Goal: Transaction & Acquisition: Purchase product/service

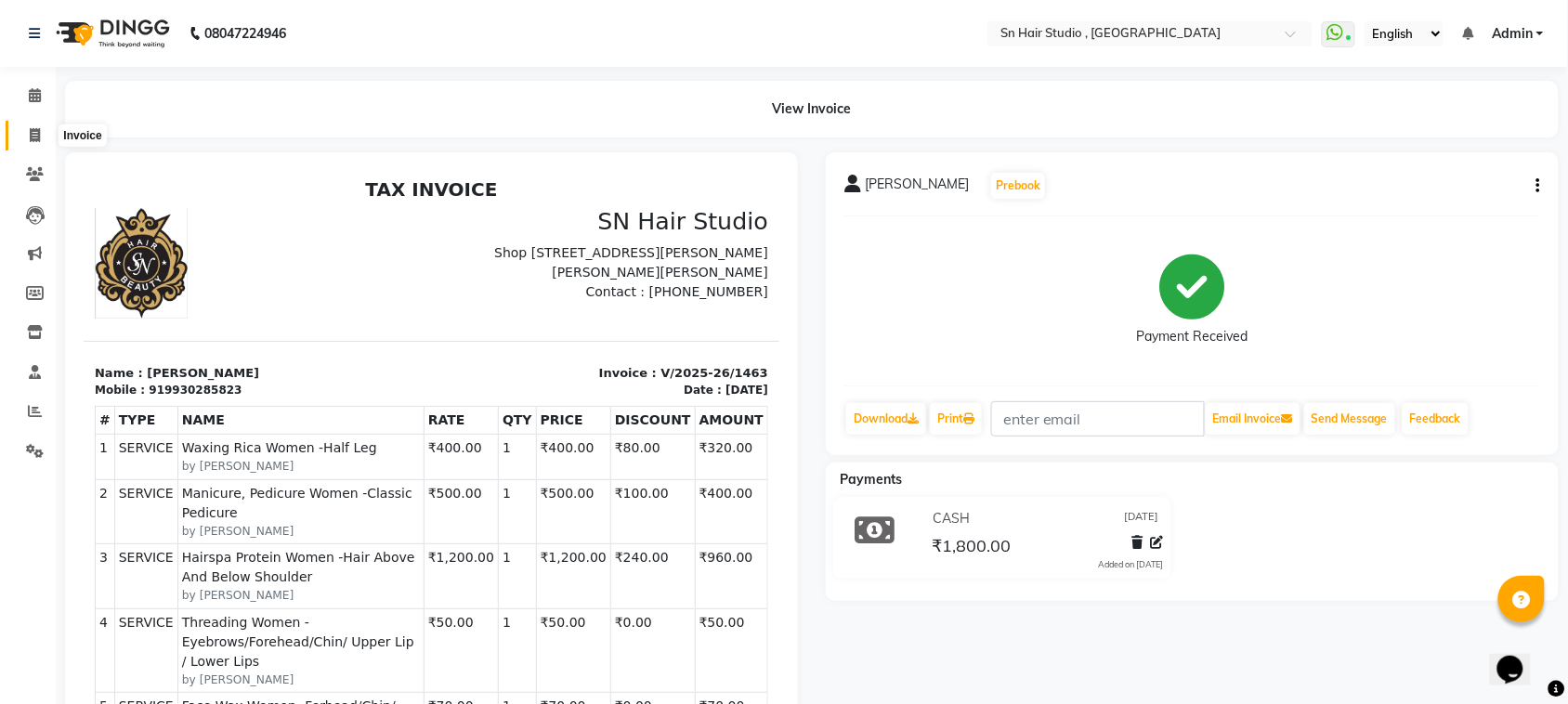
click at [38, 131] on icon at bounding box center [34, 135] width 10 height 14
select select "service"
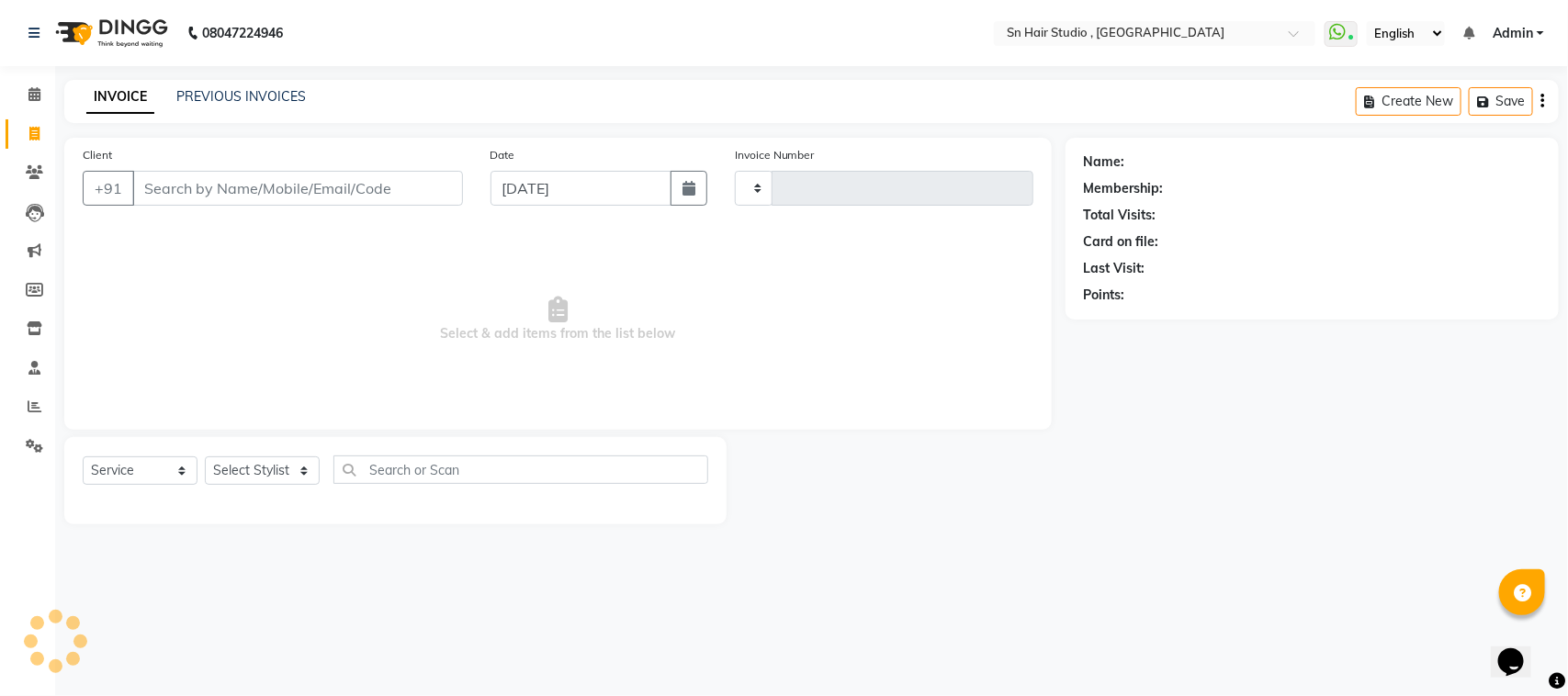
type input "1464"
select select "6415"
click at [254, 470] on select "Select Stylist [PERSON_NAME] [PERSON_NAME] [PERSON_NAME] hair [PERSON_NAME]" at bounding box center [265, 470] width 121 height 29
select select "58014"
click at [204, 456] on select "Select Stylist [PERSON_NAME] [PERSON_NAME] [PERSON_NAME] hair [PERSON_NAME]" at bounding box center [265, 470] width 121 height 29
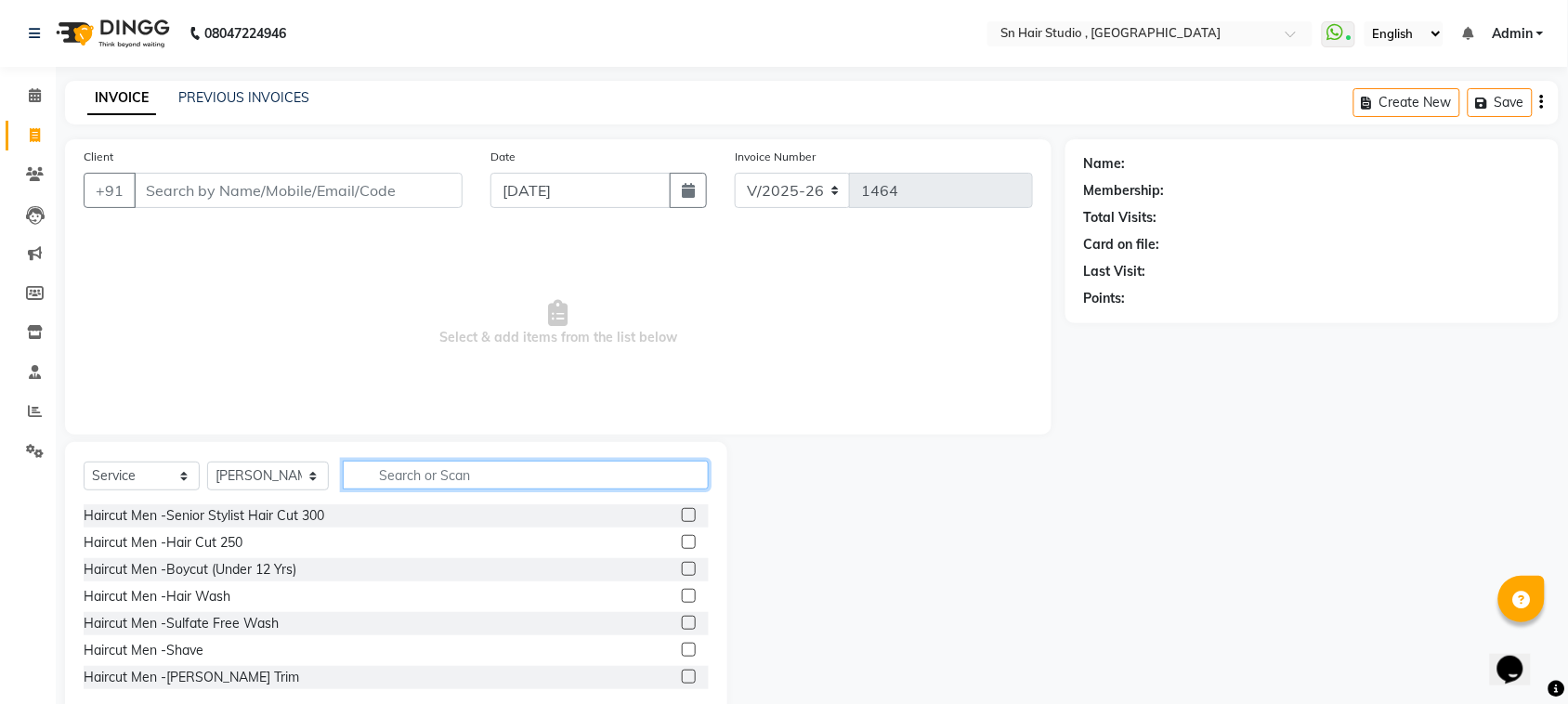
click at [402, 483] on input "text" at bounding box center [526, 475] width 366 height 29
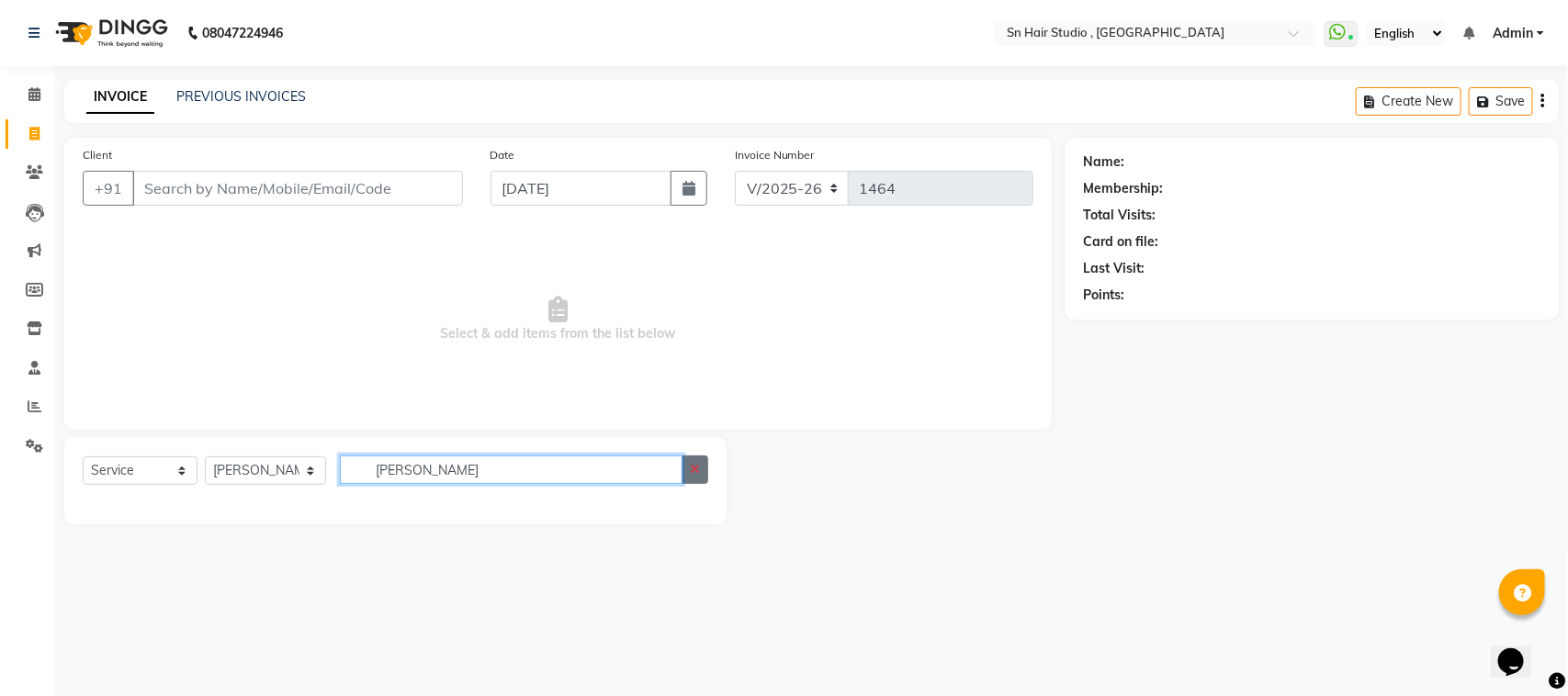
type input "[PERSON_NAME]"
click at [698, 464] on icon "button" at bounding box center [694, 469] width 10 height 13
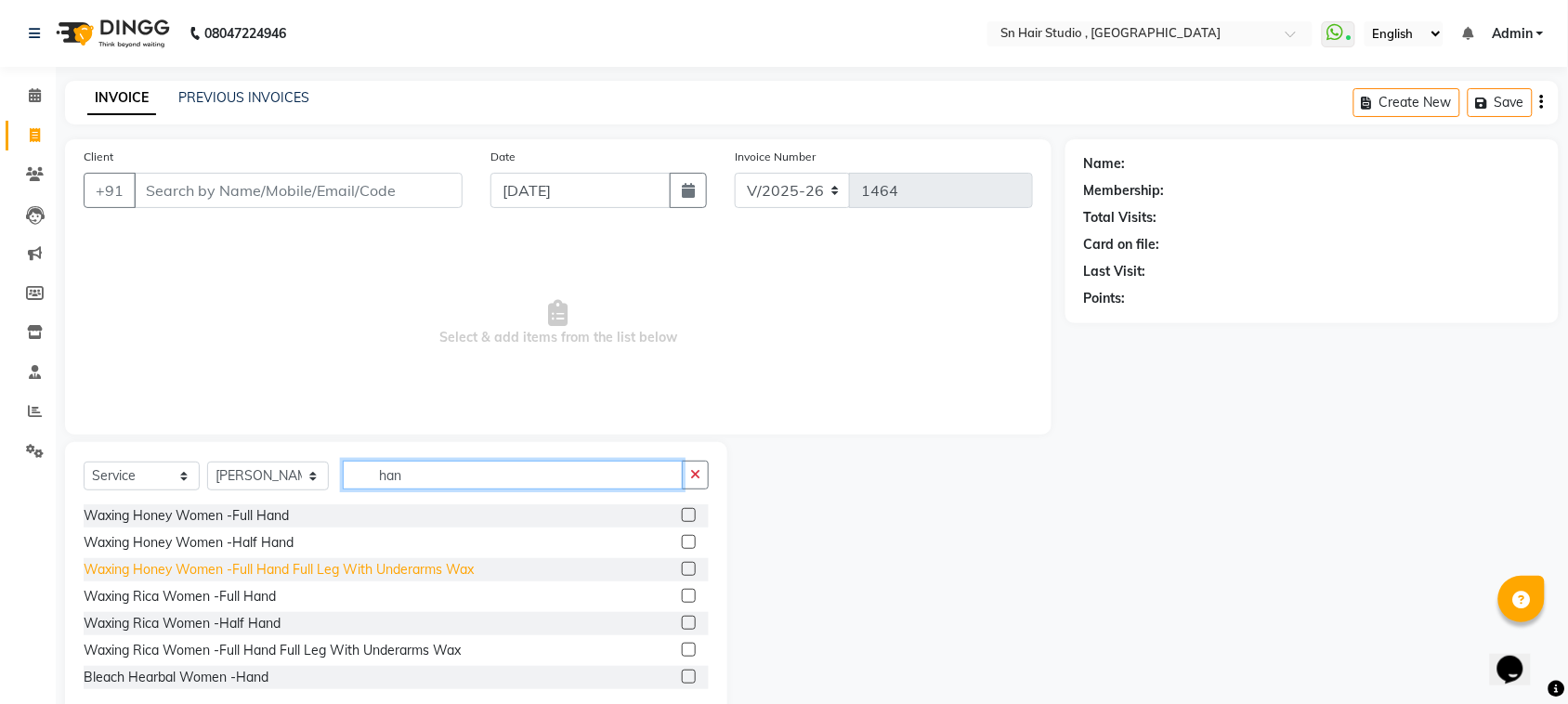
type input "han"
click at [144, 563] on div "Waxing Honey Women -Full Hand Full Leg With Underarms Wax" at bounding box center [278, 569] width 390 height 20
checkbox input "false"
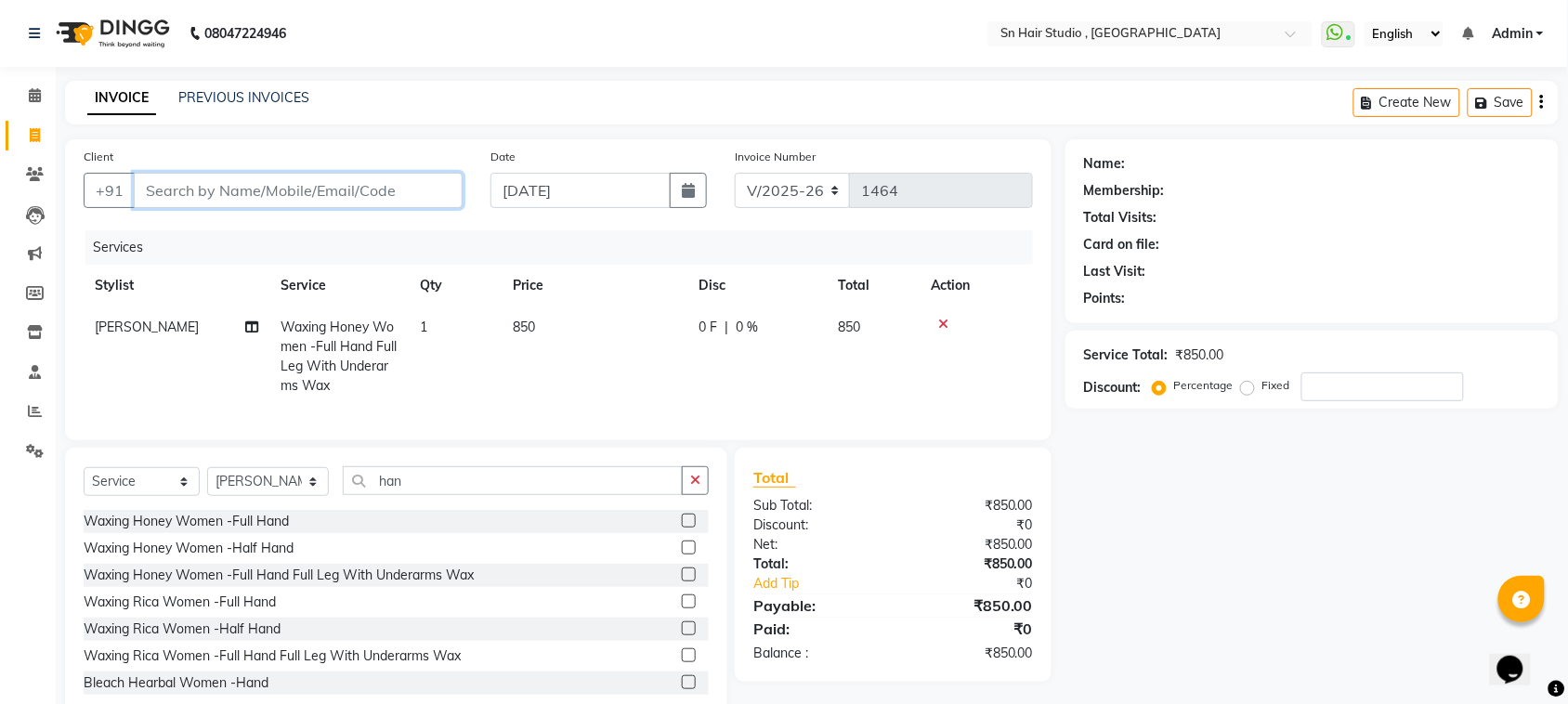
click at [228, 197] on input "Client" at bounding box center [298, 190] width 329 height 35
type input "8"
type input "0"
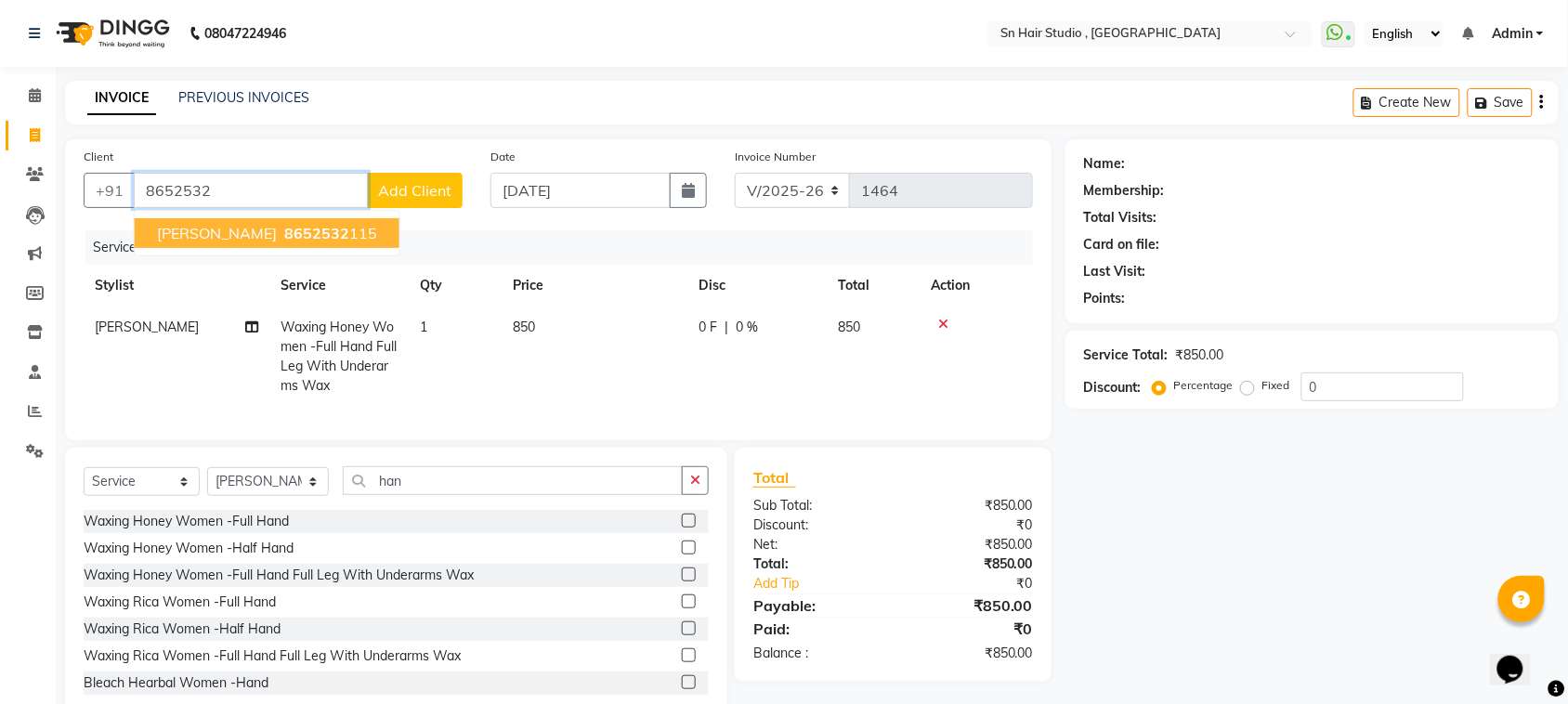
click at [192, 239] on span "[PERSON_NAME]" at bounding box center [216, 233] width 120 height 19
type input "8652532115"
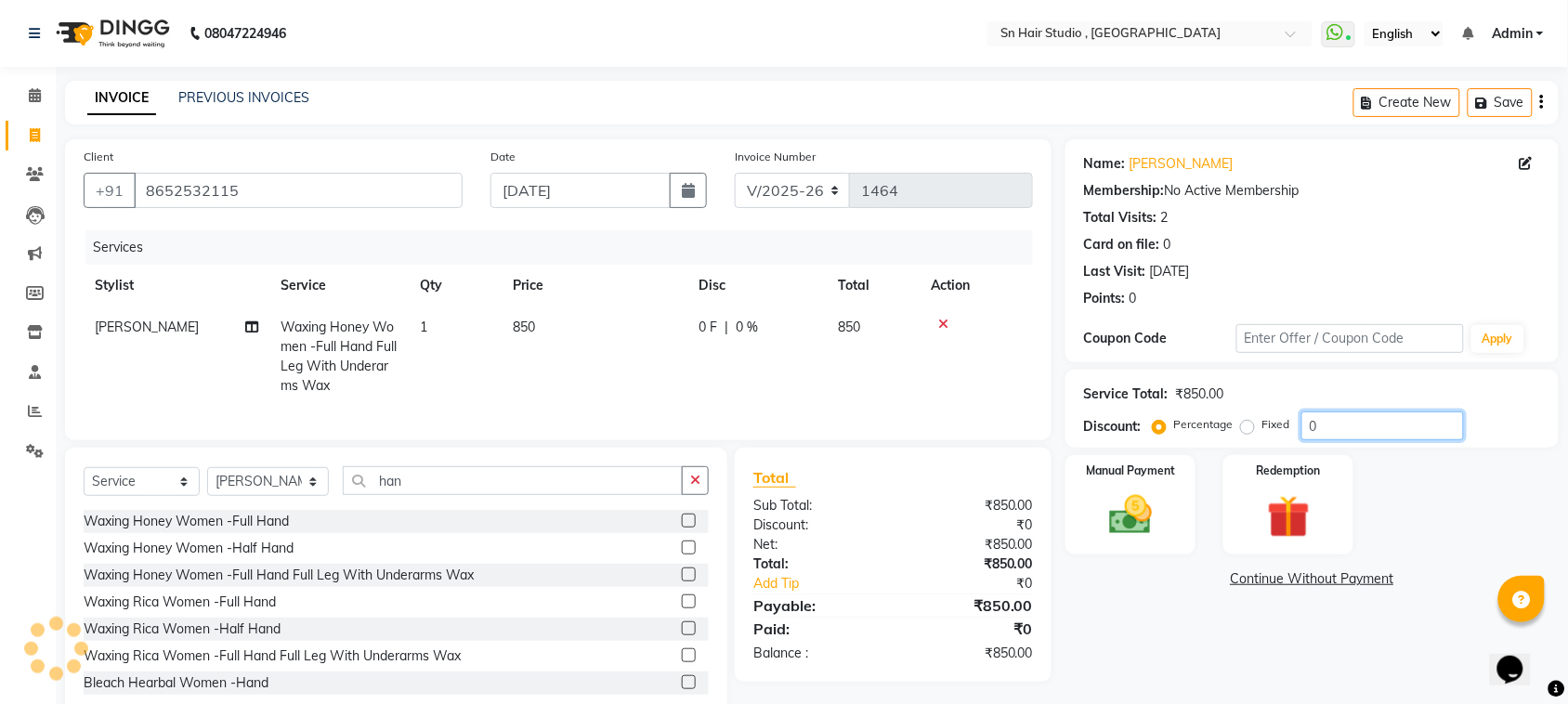
click at [1334, 424] on input "0" at bounding box center [1383, 426] width 162 height 29
type input "020"
click at [1161, 513] on img at bounding box center [1130, 515] width 73 height 51
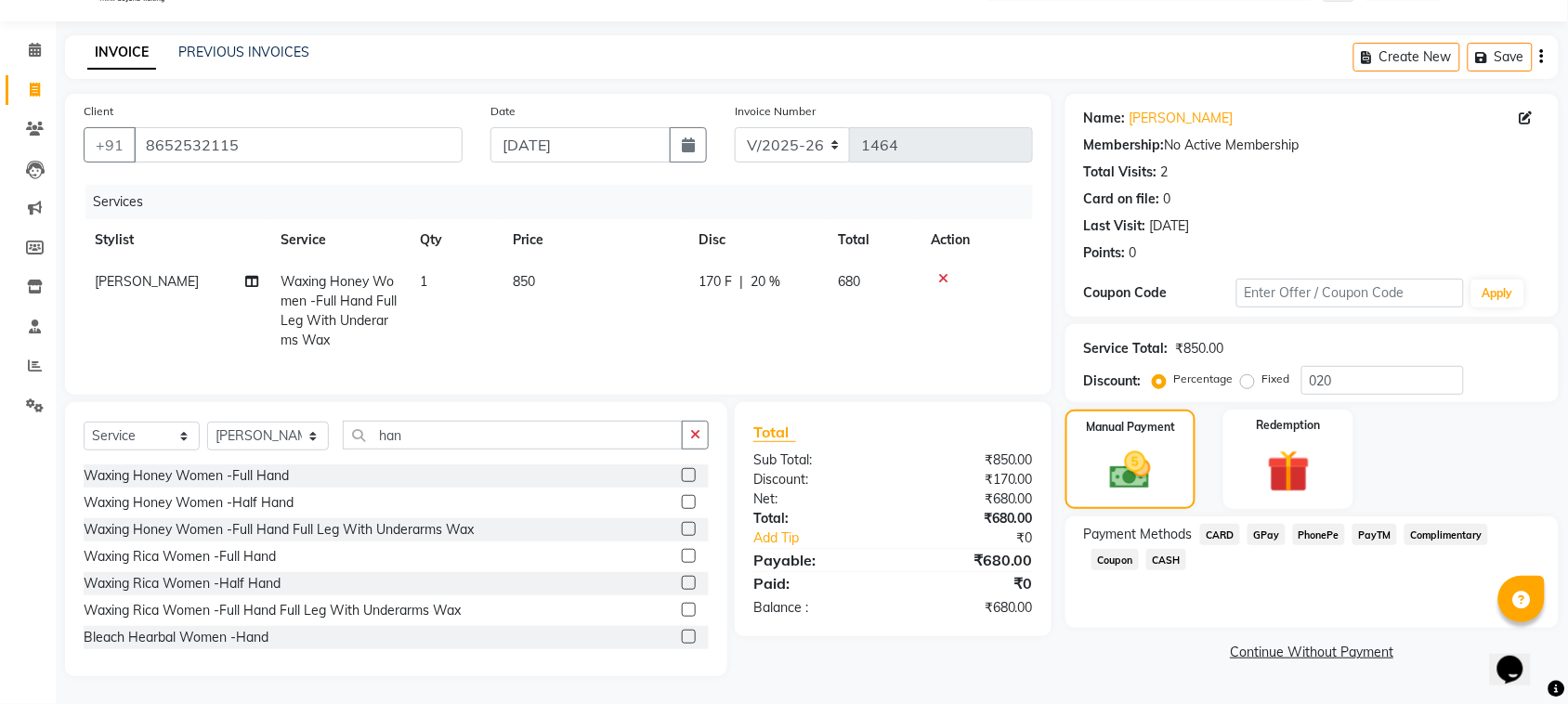
scroll to position [62, 0]
click at [1279, 524] on span "GPay" at bounding box center [1267, 534] width 38 height 22
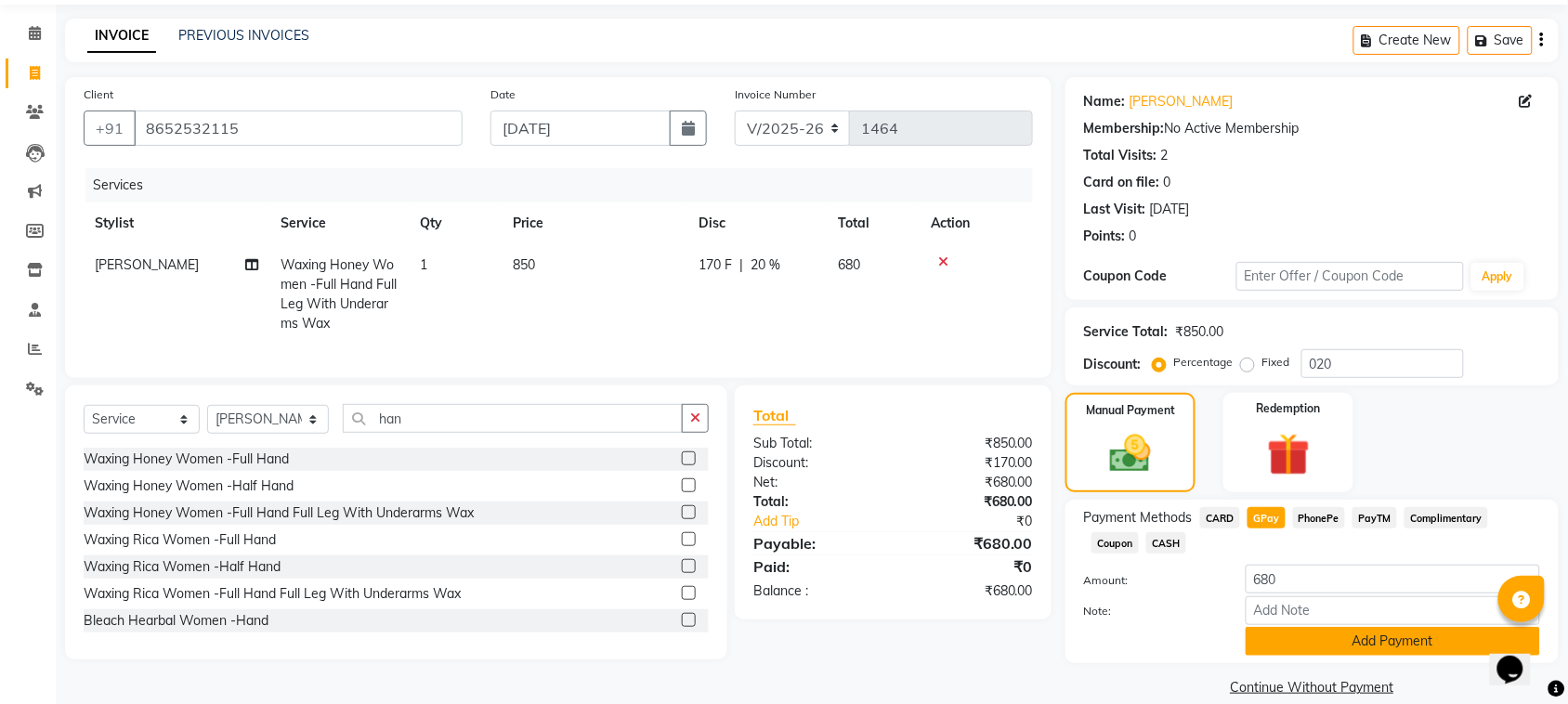
click at [1350, 641] on button "Add Payment" at bounding box center [1393, 641] width 295 height 29
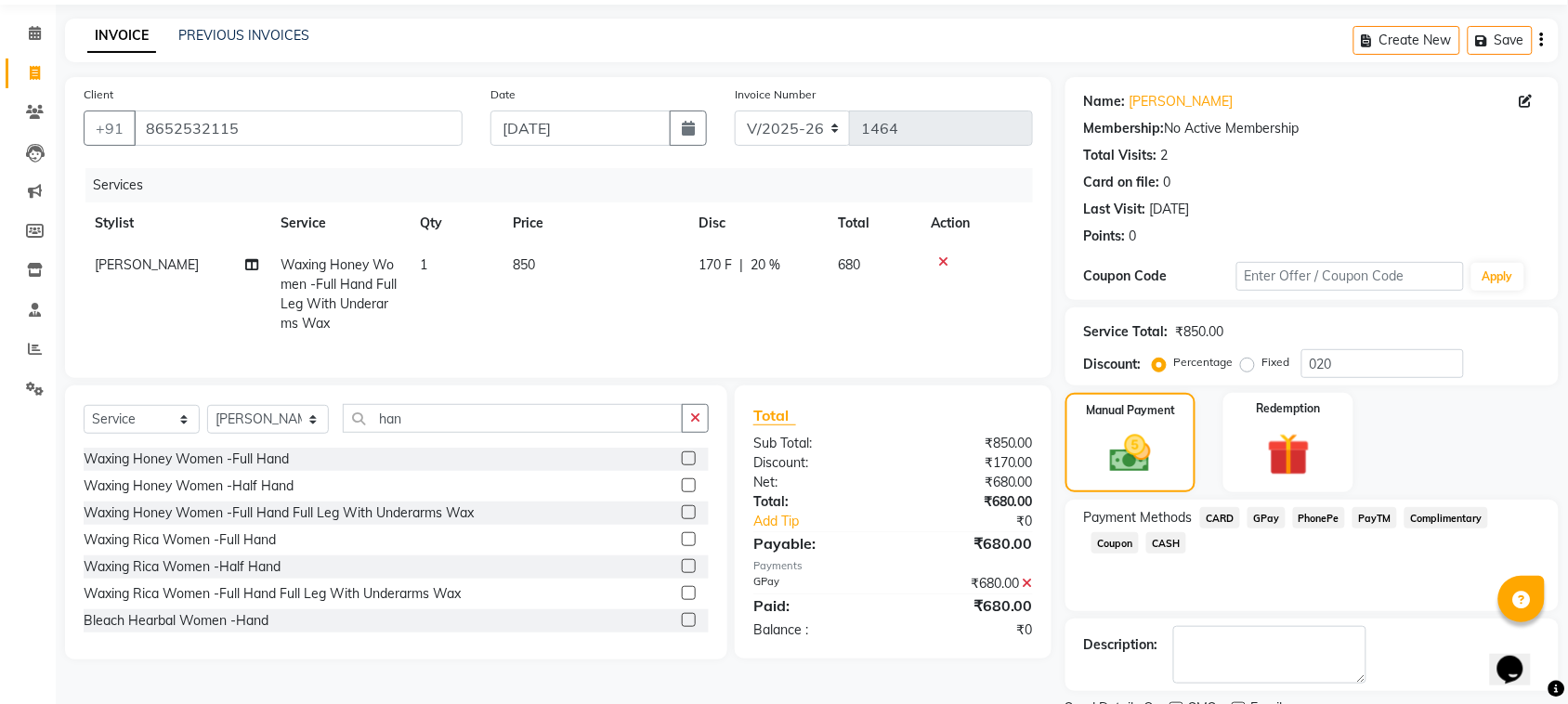
click at [1567, 646] on div "Name: [PERSON_NAME] Membership: No Active Membership Total Visits: 2 Card on fi…" at bounding box center [1319, 415] width 507 height 677
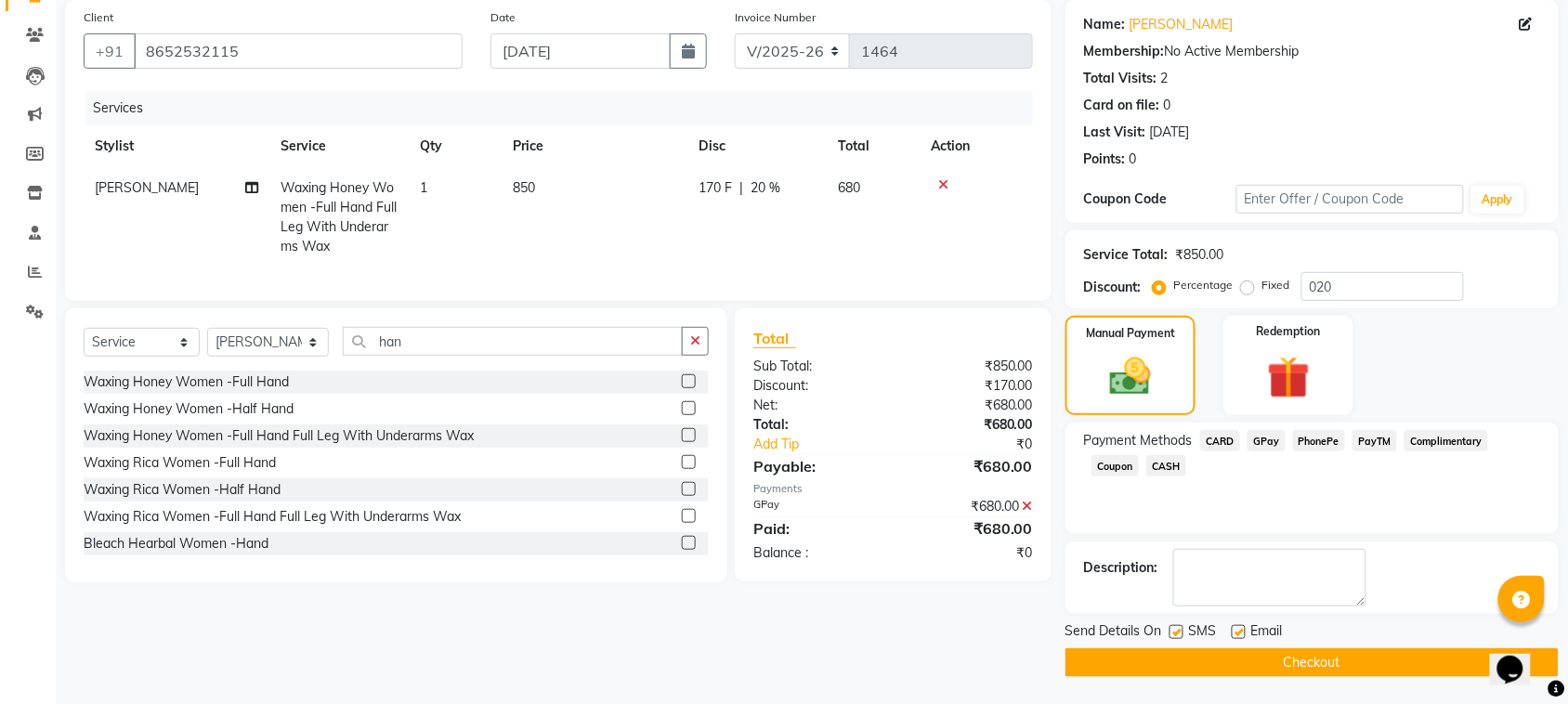
scroll to position [141, 0]
click at [1413, 664] on button "Checkout" at bounding box center [1312, 662] width 494 height 29
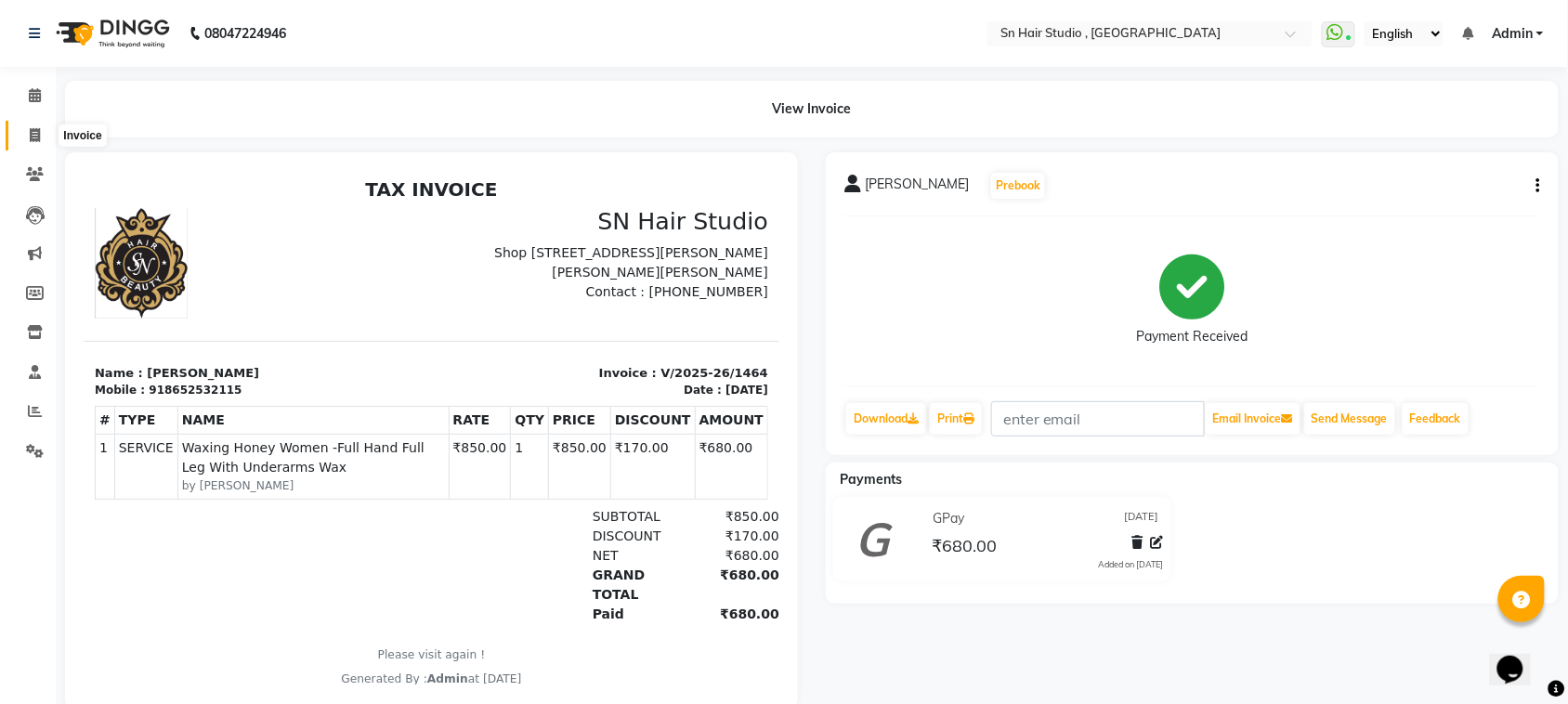
click at [29, 145] on span at bounding box center [35, 136] width 32 height 22
select select "6415"
select select "service"
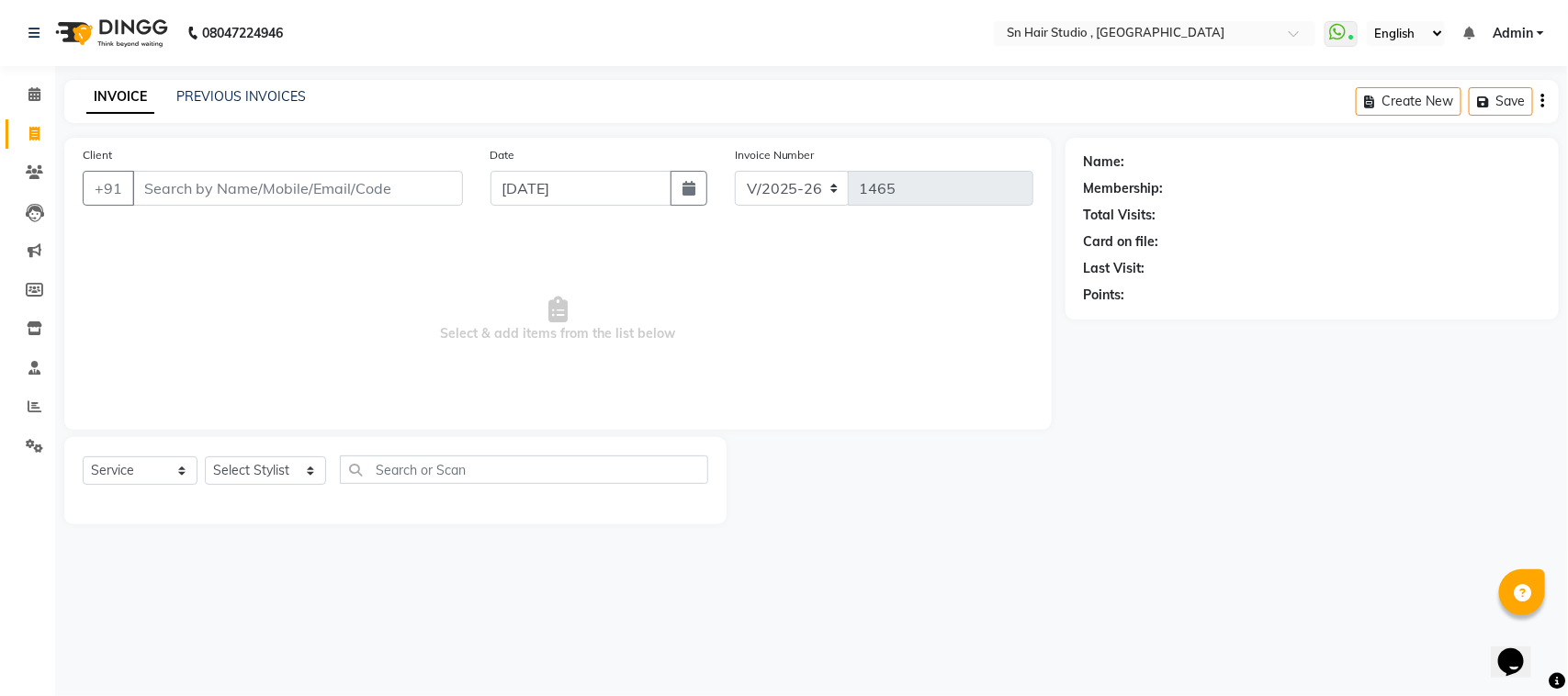
click at [163, 196] on input "Client" at bounding box center [298, 188] width 330 height 35
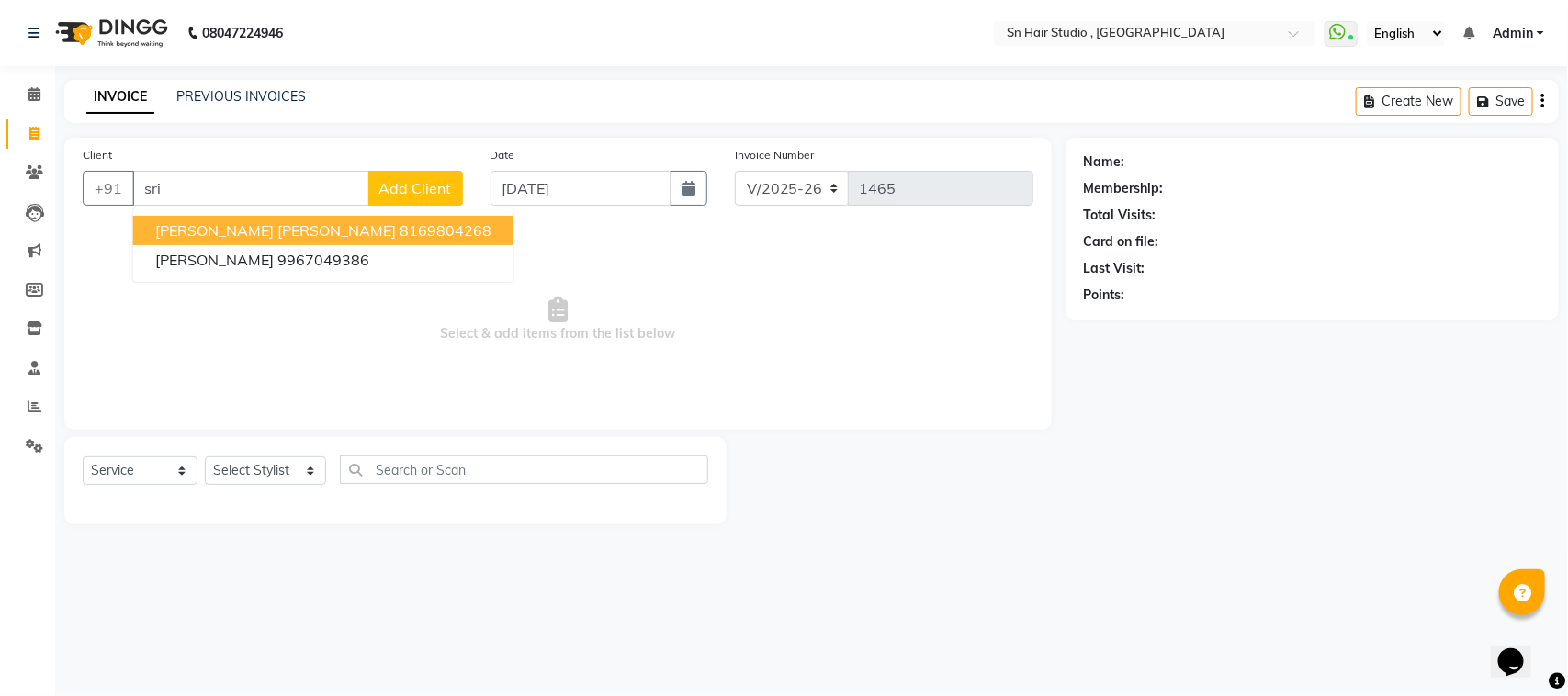
click at [211, 176] on input "sri" at bounding box center [251, 188] width 237 height 35
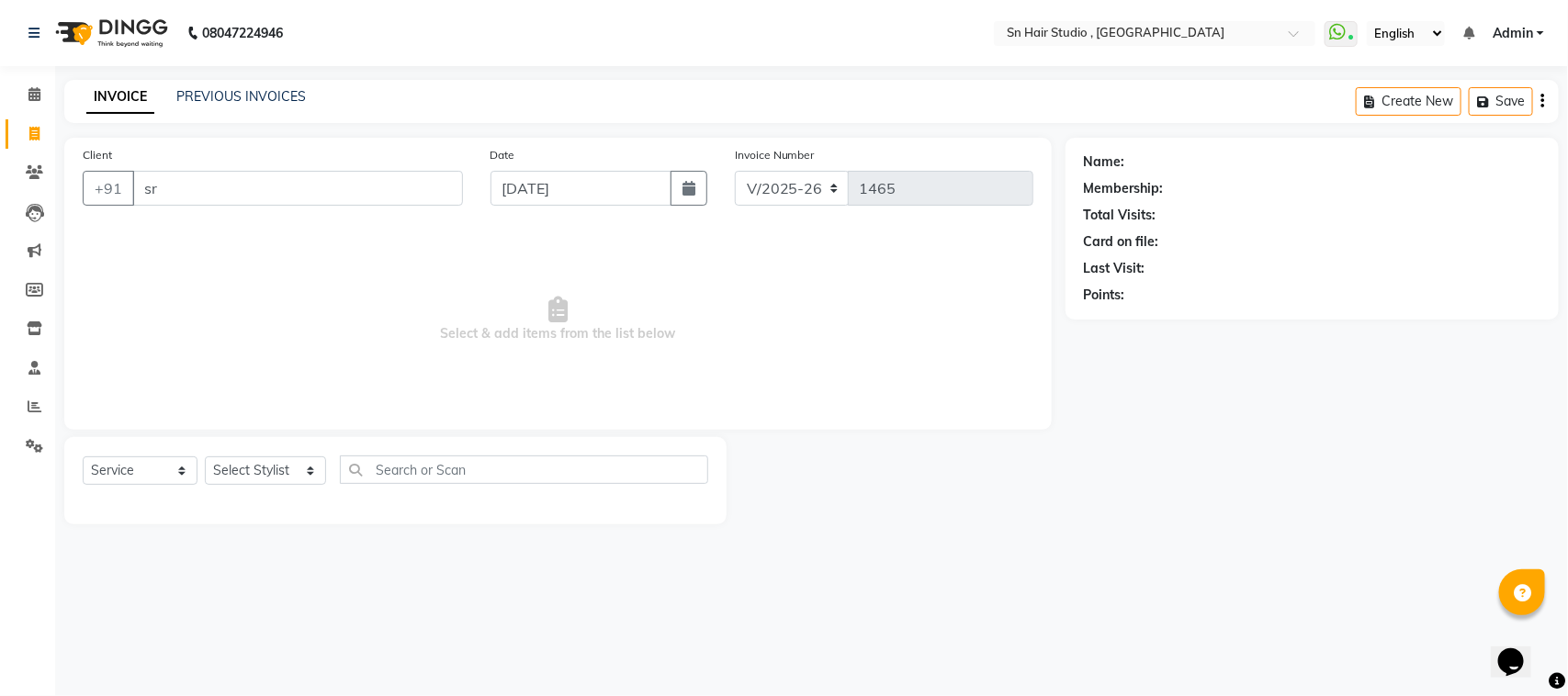
type input "s"
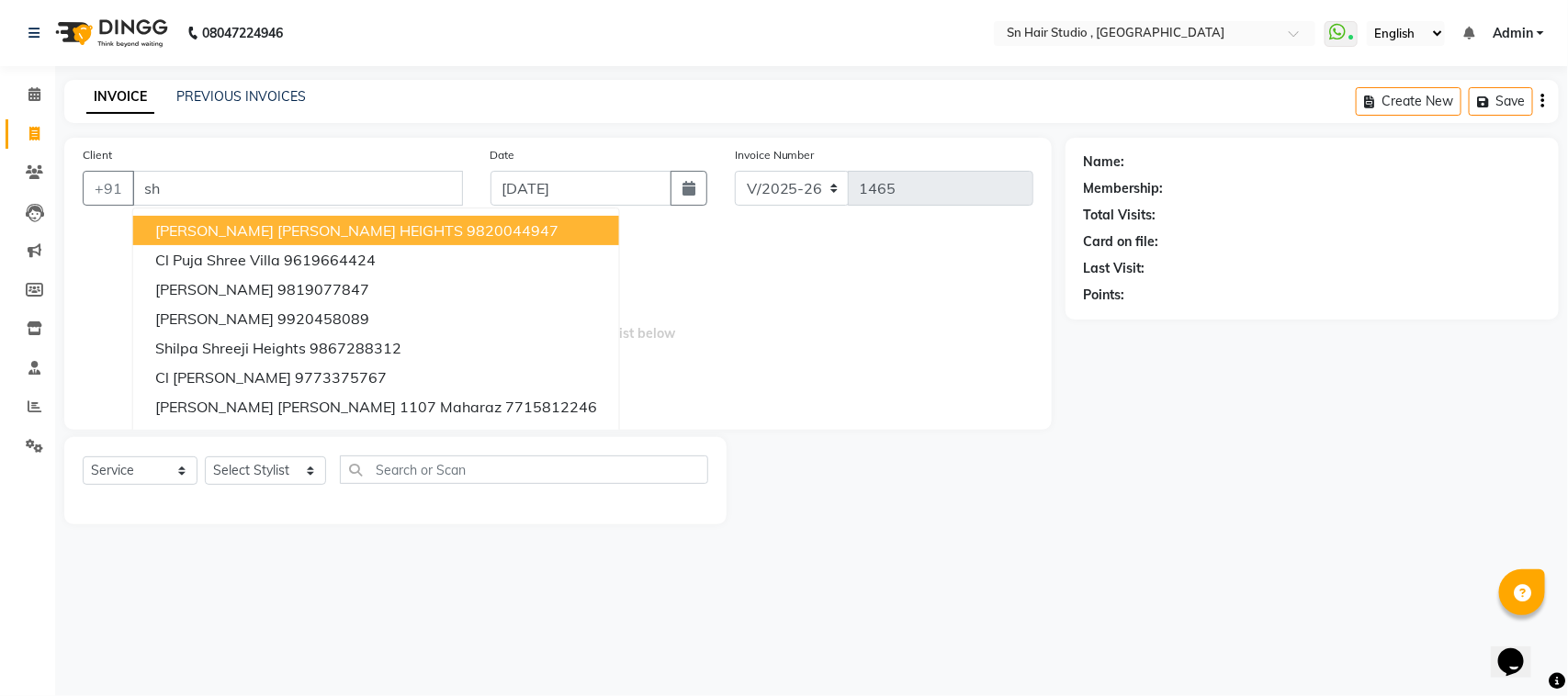
type input "s"
click at [234, 179] on input "bha" at bounding box center [251, 188] width 237 height 35
type input "b"
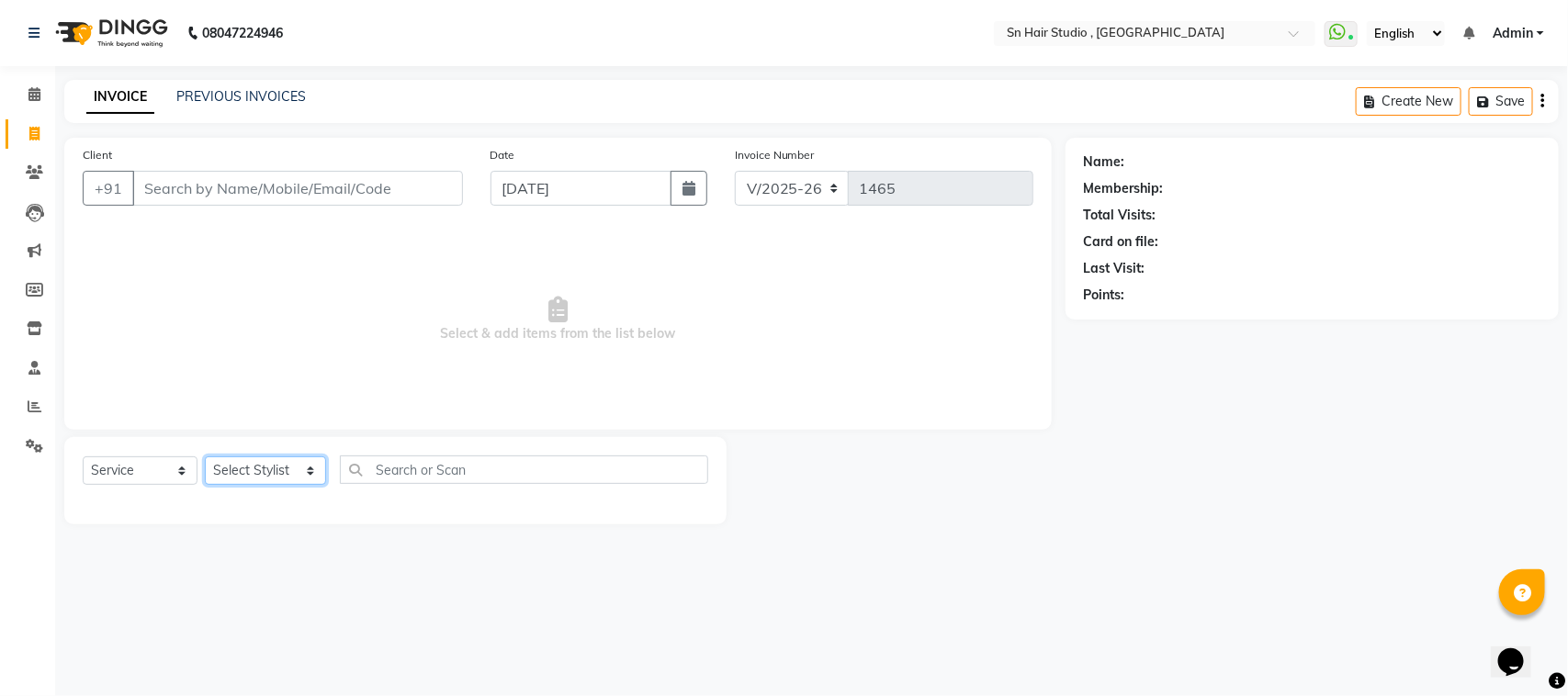
click at [240, 465] on select "Select Stylist [PERSON_NAME] [PERSON_NAME] [PERSON_NAME] hair [PERSON_NAME]" at bounding box center [265, 470] width 121 height 29
select select "67678"
click at [204, 456] on select "Select Stylist [PERSON_NAME] [PERSON_NAME] [PERSON_NAME] hair [PERSON_NAME]" at bounding box center [265, 470] width 121 height 29
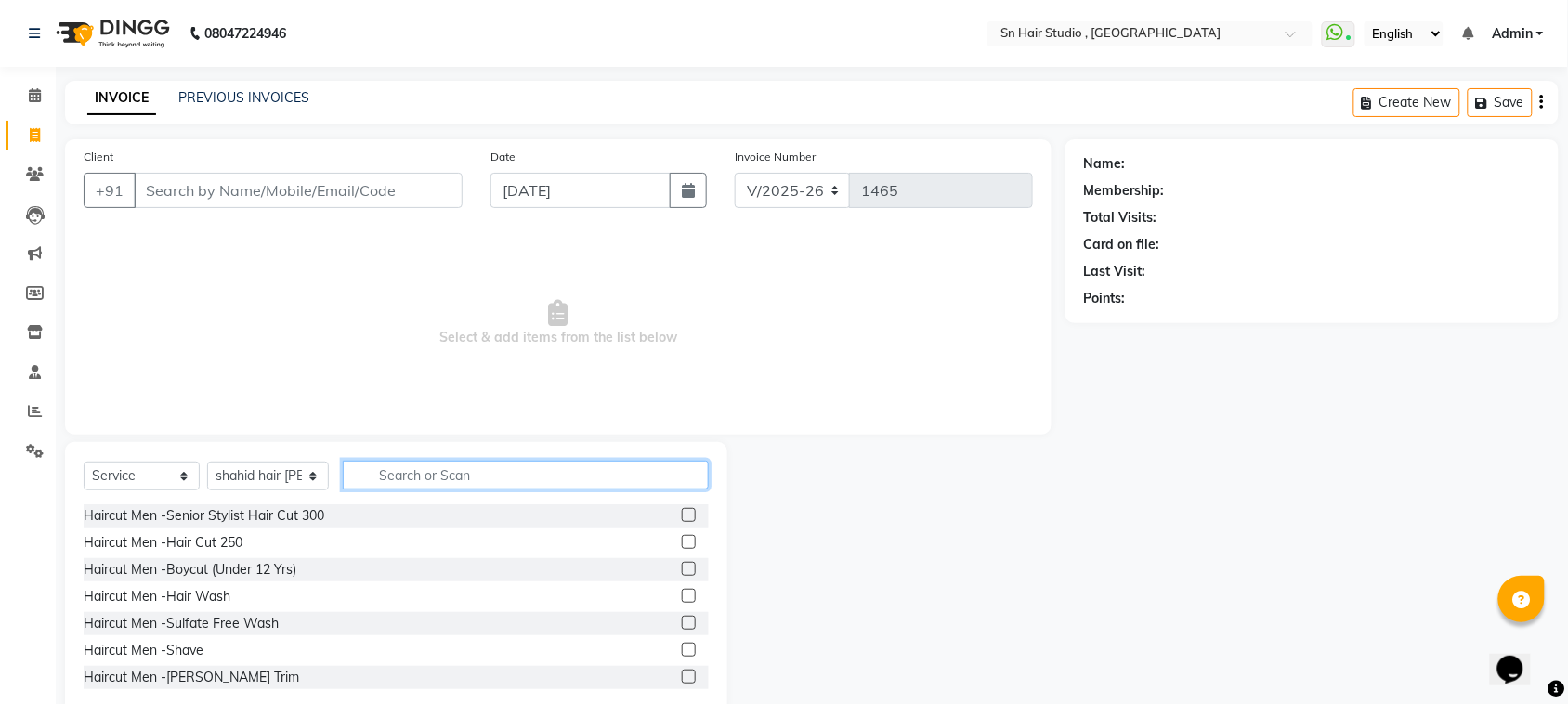
click at [413, 474] on input "text" at bounding box center [526, 475] width 366 height 29
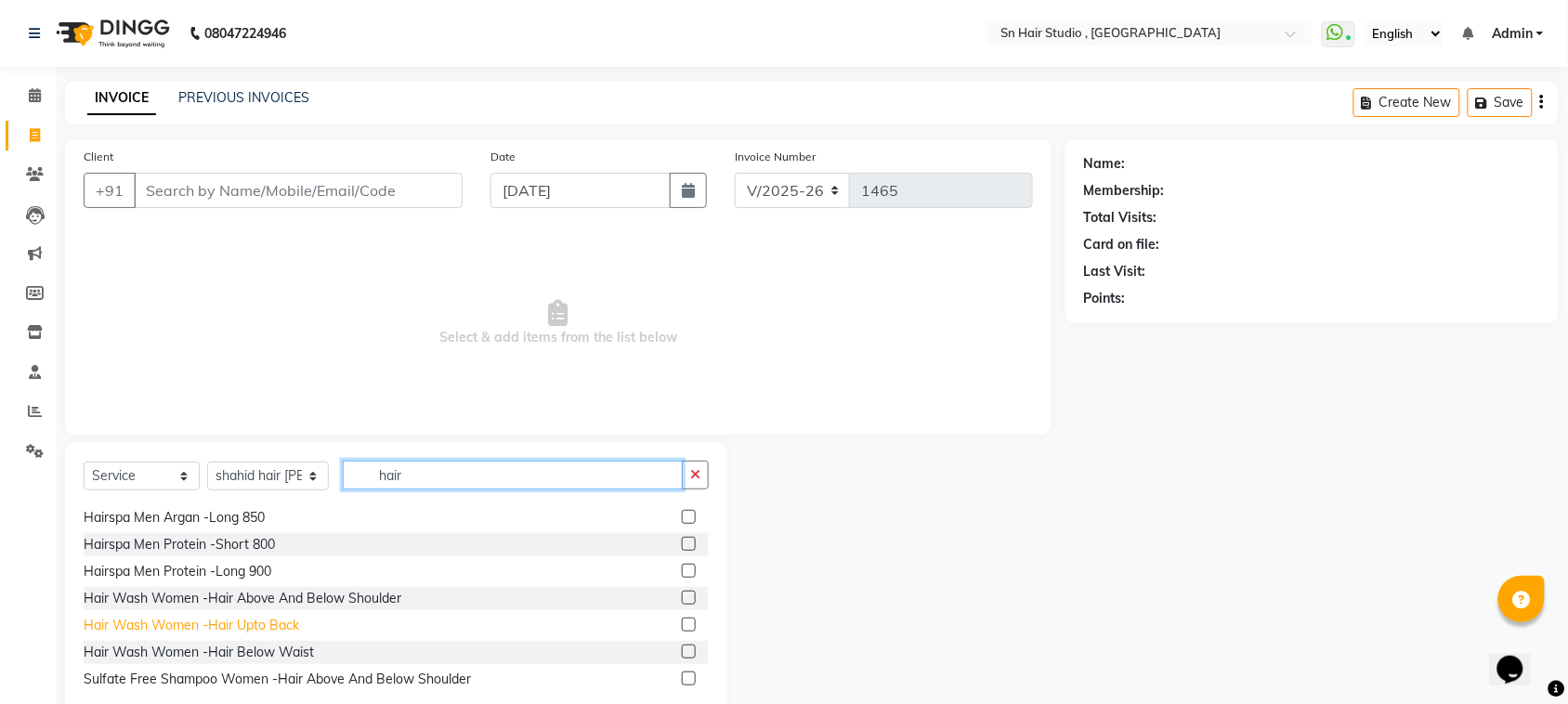
type input "hair"
click at [186, 618] on div "Hair Wash Women -Hair Upto Back" at bounding box center [192, 625] width 215 height 20
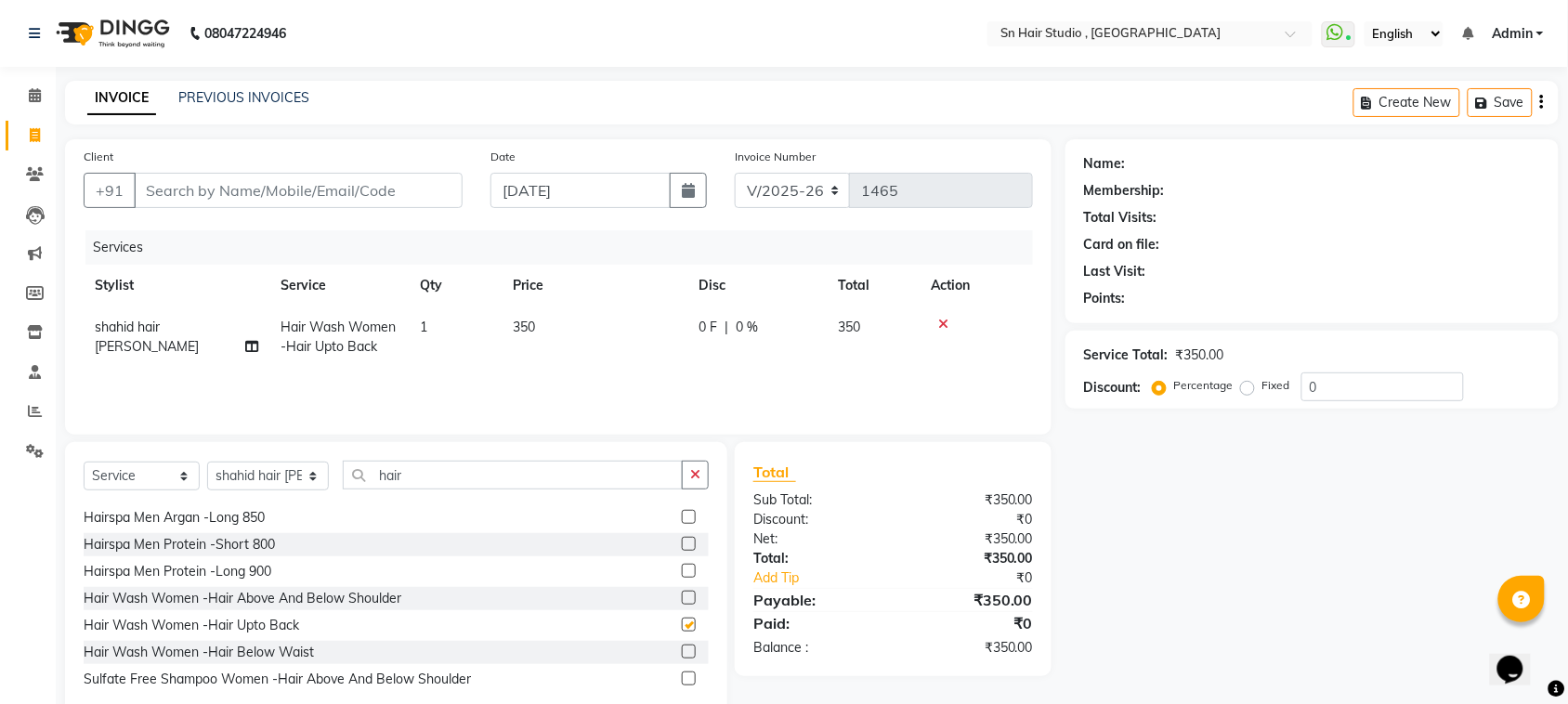
checkbox input "false"
click at [270, 197] on input "Client" at bounding box center [298, 190] width 329 height 35
click at [197, 182] on input "Client" at bounding box center [298, 190] width 329 height 35
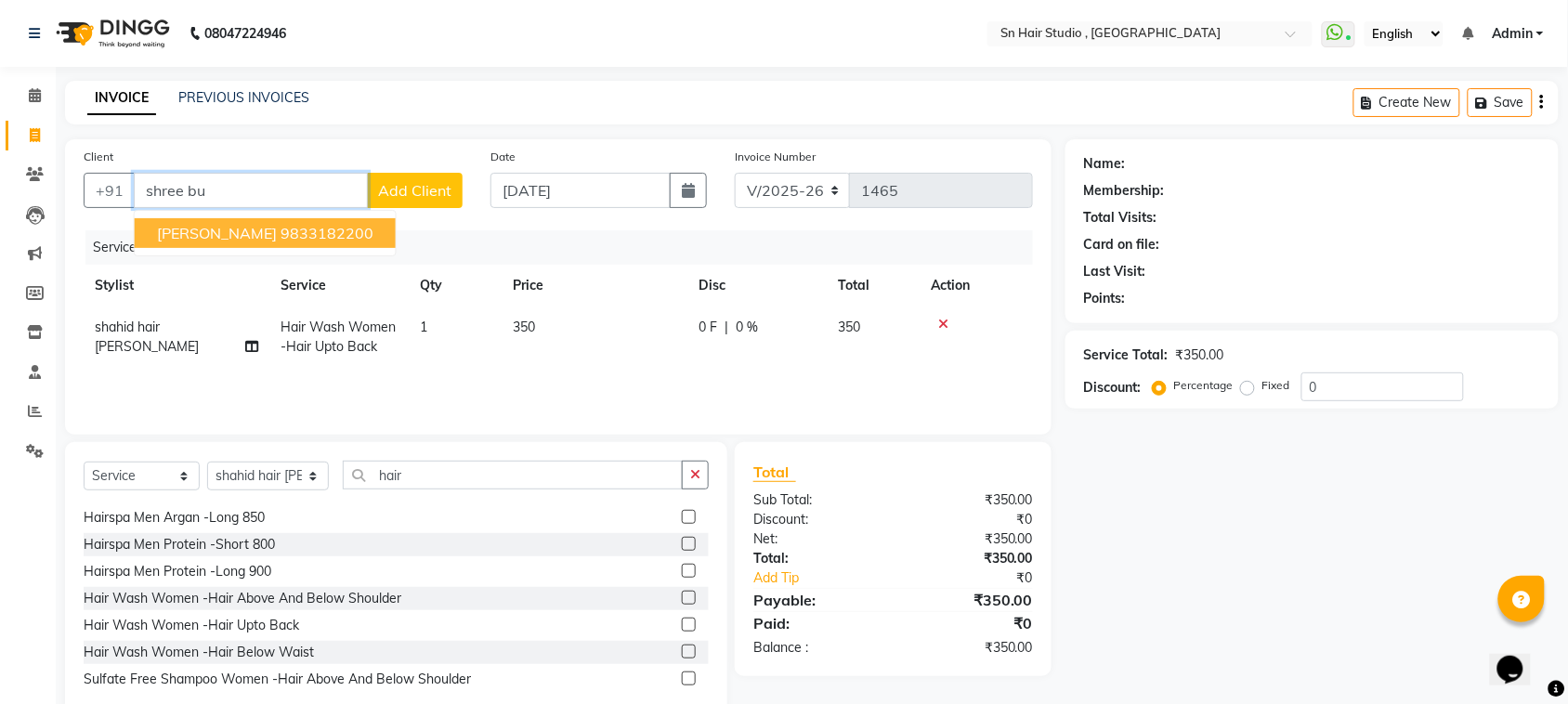
click at [168, 237] on span "[PERSON_NAME]" at bounding box center [216, 233] width 120 height 19
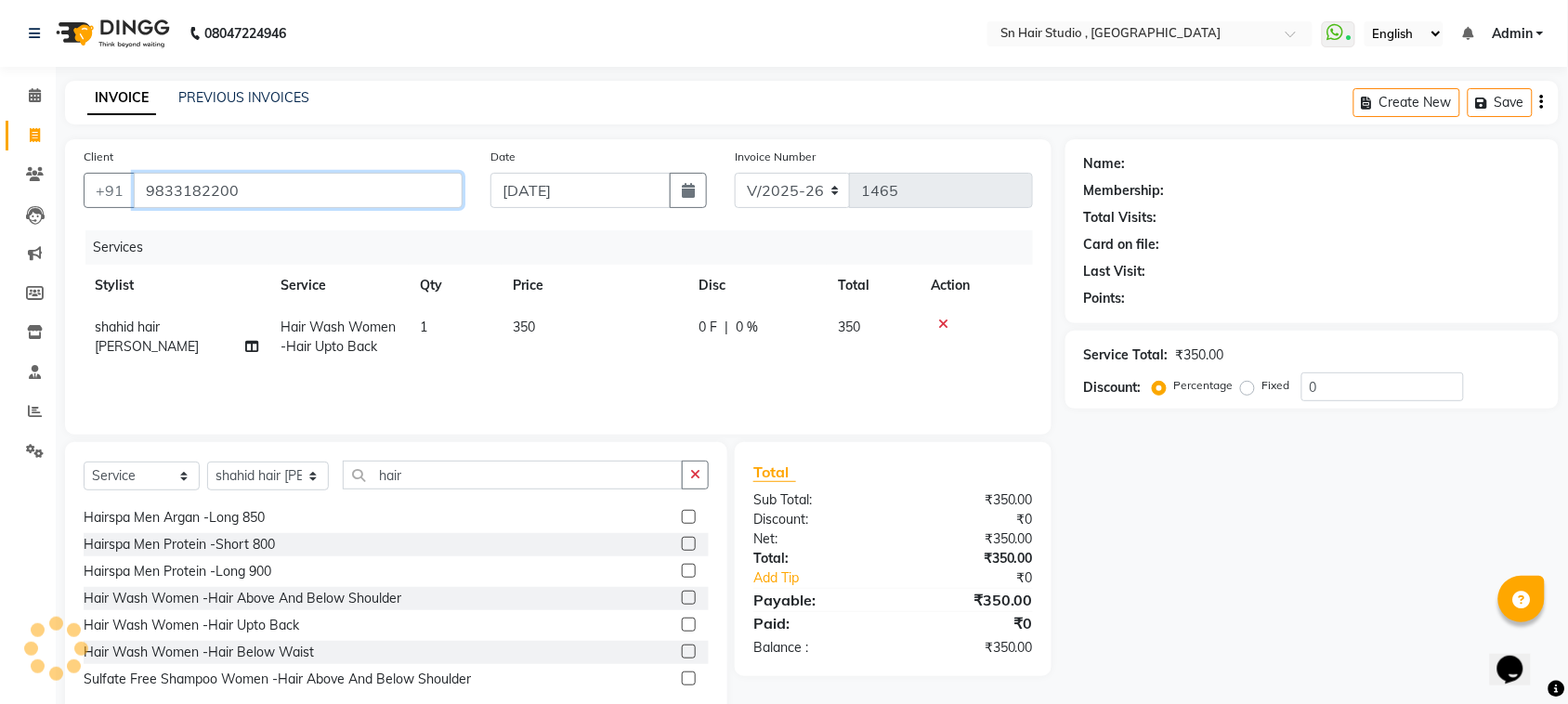
type input "9833182200"
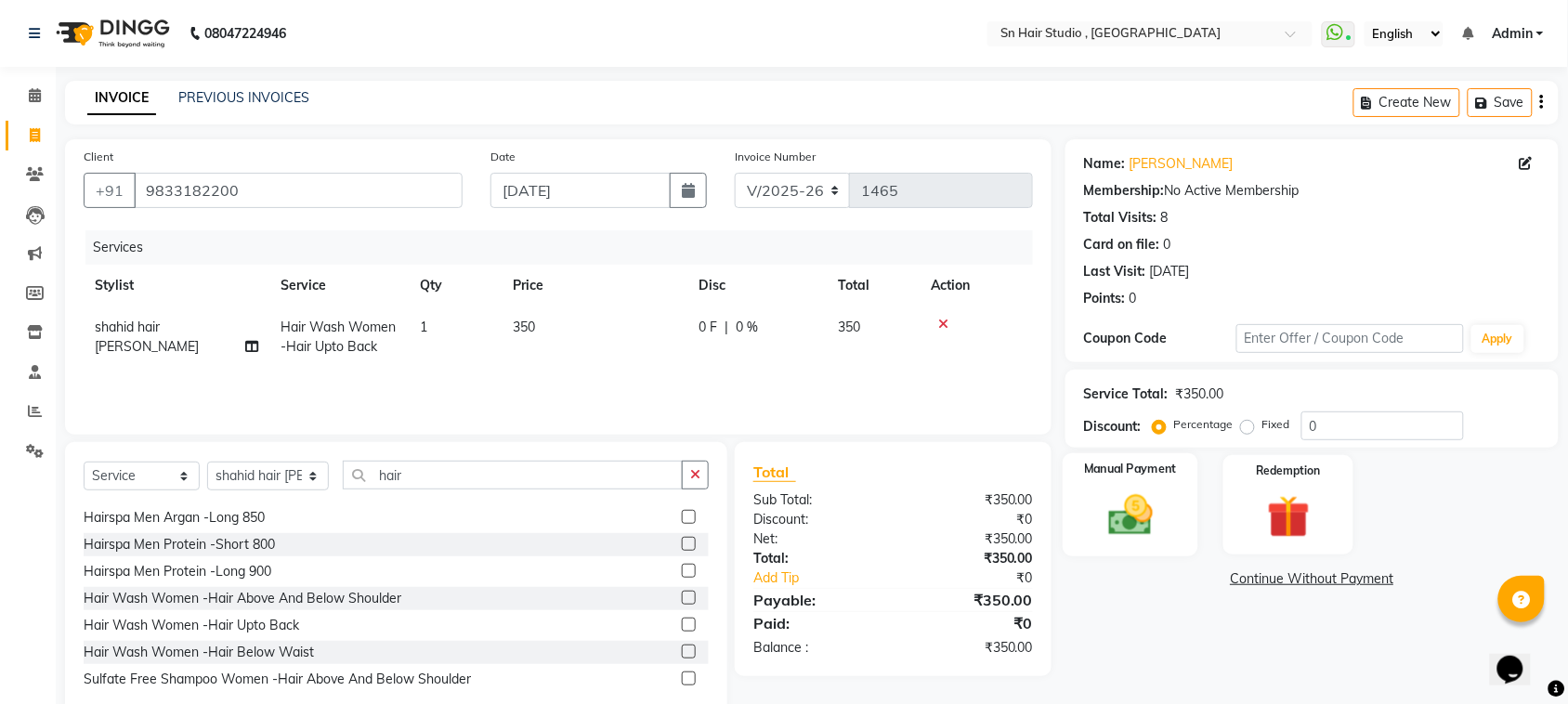
click at [1108, 504] on img at bounding box center [1130, 515] width 73 height 51
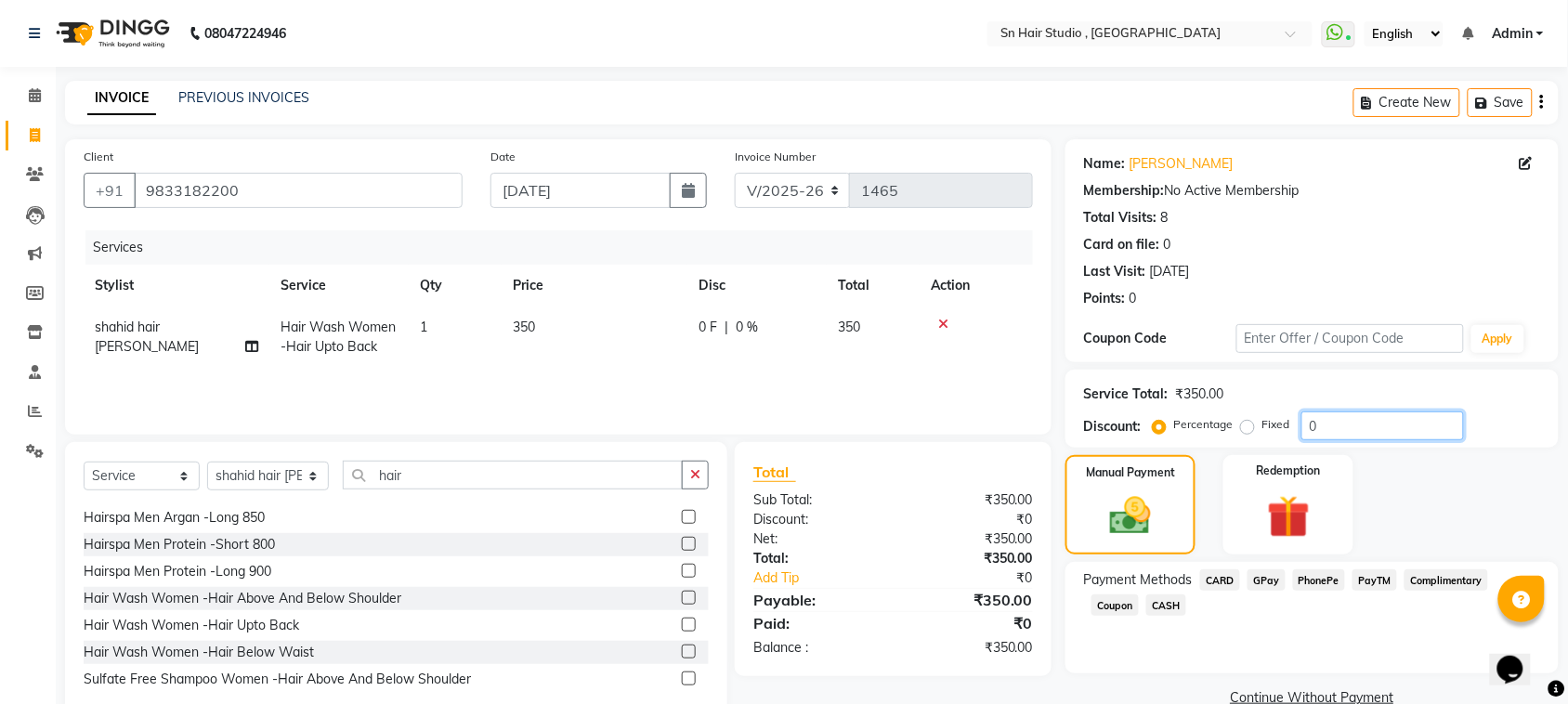
click at [1347, 423] on input "0" at bounding box center [1383, 426] width 162 height 29
type input "020"
click at [1265, 578] on span "GPay" at bounding box center [1267, 579] width 38 height 22
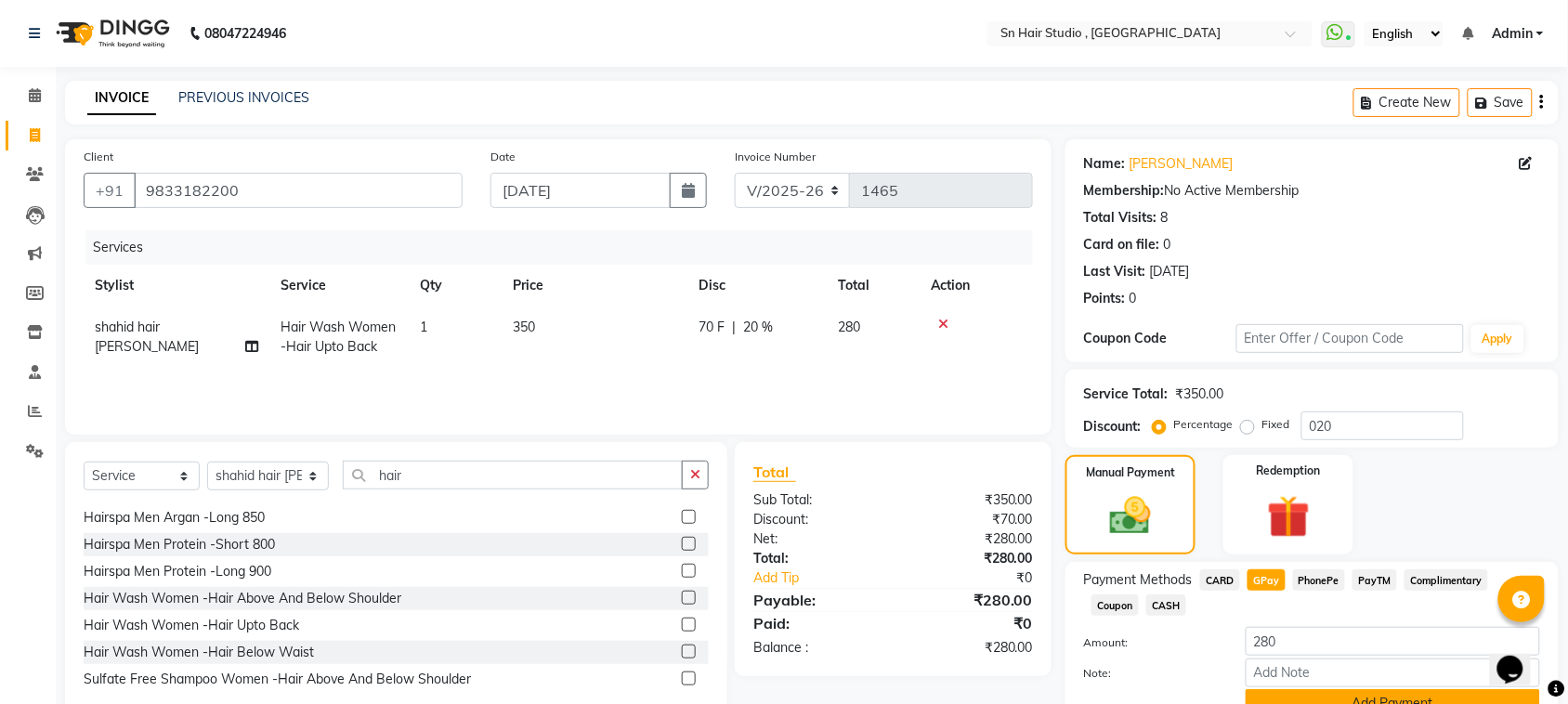
click at [1357, 701] on button "Add Payment" at bounding box center [1393, 703] width 295 height 29
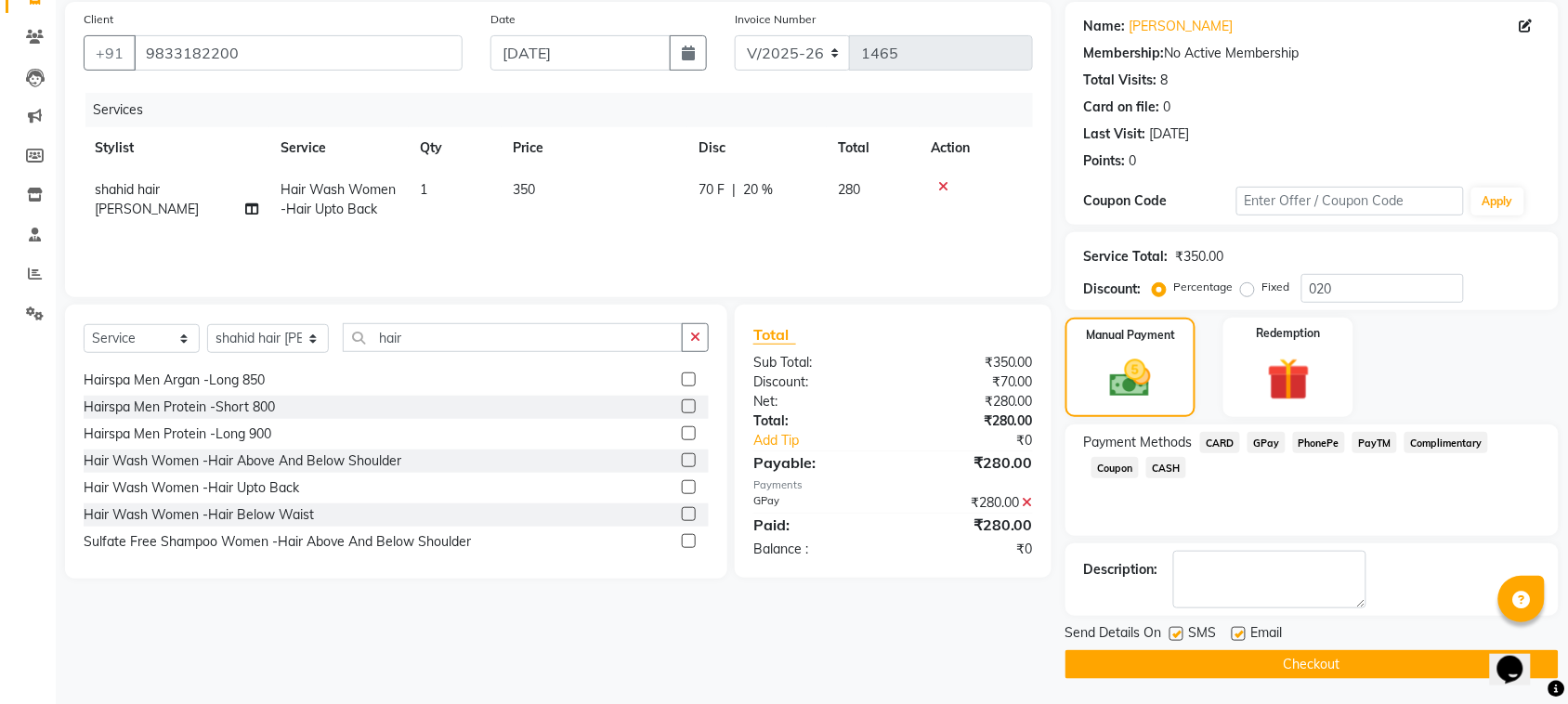
scroll to position [141, 0]
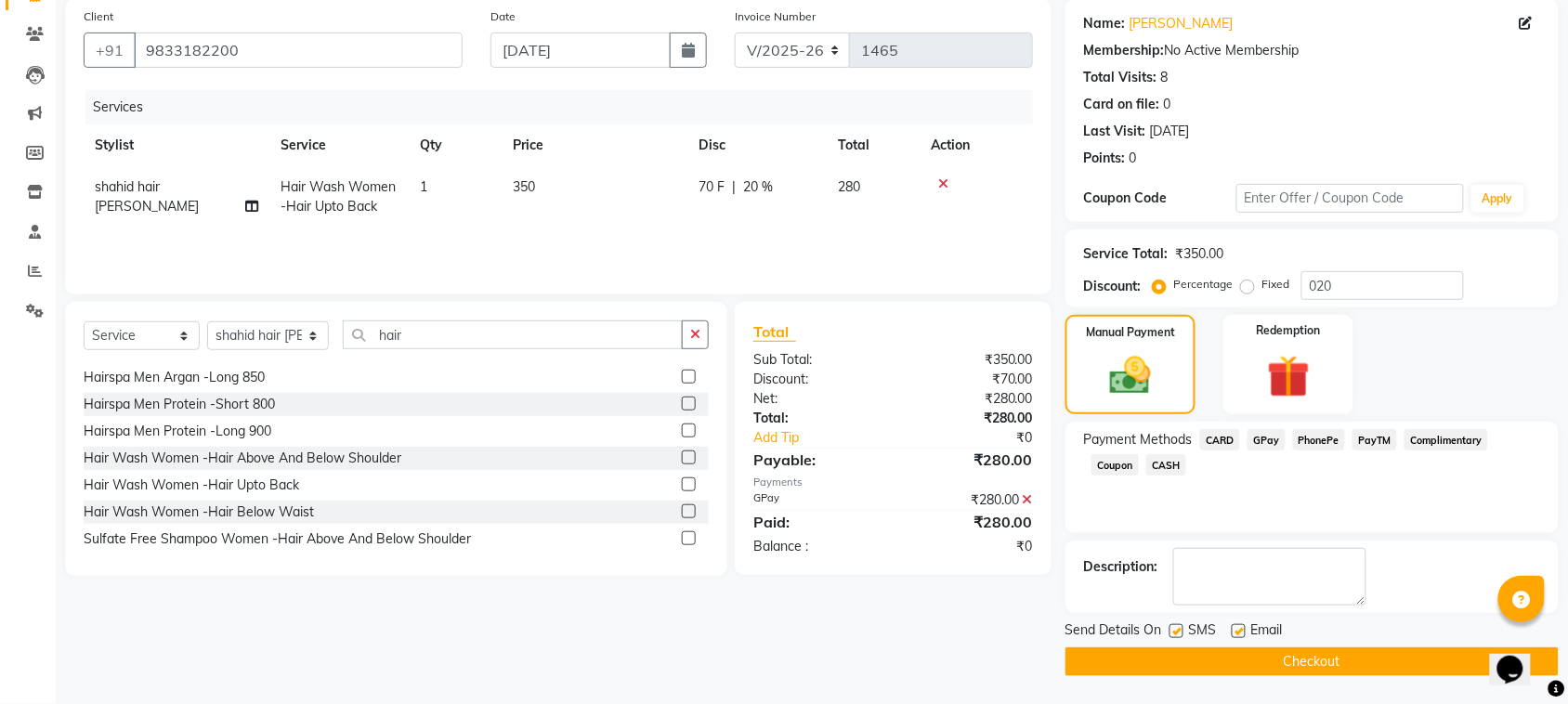
click at [1292, 667] on button "Checkout" at bounding box center [1312, 662] width 494 height 29
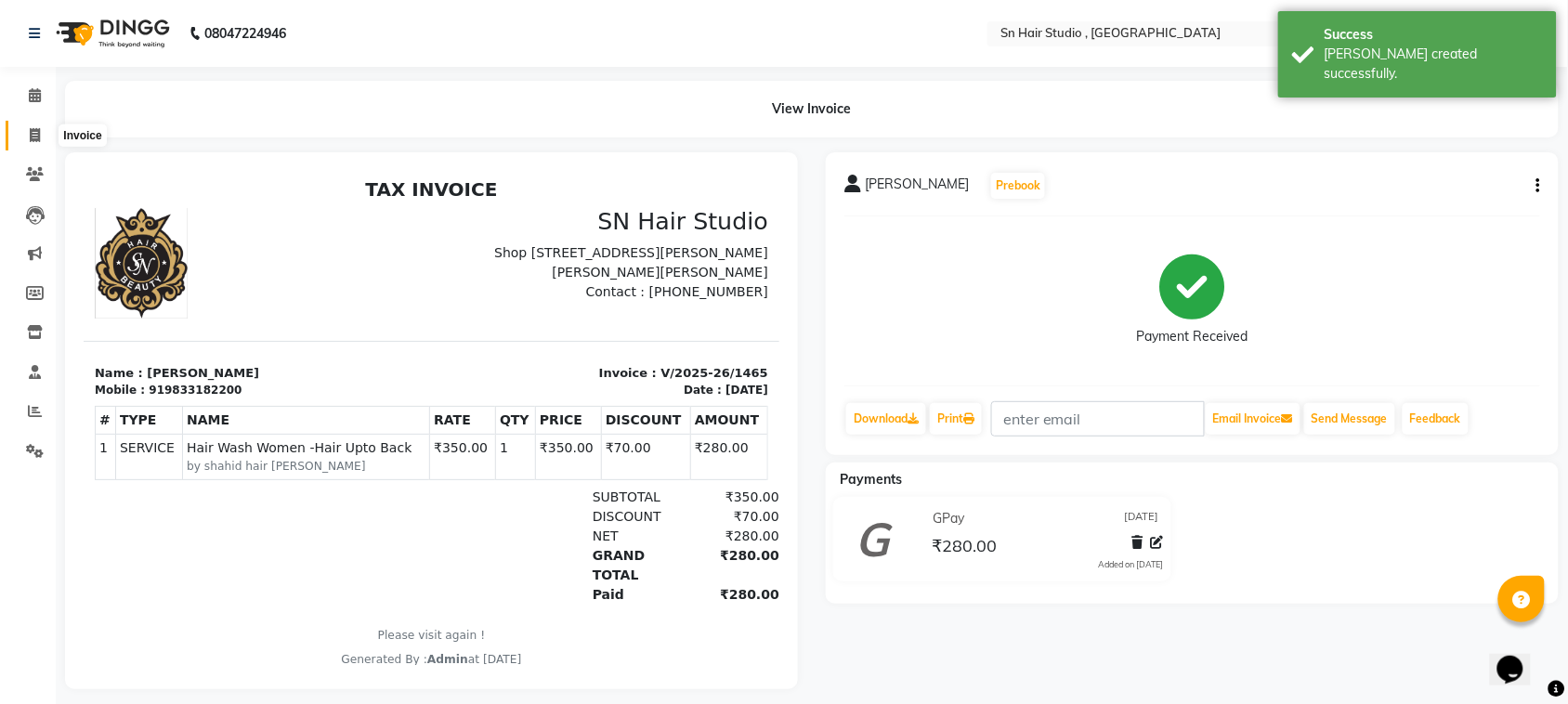
click at [21, 127] on span at bounding box center [35, 136] width 32 height 22
select select "service"
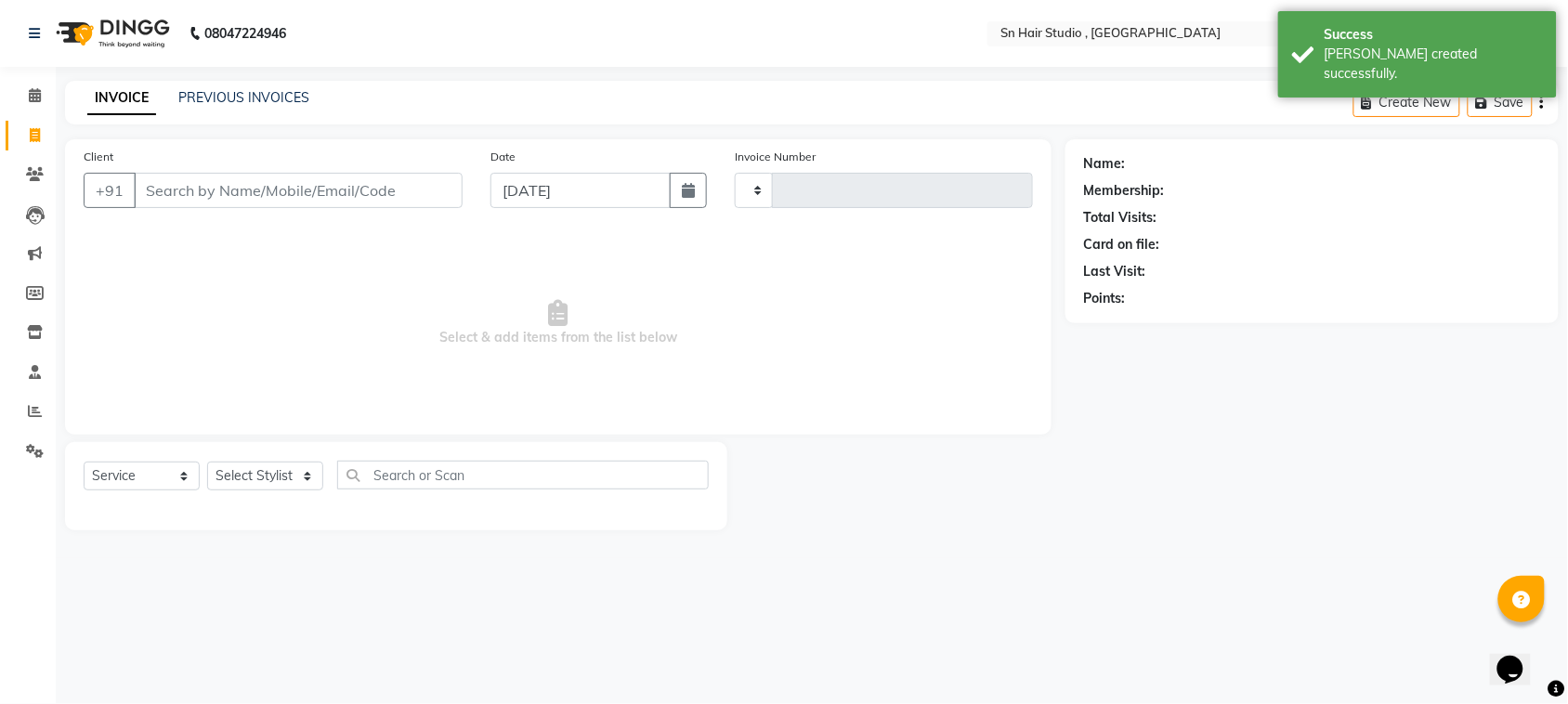
type input "1466"
select select "6415"
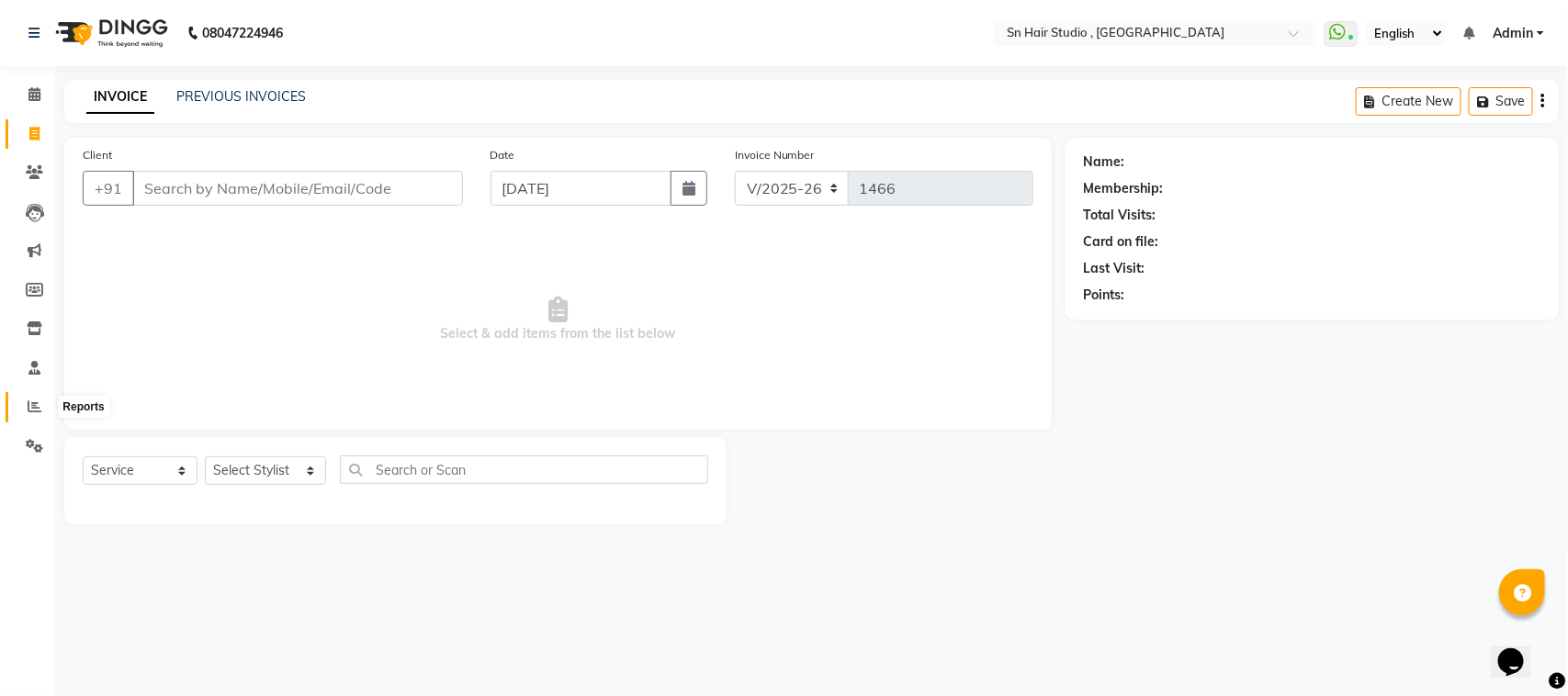
click at [29, 411] on icon at bounding box center [35, 406] width 14 height 14
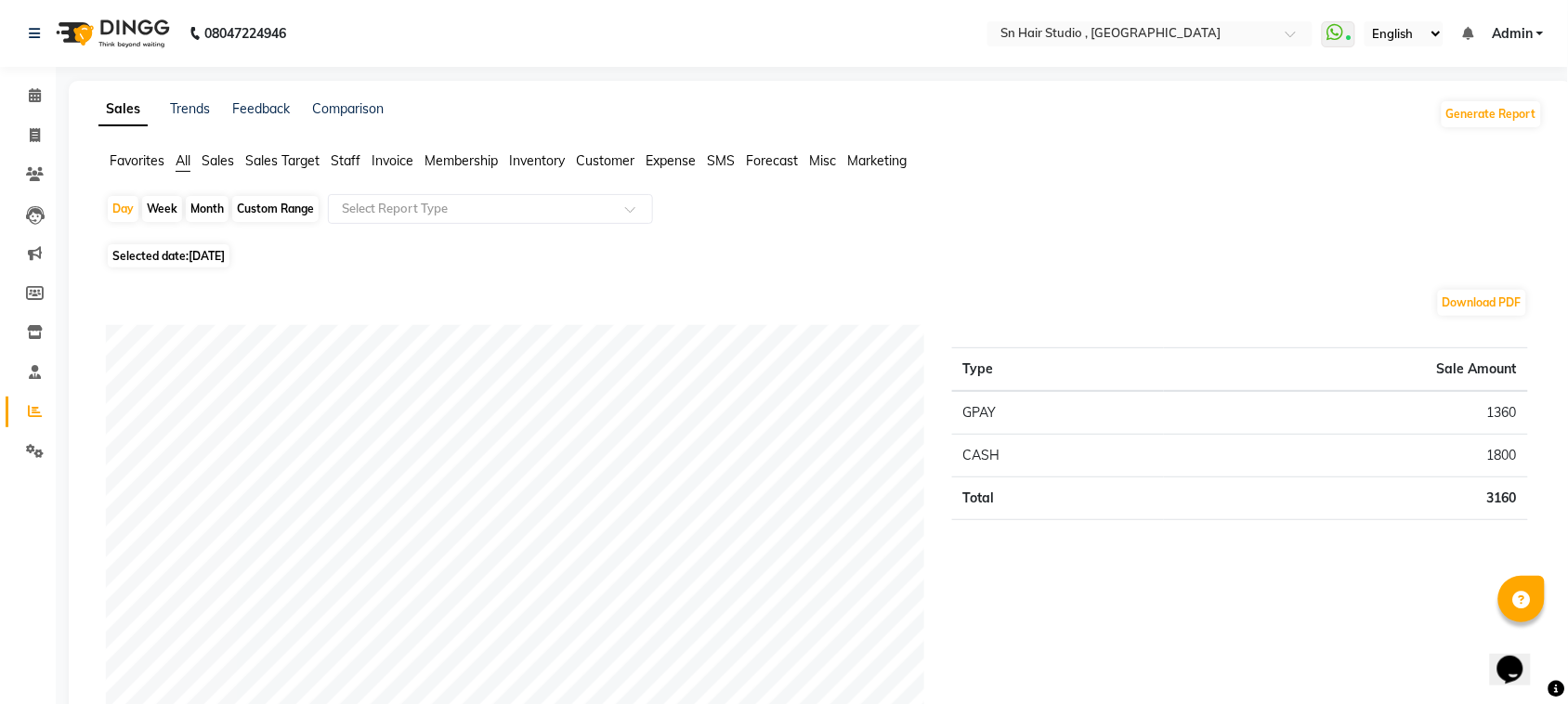
click at [354, 163] on span "Staff" at bounding box center [345, 160] width 29 height 17
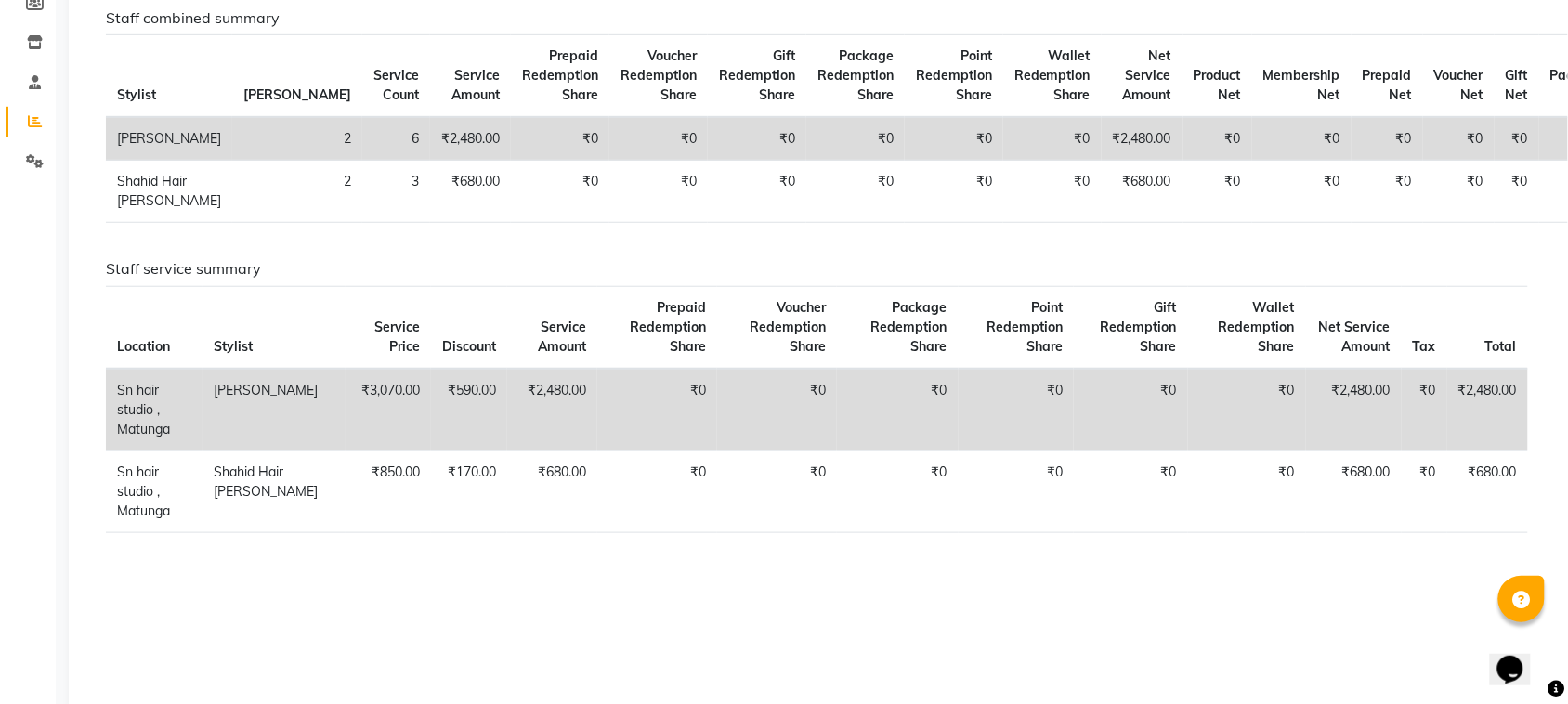
scroll to position [346, 0]
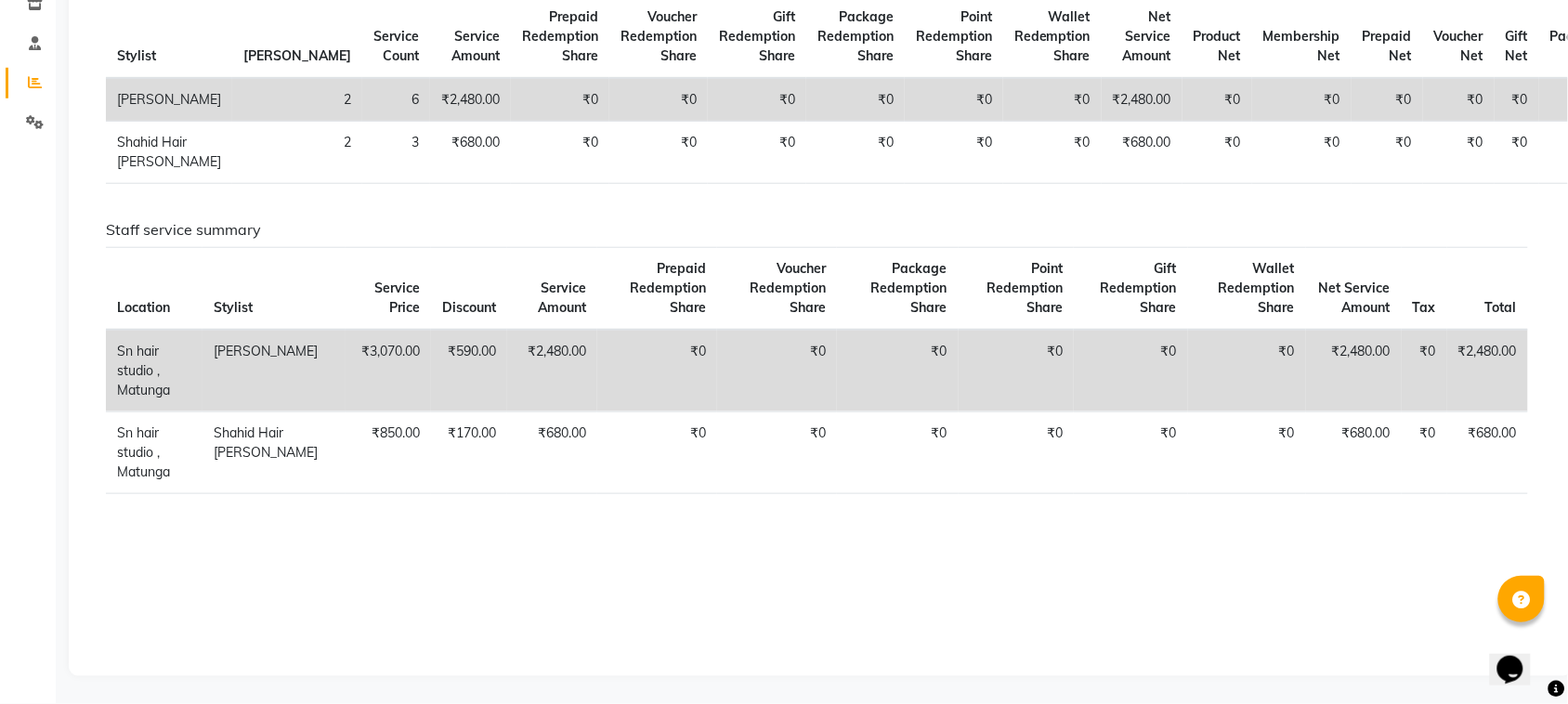
click at [1565, 135] on div "Sales Trends Feedback Comparison Generate Report Favorites All Sales Sales Targ…" at bounding box center [820, 213] width 1504 height 924
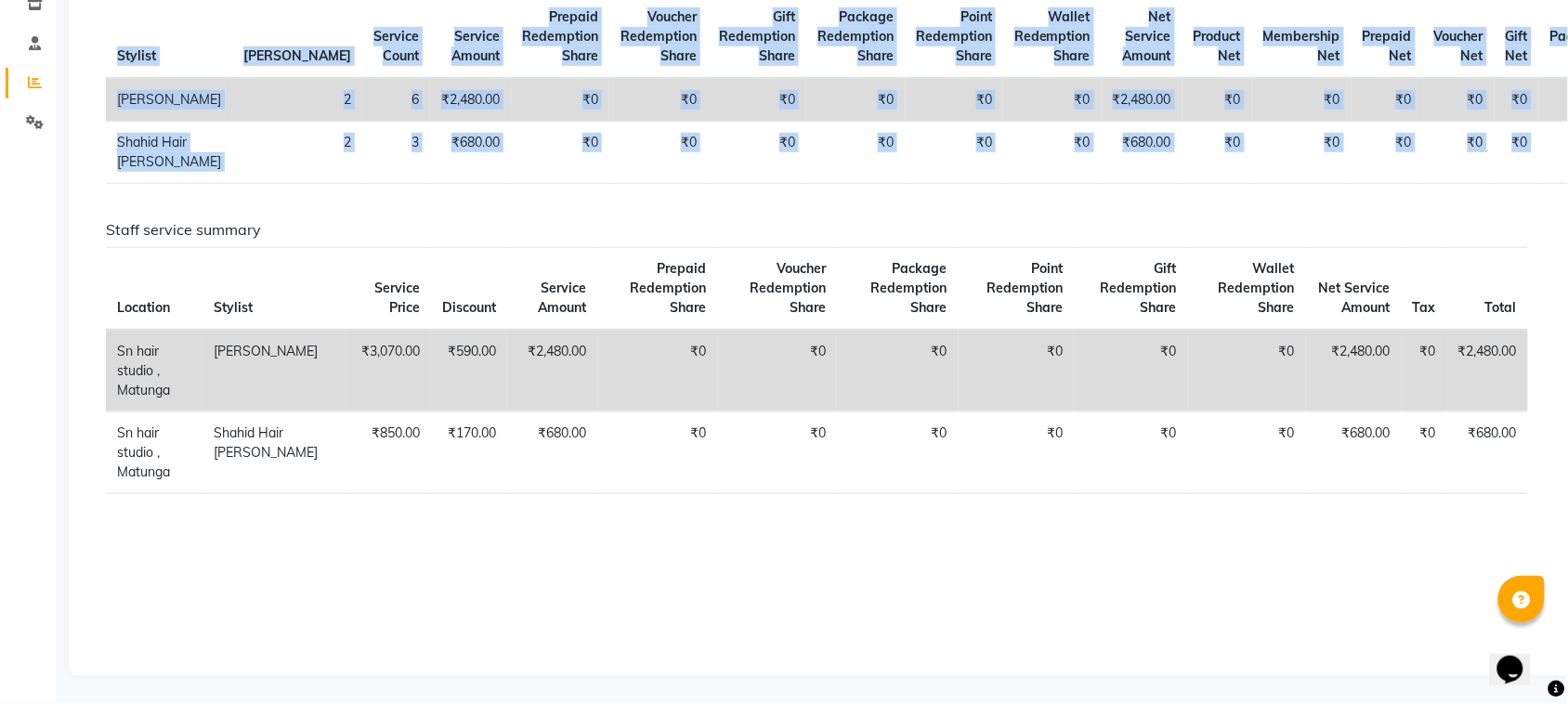
click at [1565, 133] on div "Sales Trends Feedback Comparison Generate Report Favorites All Sales Sales Targ…" at bounding box center [820, 213] width 1504 height 924
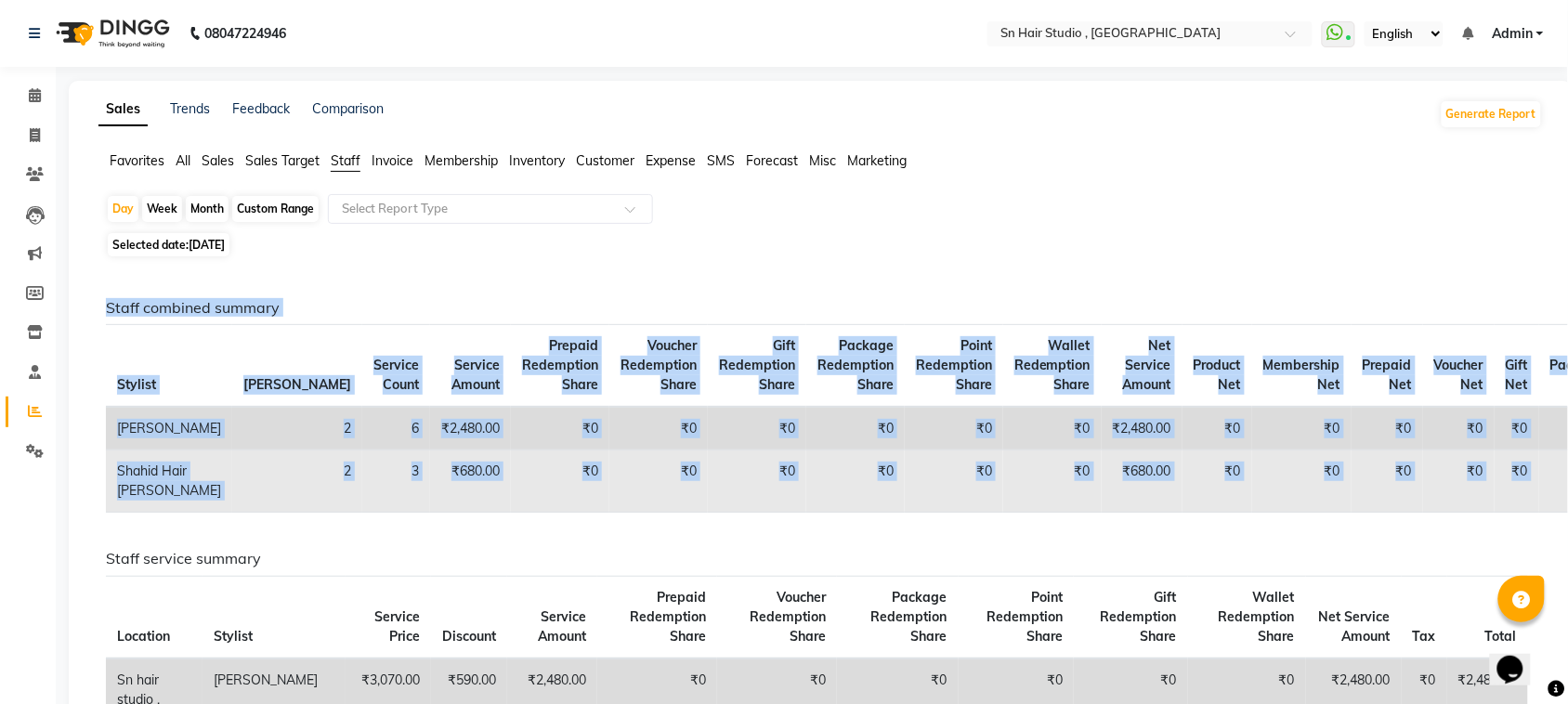
click at [430, 498] on td "₹680.00" at bounding box center [471, 481] width 81 height 62
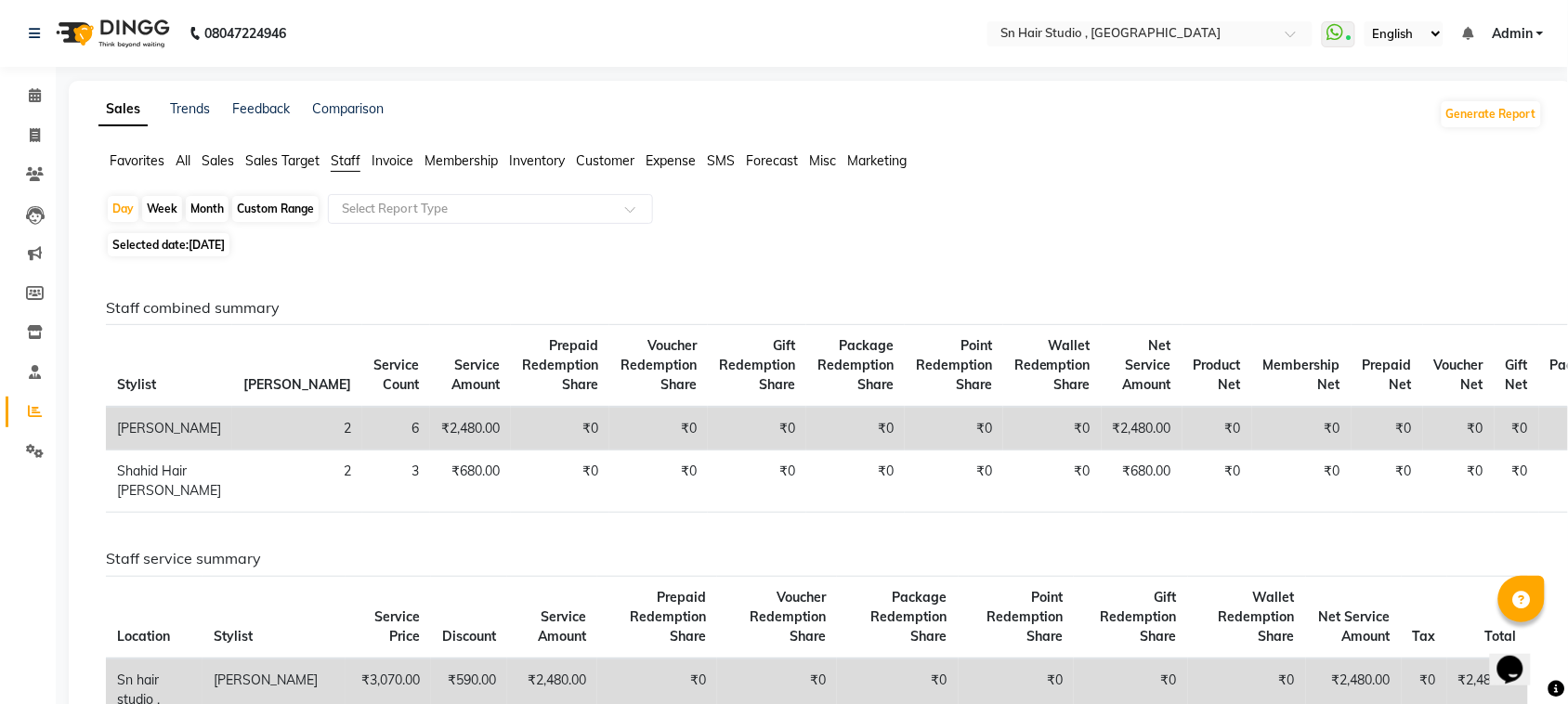
click at [200, 210] on div "Month" at bounding box center [207, 210] width 42 height 26
select select "9"
select select "2025"
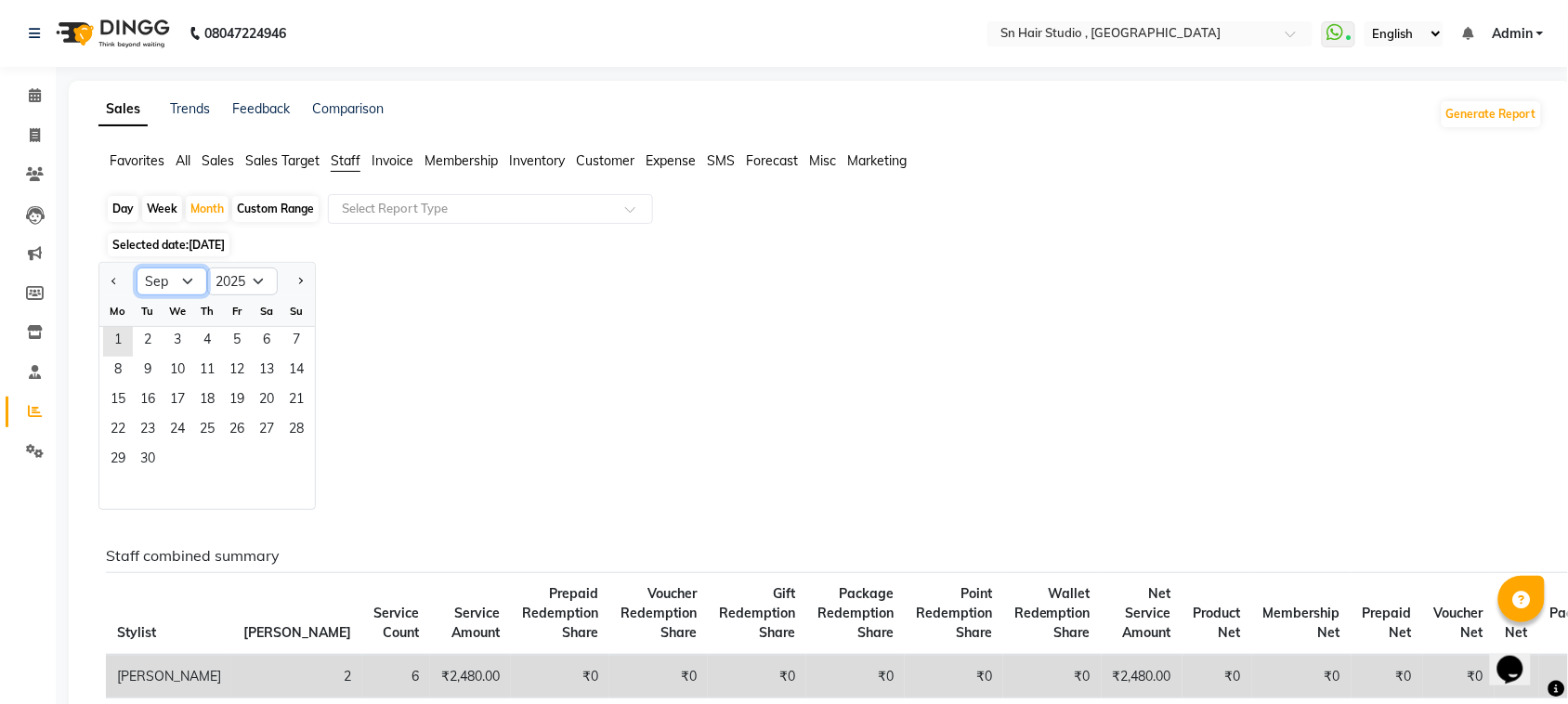
click at [160, 275] on select "Jan Feb Mar Apr May Jun [DATE] Aug Sep Oct Nov Dec" at bounding box center [172, 281] width 71 height 28
select select "8"
click at [137, 268] on select "Jan Feb Mar Apr May Jun [DATE] Aug Sep Oct Nov Dec" at bounding box center [172, 281] width 71 height 28
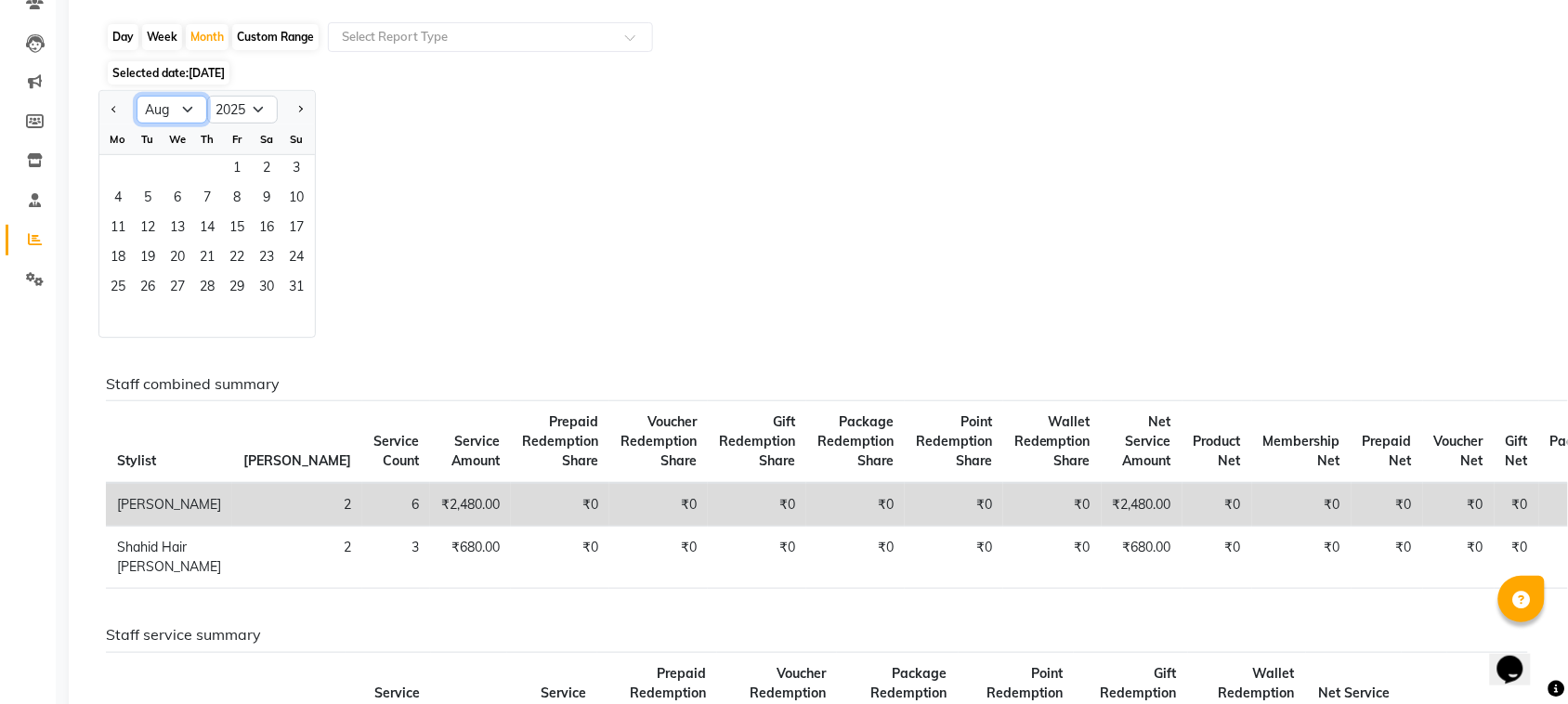
scroll to position [232, 0]
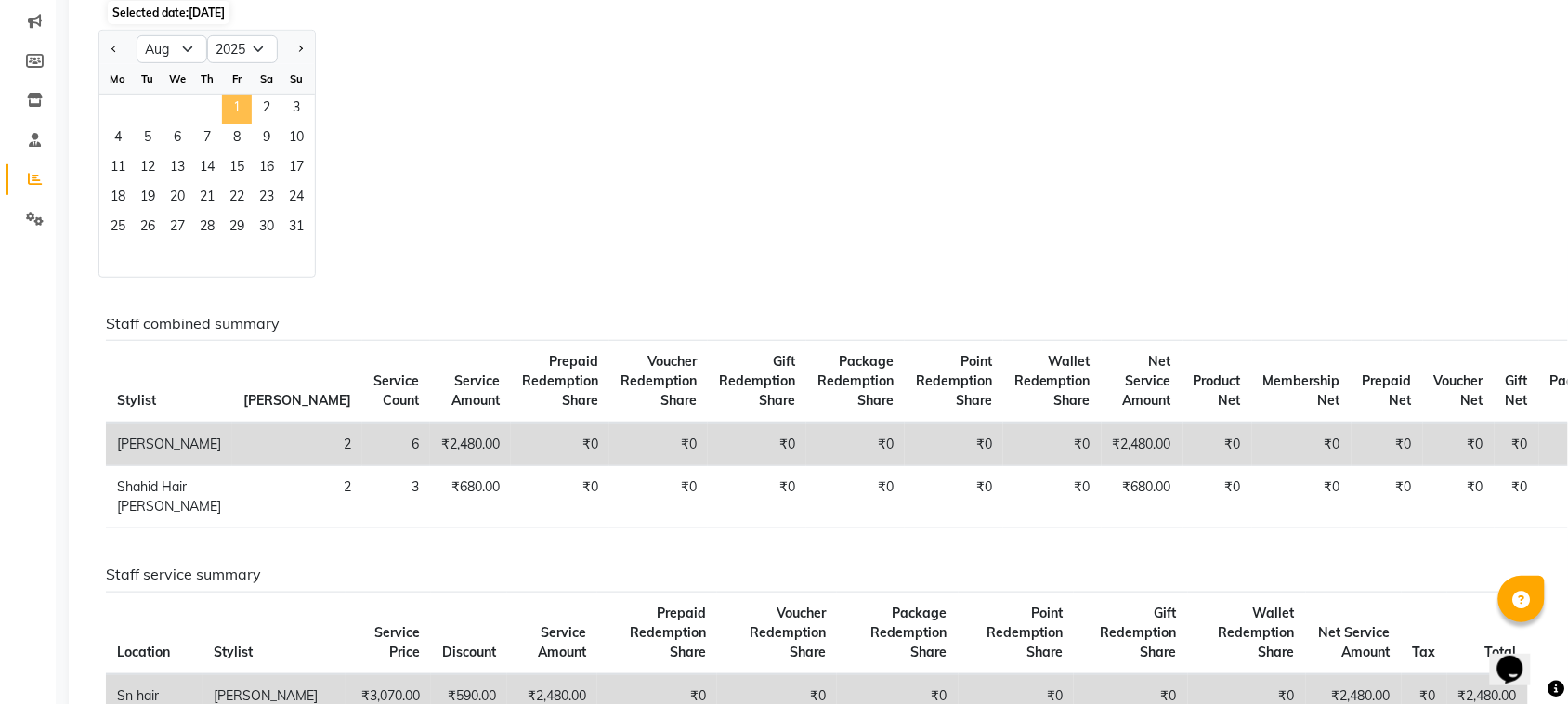
click at [232, 105] on span "1" at bounding box center [236, 109] width 29 height 29
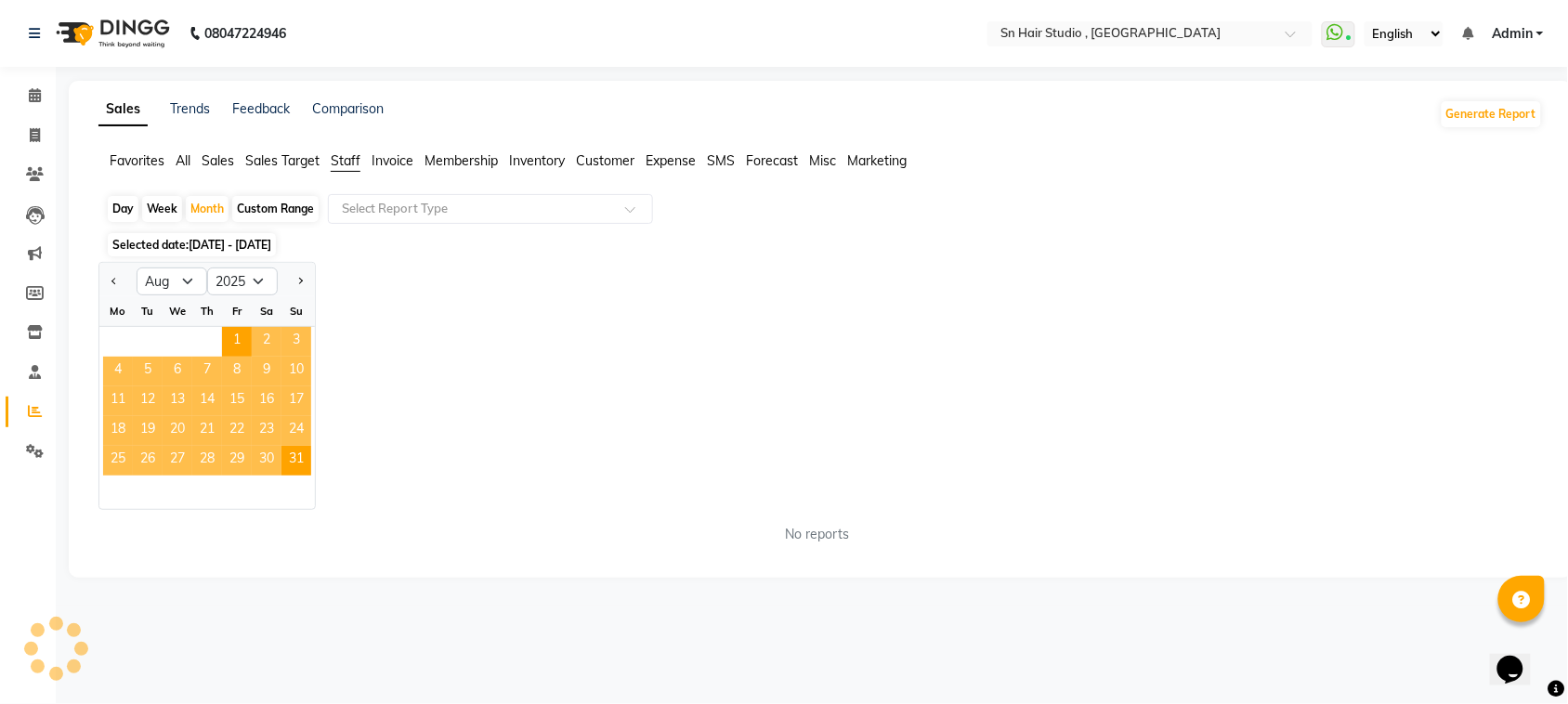
scroll to position [0, 0]
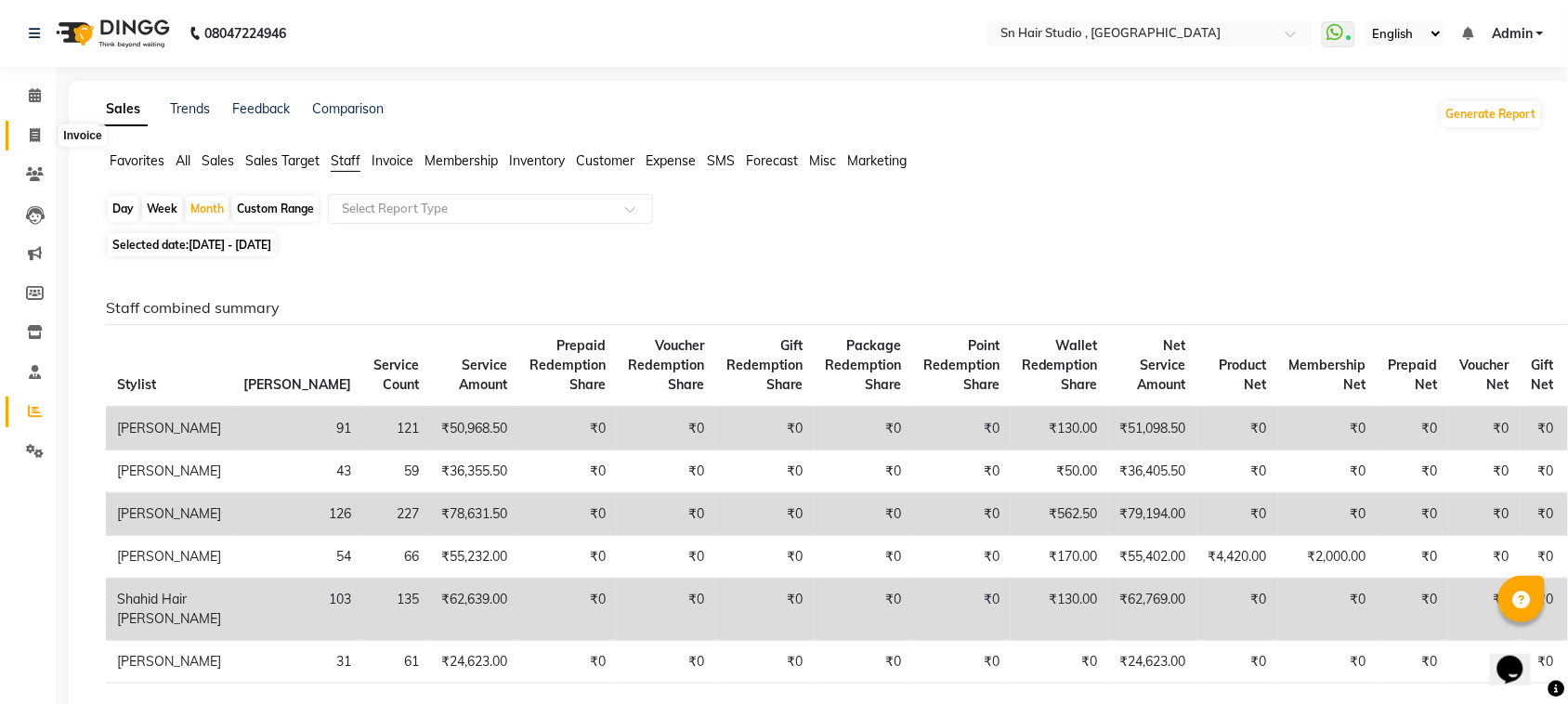
drag, startPoint x: 46, startPoint y: 130, endPoint x: 60, endPoint y: 141, distance: 17.8
click at [46, 132] on span at bounding box center [35, 136] width 32 height 22
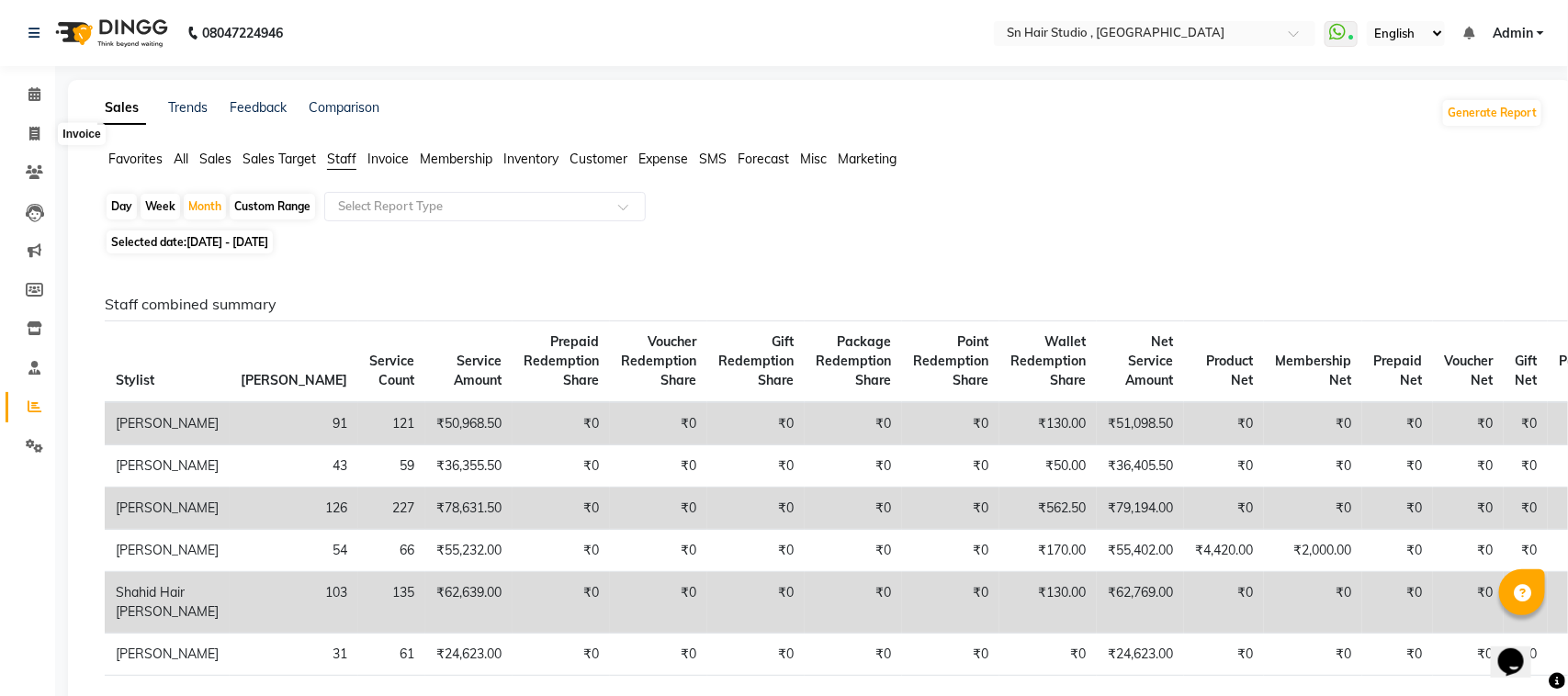
select select "service"
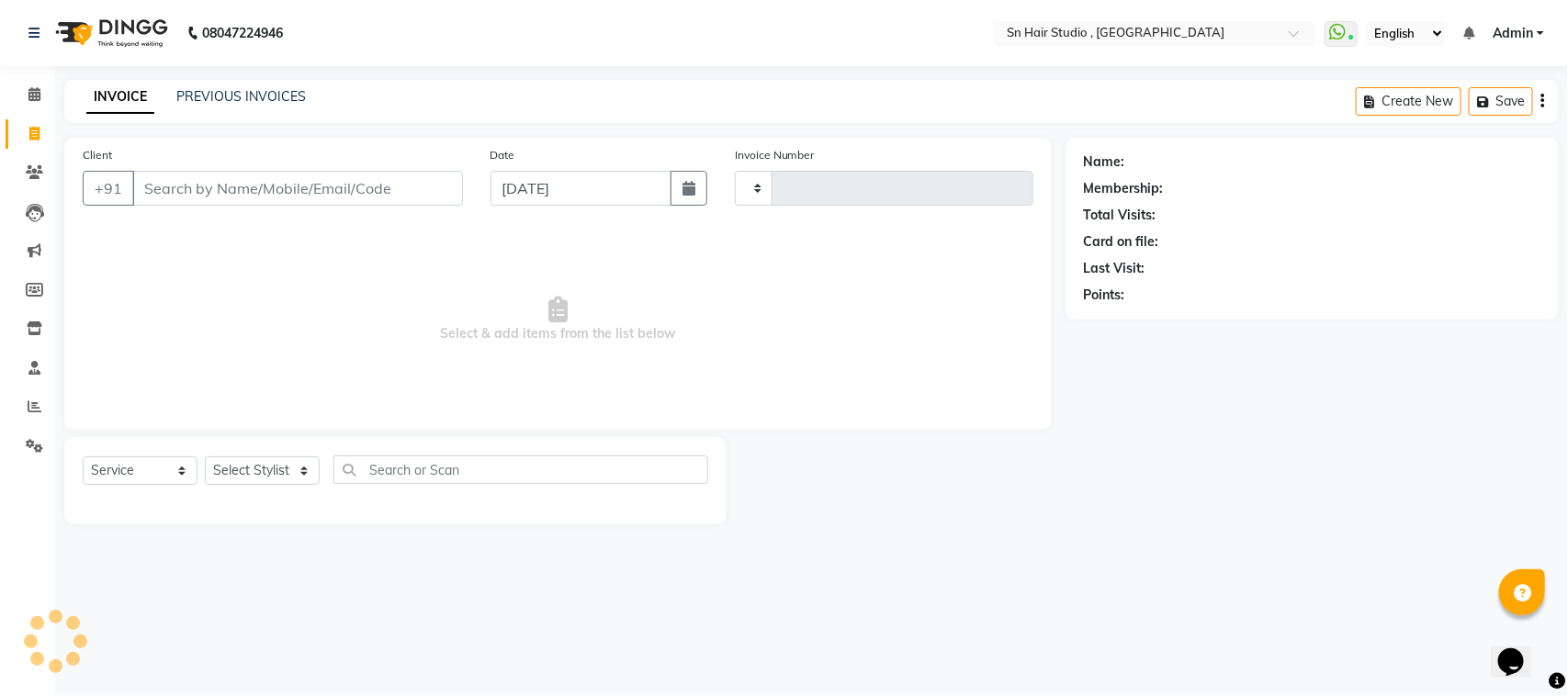
type input "1466"
select select "6415"
click at [16, 404] on link "Reports" at bounding box center [27, 407] width 44 height 30
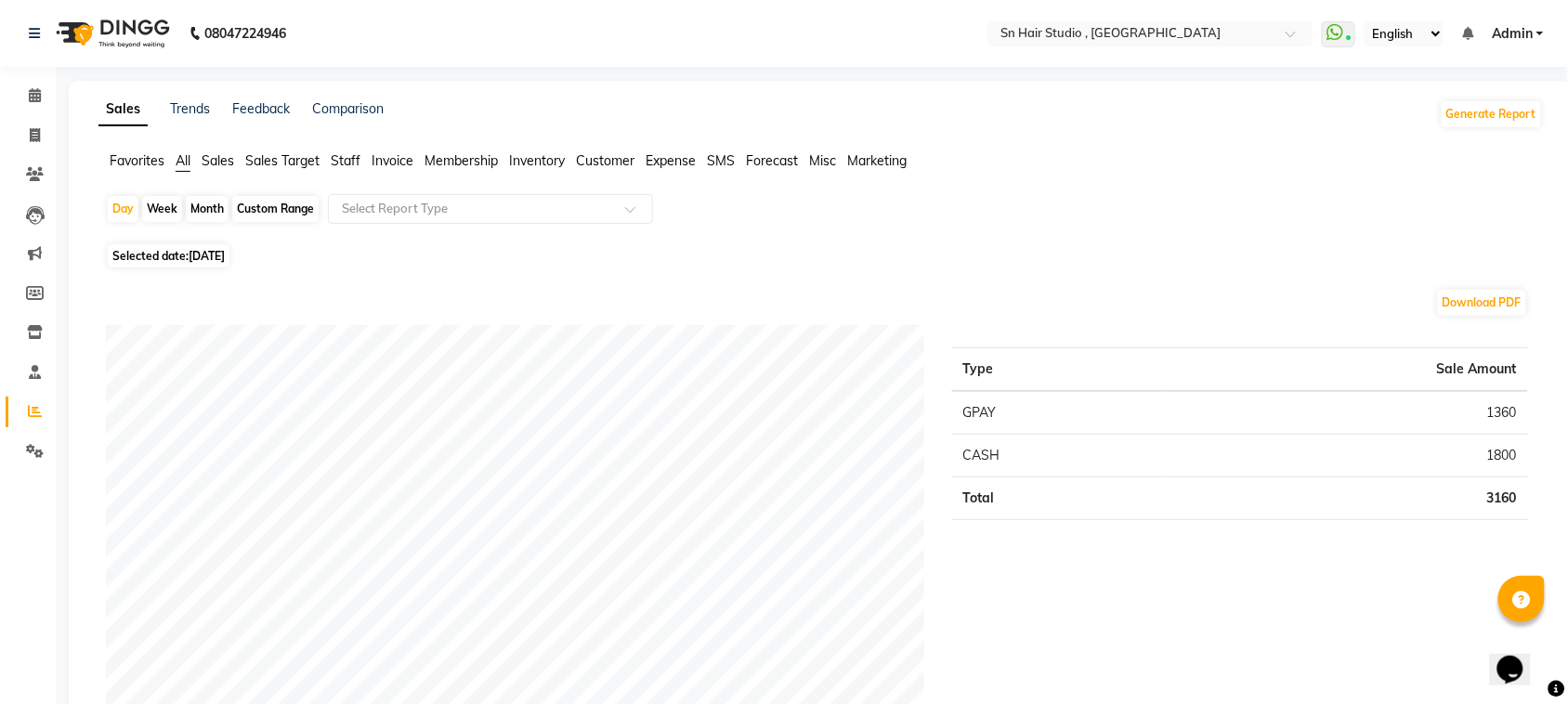
click at [354, 167] on span "Staff" at bounding box center [345, 160] width 29 height 17
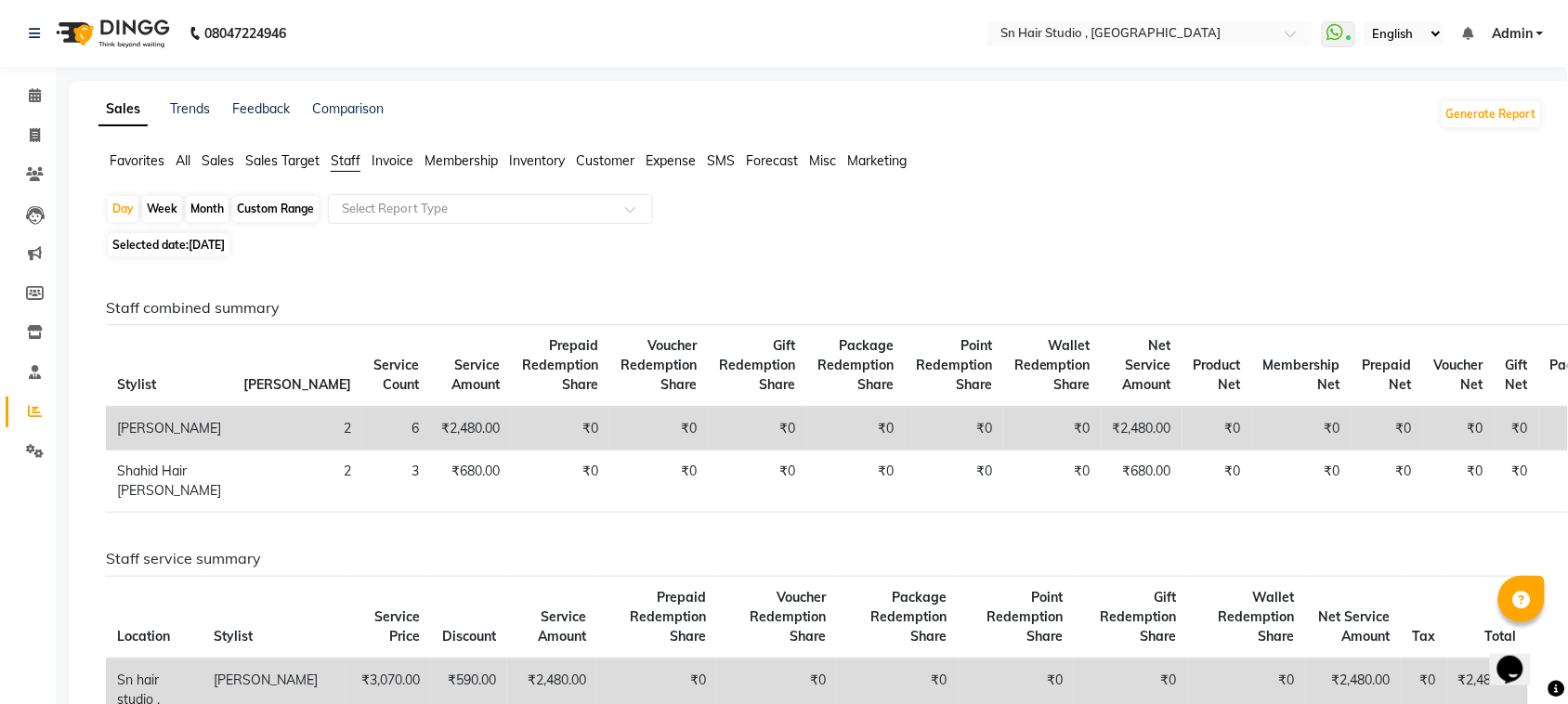
click at [214, 202] on div "Month" at bounding box center [207, 210] width 42 height 26
select select "9"
select select "2025"
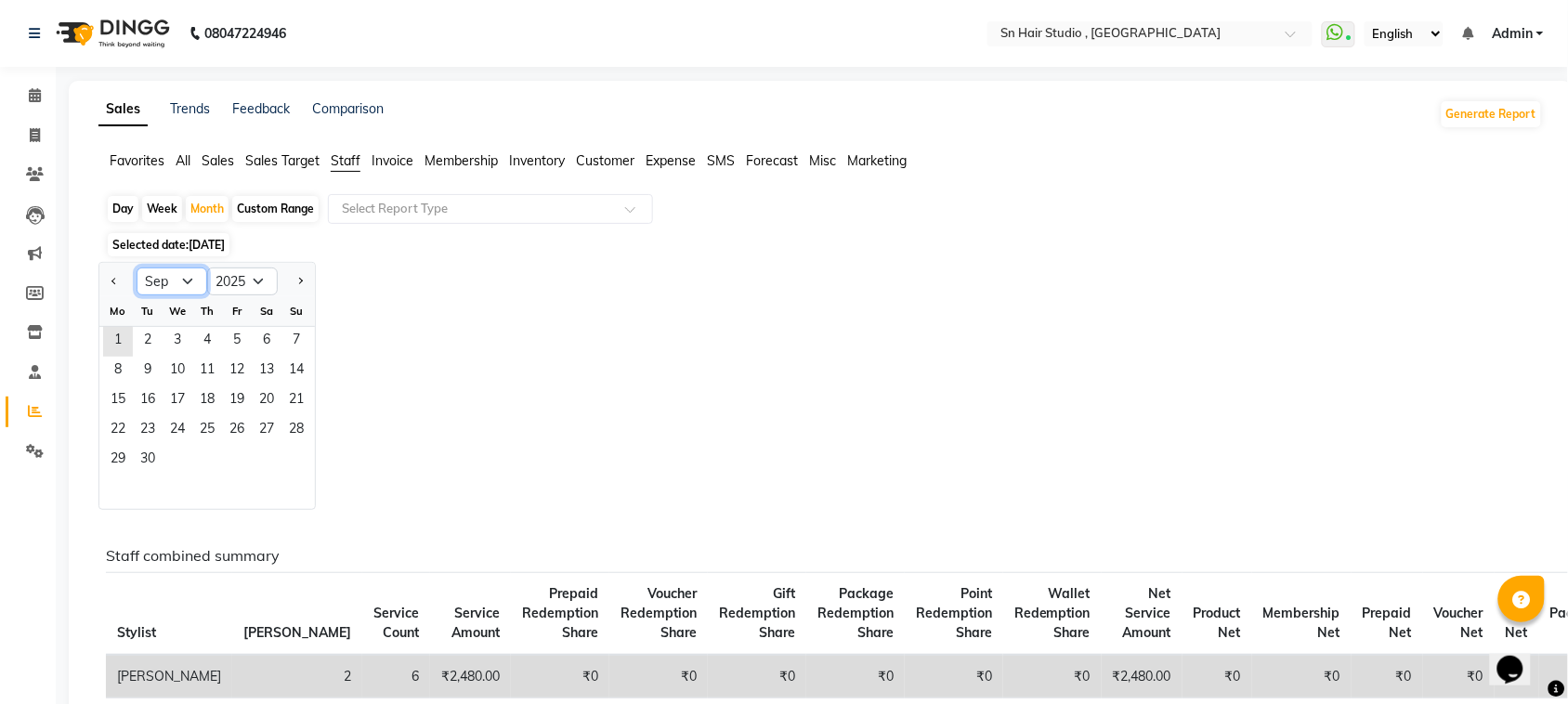
click at [160, 278] on select "Jan Feb Mar Apr May Jun [DATE] Aug Sep Oct Nov Dec" at bounding box center [172, 281] width 71 height 28
select select "8"
click at [137, 268] on select "Jan Feb Mar Apr May Jun [DATE] Aug Sep Oct Nov Dec" at bounding box center [172, 281] width 71 height 28
click at [119, 209] on div "Day" at bounding box center [123, 210] width 30 height 26
select select "9"
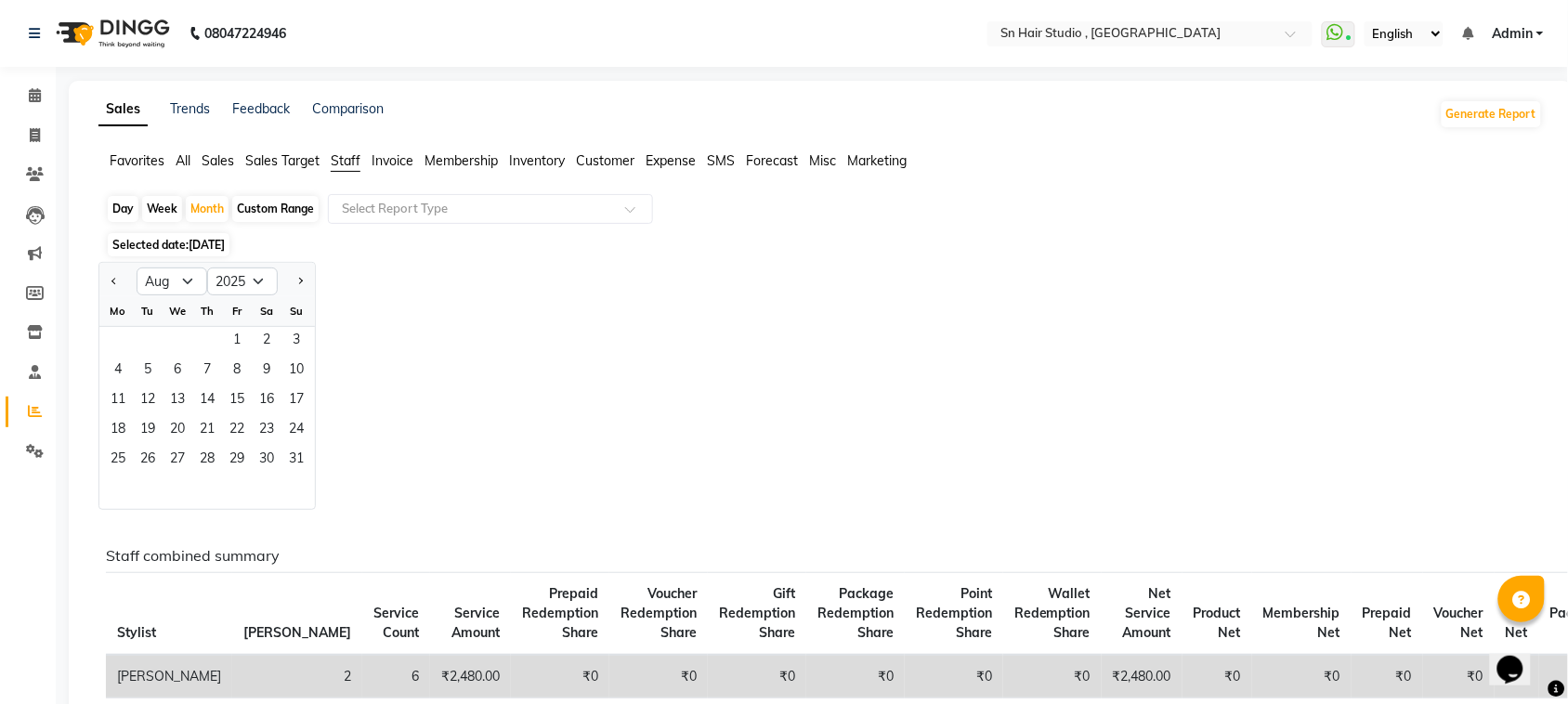
select select "2025"
click at [183, 290] on select "Jan Feb Mar Apr May Jun [DATE] Aug Sep Oct Nov Dec" at bounding box center [172, 281] width 71 height 28
select select "8"
click at [137, 268] on select "Jan Feb Mar Apr May Jun [DATE] Aug Sep Oct Nov Dec" at bounding box center [172, 281] width 71 height 28
click at [307, 457] on span "31" at bounding box center [295, 460] width 29 height 29
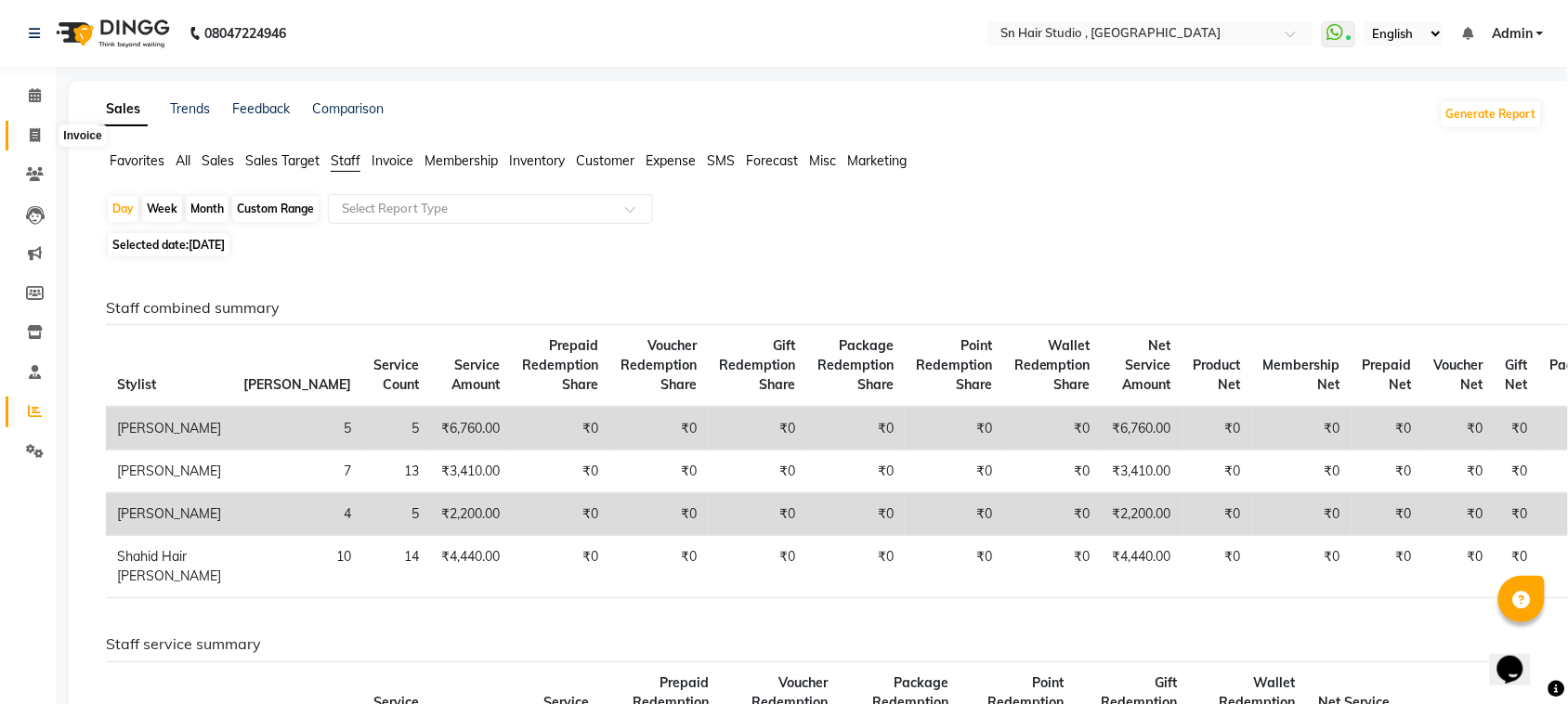
click at [28, 140] on span at bounding box center [35, 136] width 32 height 22
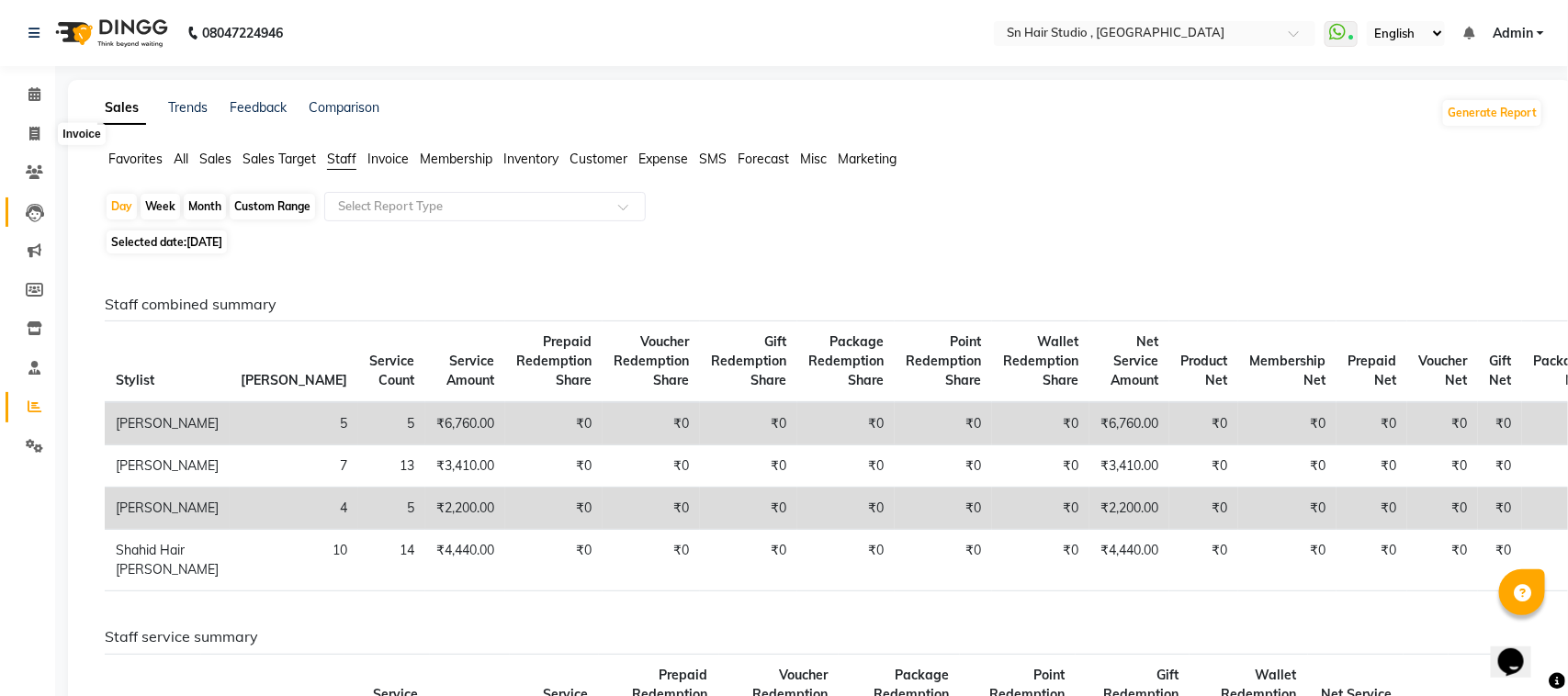
select select "6415"
select select "service"
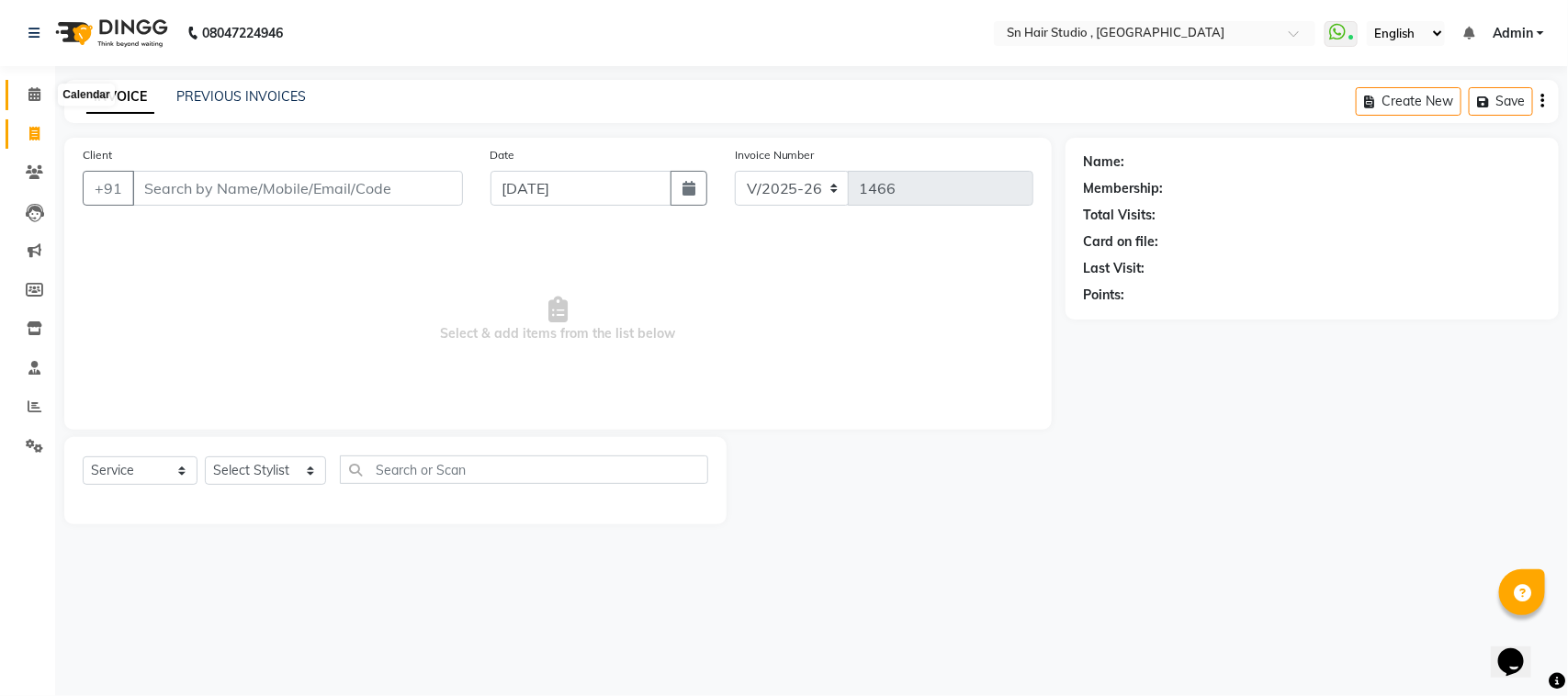
click at [37, 94] on icon at bounding box center [35, 93] width 12 height 14
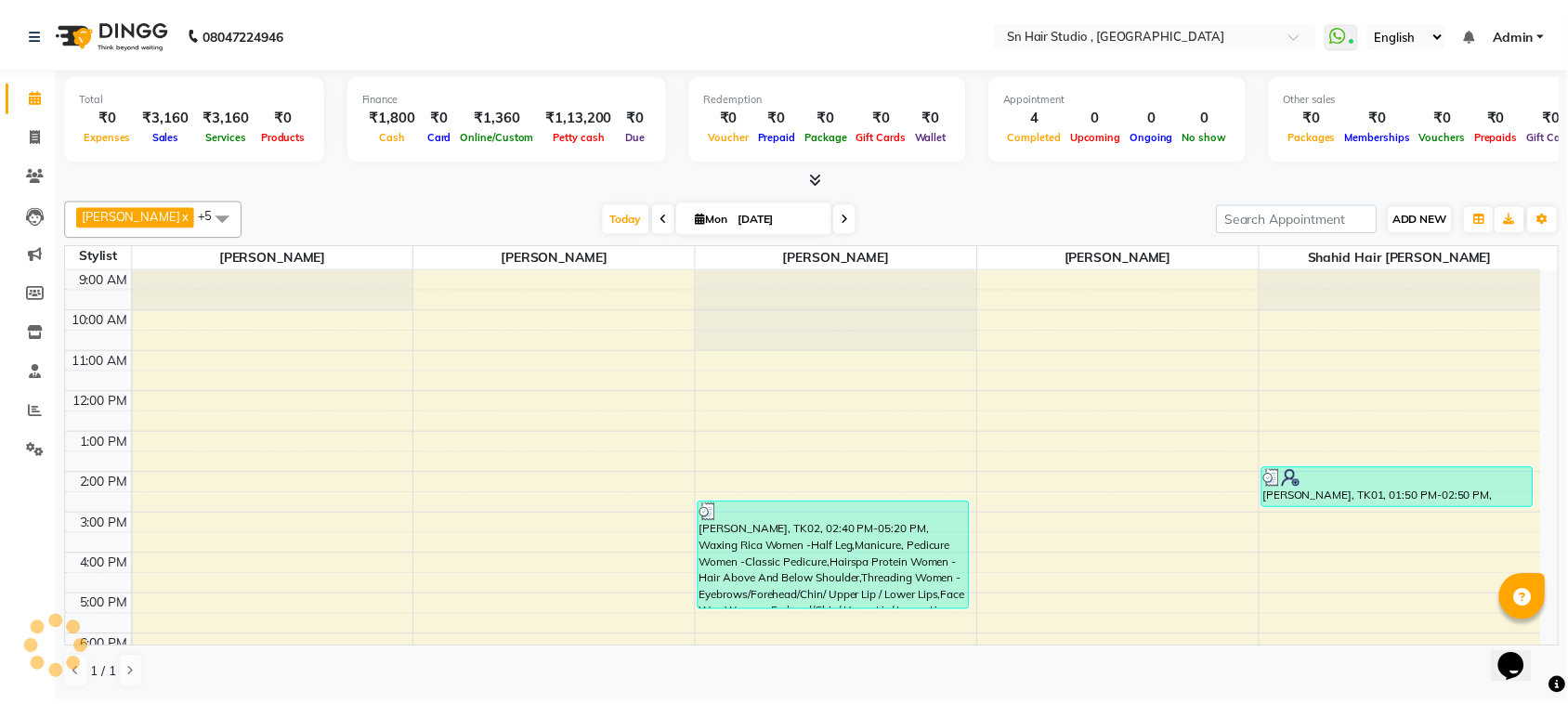
scroll to position [158, 0]
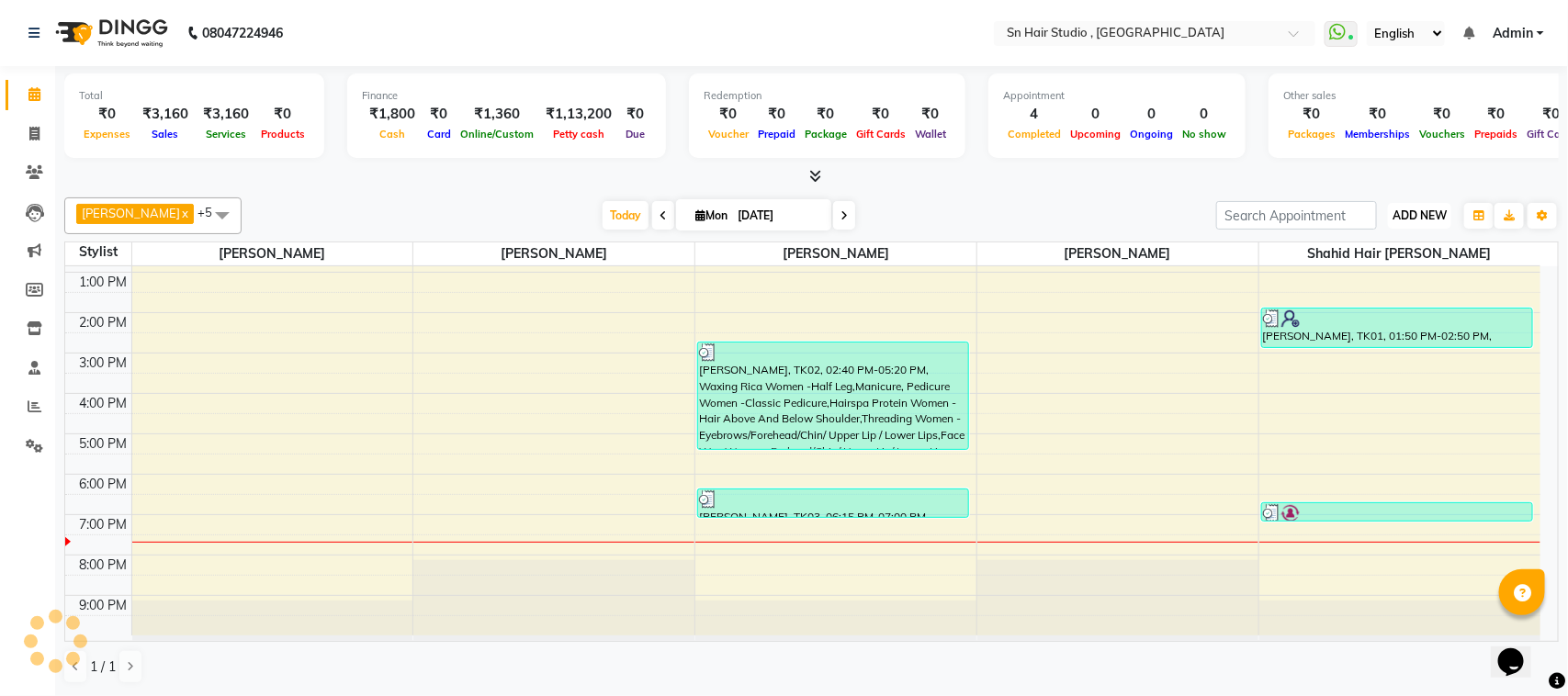
click at [1412, 221] on span "ADD NEW" at bounding box center [1420, 215] width 54 height 14
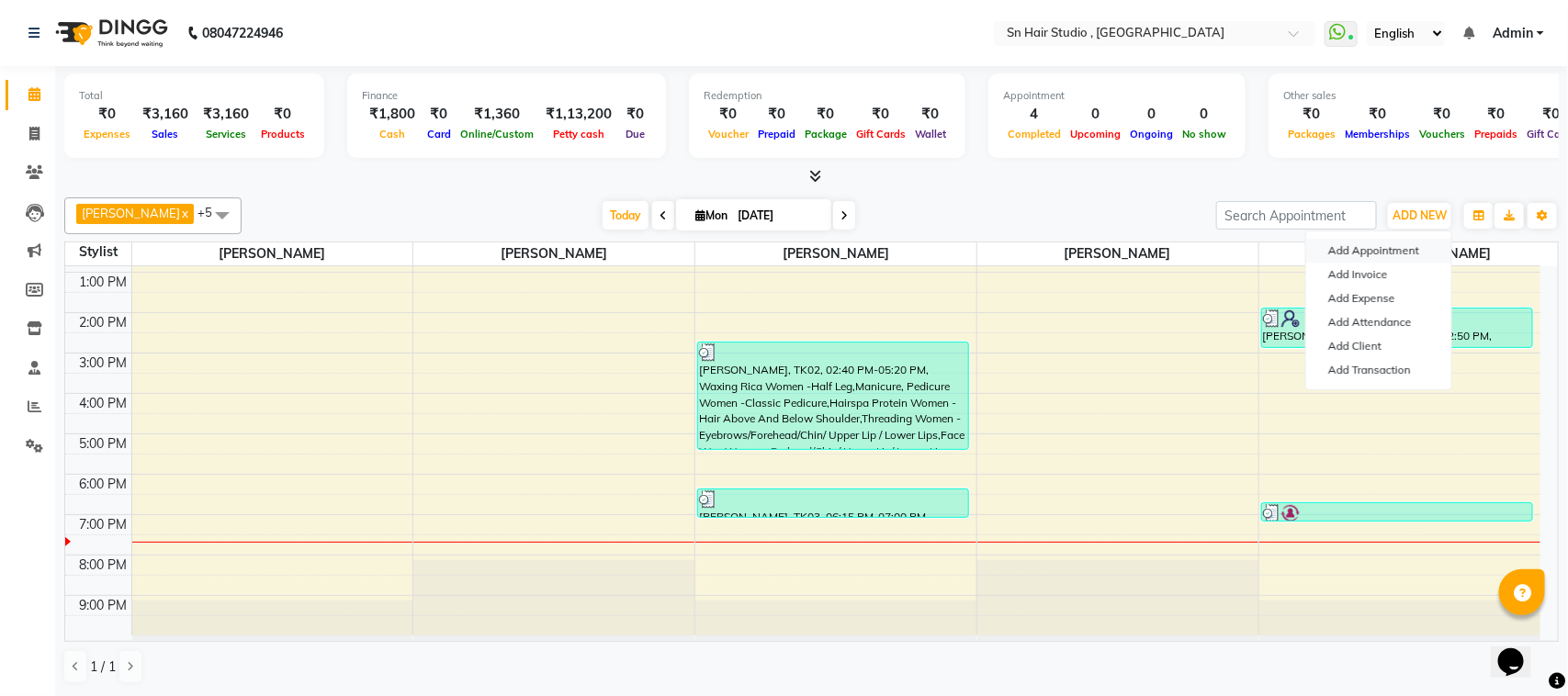
click at [1388, 250] on button "Add Appointment" at bounding box center [1378, 251] width 145 height 24
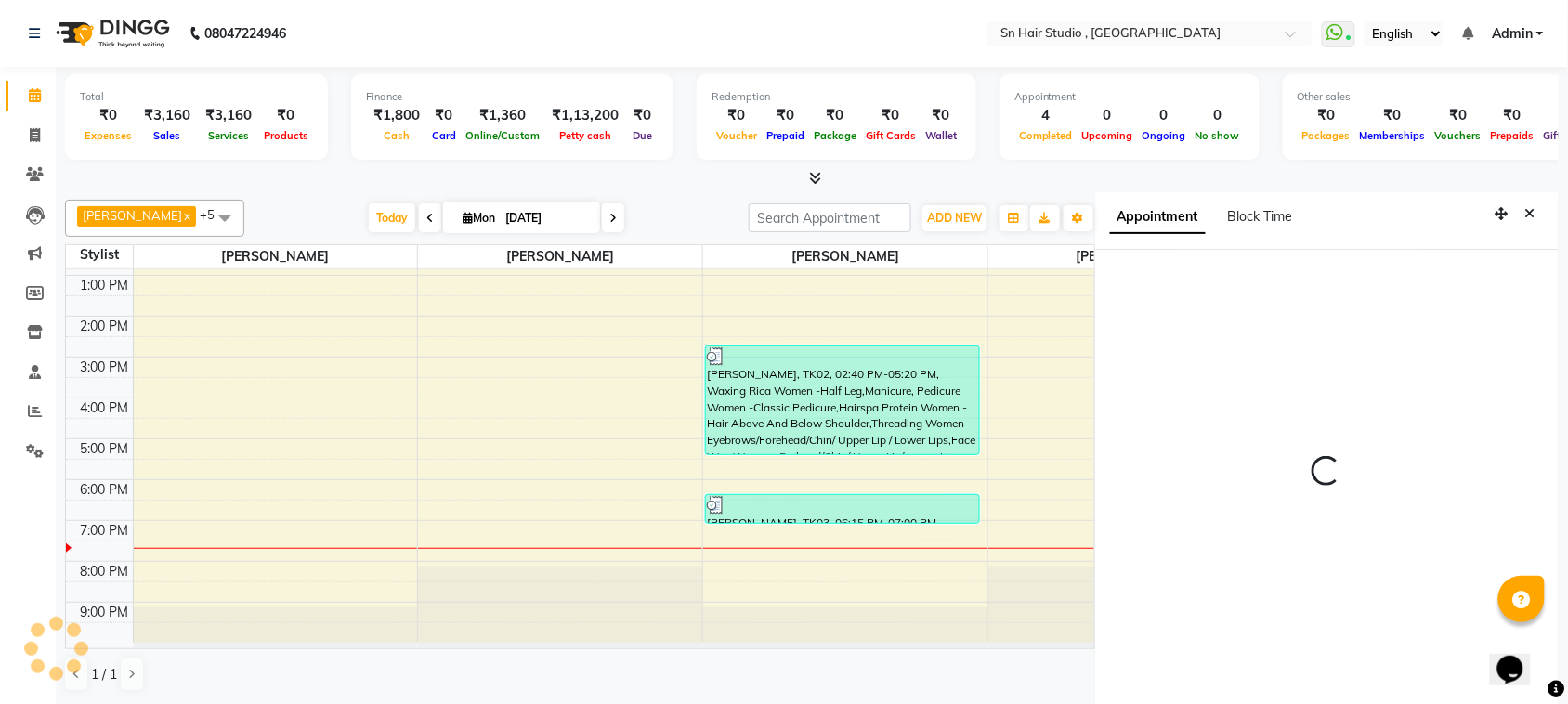
scroll to position [8, 0]
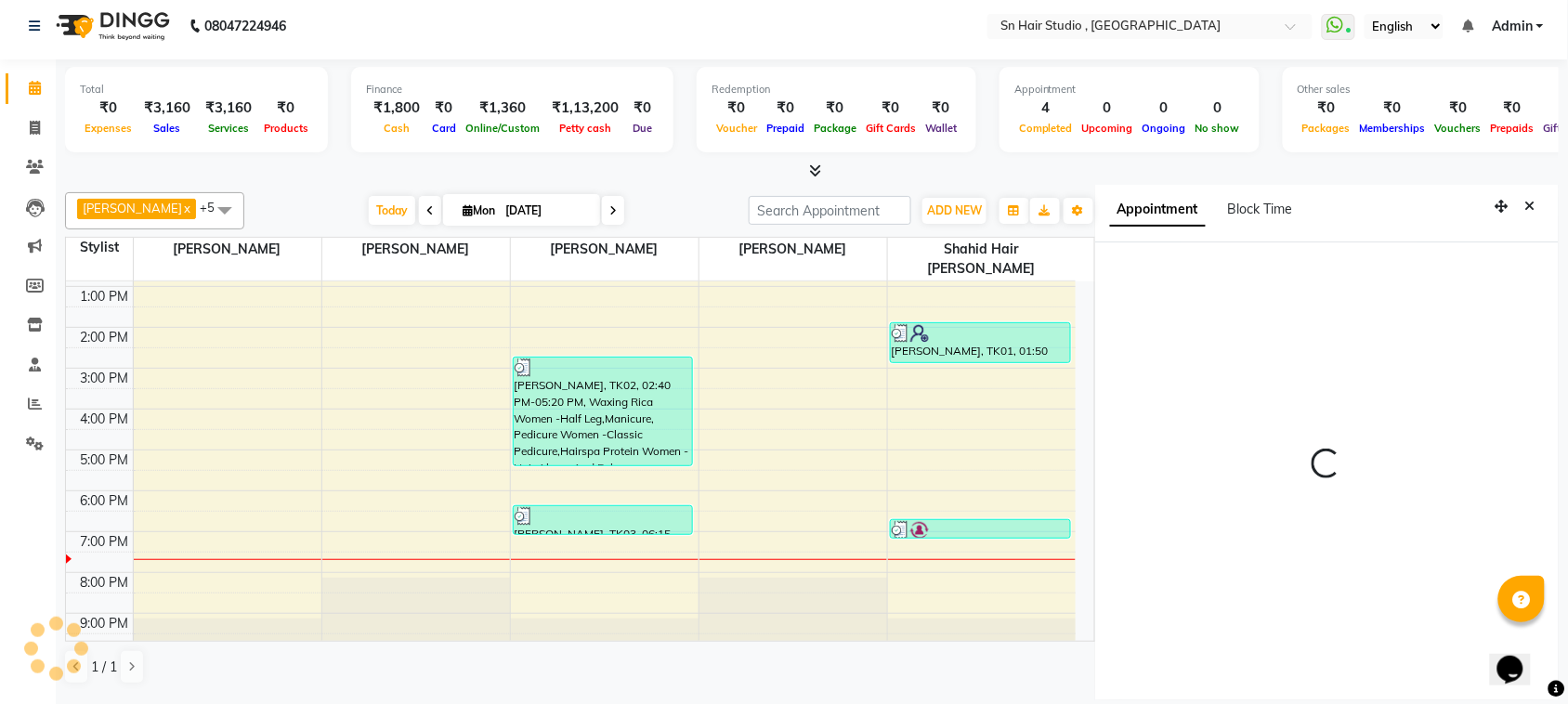
select select "600"
select select "tentative"
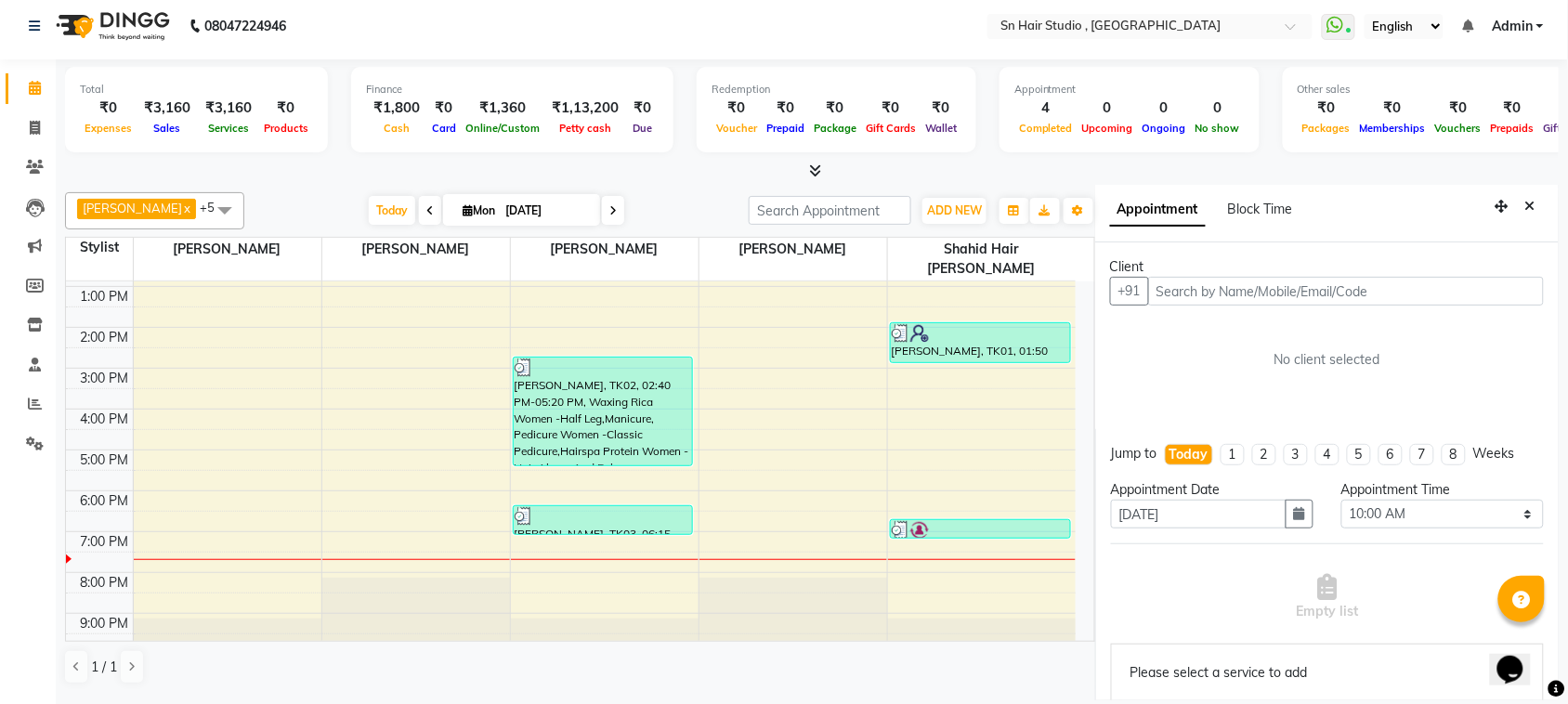
click at [1468, 290] on input "text" at bounding box center [1345, 291] width 396 height 29
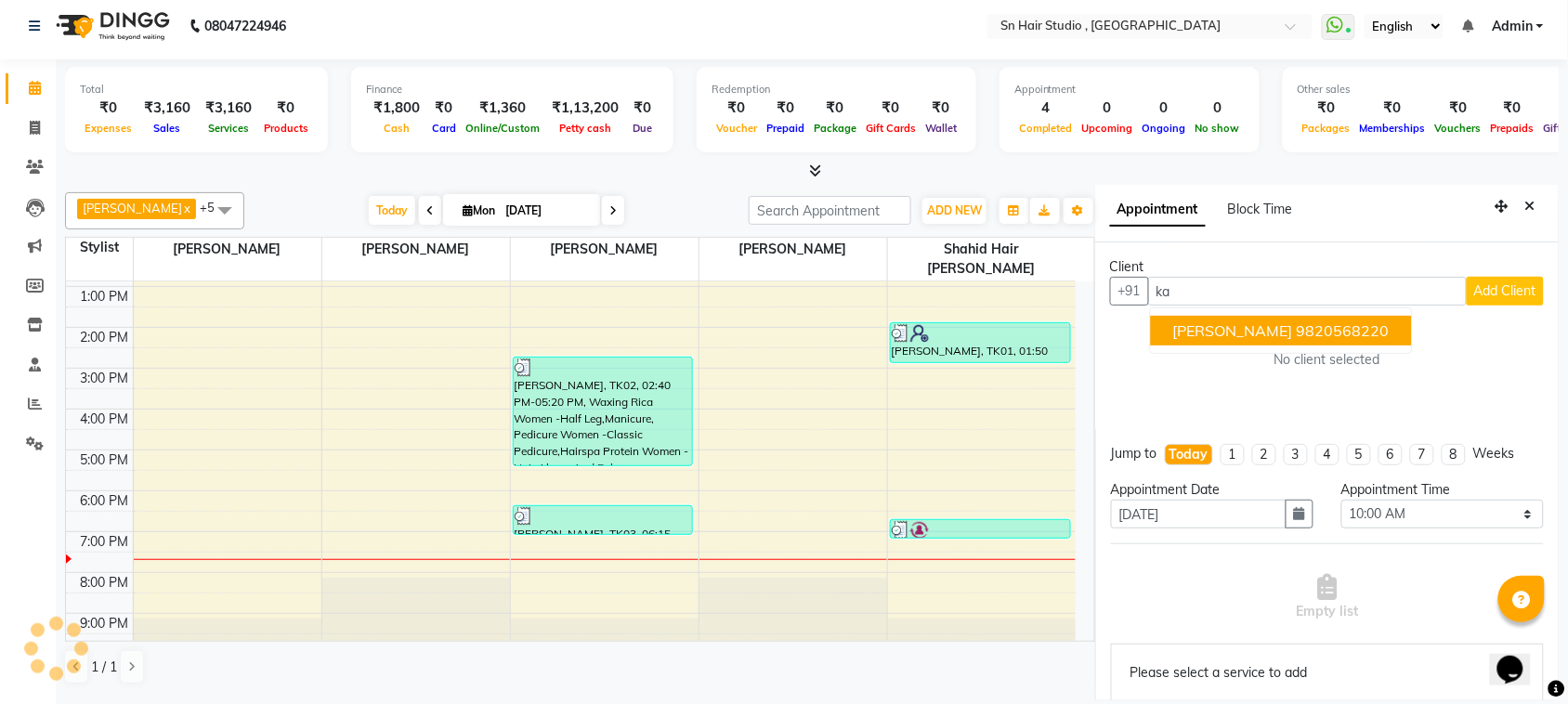
type input "k"
click at [1374, 316] on button "Cl [PERSON_NAME] 99888 17978" at bounding box center [1291, 330] width 282 height 29
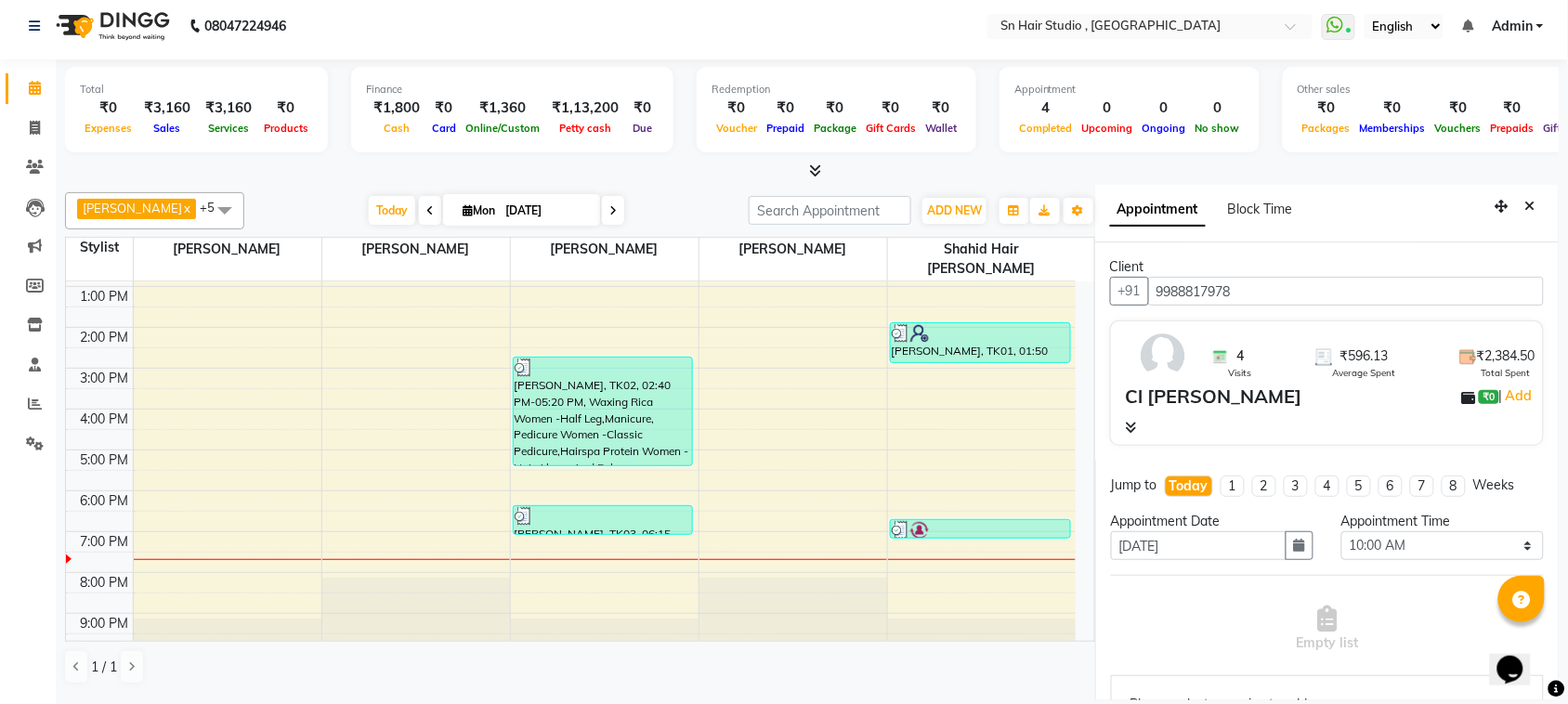
type input "9988817978"
click at [1214, 532] on input "[DATE]" at bounding box center [1199, 545] width 176 height 29
click at [1294, 545] on icon "button" at bounding box center [1300, 545] width 11 height 13
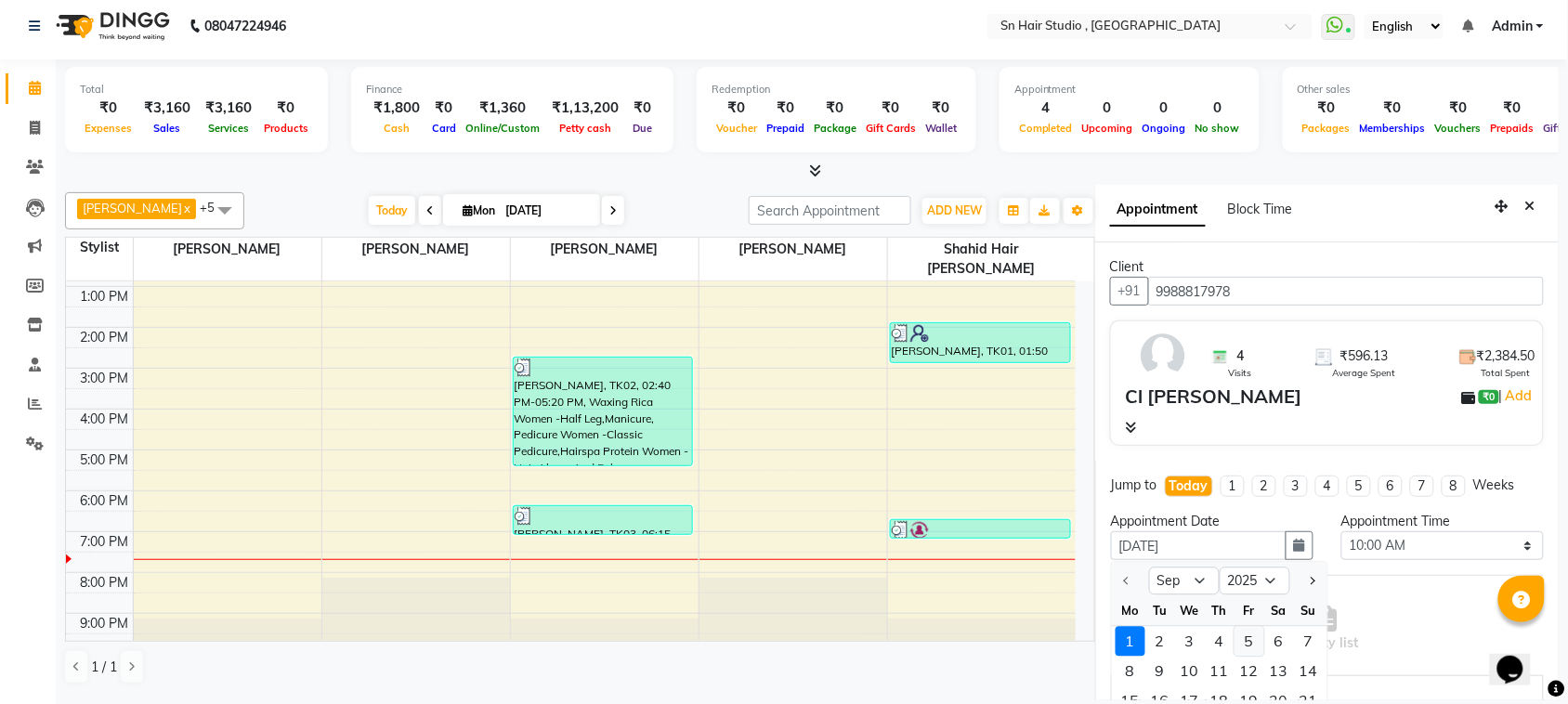
click at [1247, 633] on div "5" at bounding box center [1249, 641] width 29 height 29
type input "[DATE]"
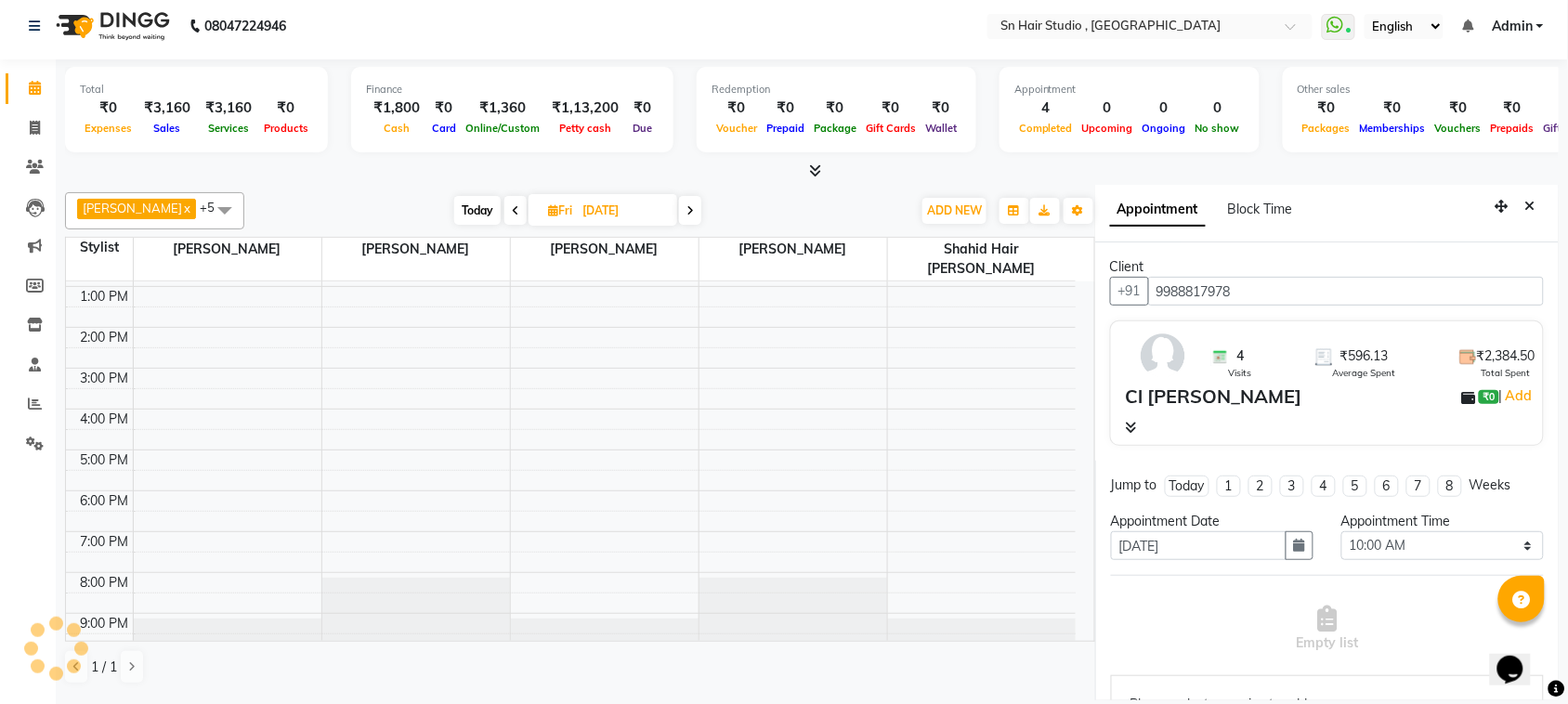
scroll to position [158, 0]
click at [1389, 537] on select "Select 10:00 AM 10:25 AM 10:50 AM 11:15 AM 11:40 AM 12:05 PM 12:30 PM 12:55 PM …" at bounding box center [1442, 545] width 203 height 29
select select "1150"
click at [1341, 531] on select "Select 10:00 AM 10:25 AM 10:50 AM 11:15 AM 11:40 AM 12:05 PM 12:30 PM 12:55 PM …" at bounding box center [1442, 545] width 203 height 29
click at [1435, 542] on select "Select 10:00 AM 10:25 AM 10:50 AM 11:15 AM 11:40 AM 12:05 PM 12:30 PM 12:55 PM …" at bounding box center [1442, 545] width 203 height 29
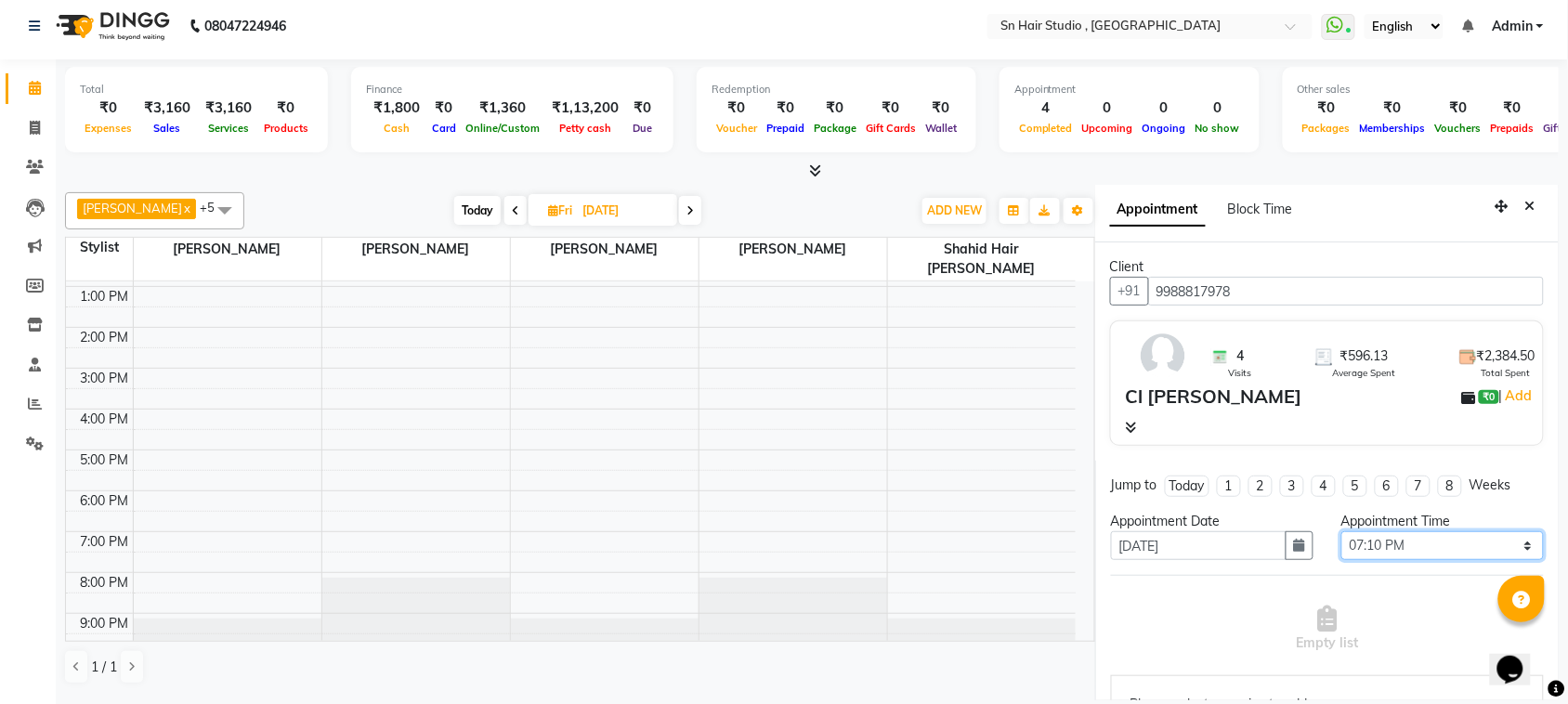
click at [1341, 531] on select "Select 10:00 AM 10:25 AM 10:50 AM 11:15 AM 11:40 AM 12:05 PM 12:30 PM 12:55 PM …" at bounding box center [1442, 545] width 203 height 29
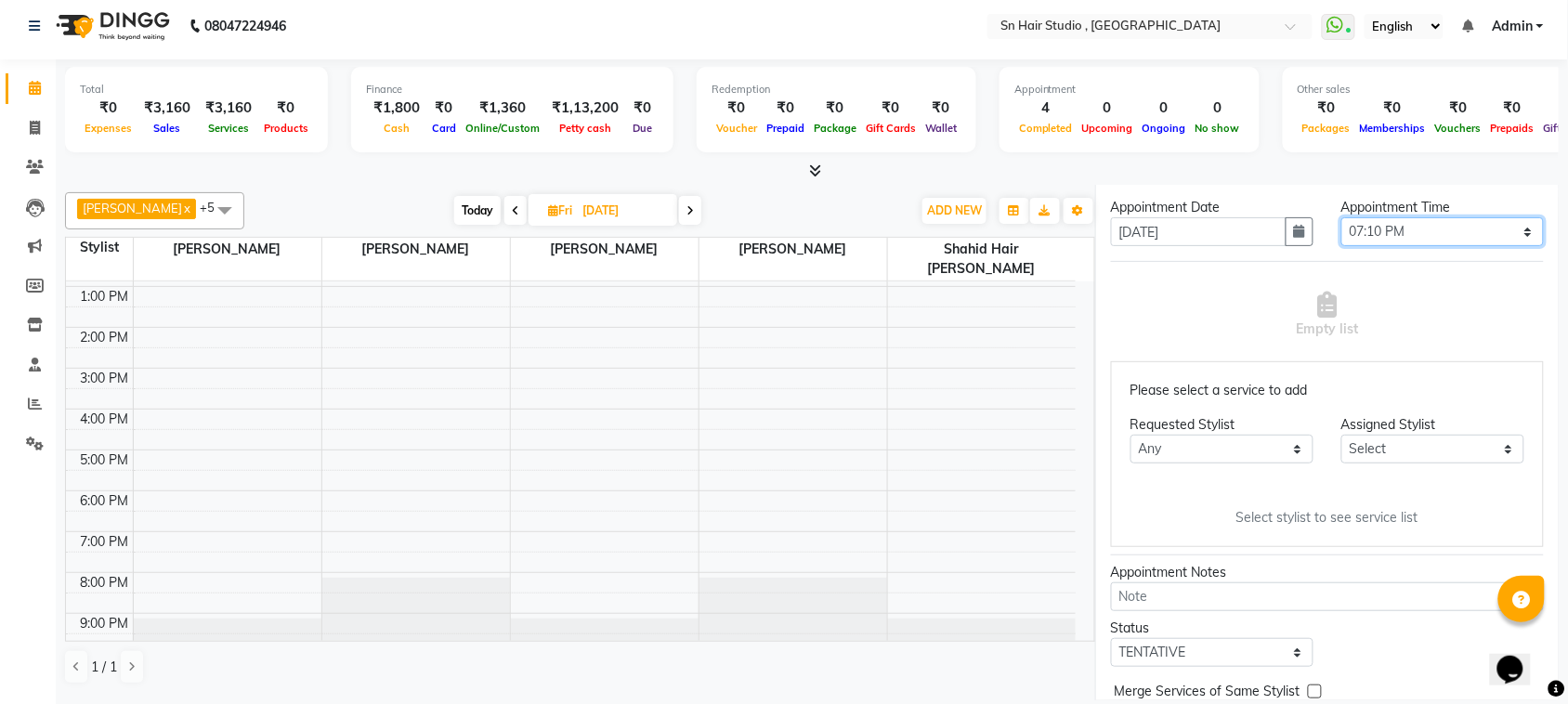
scroll to position [341, 0]
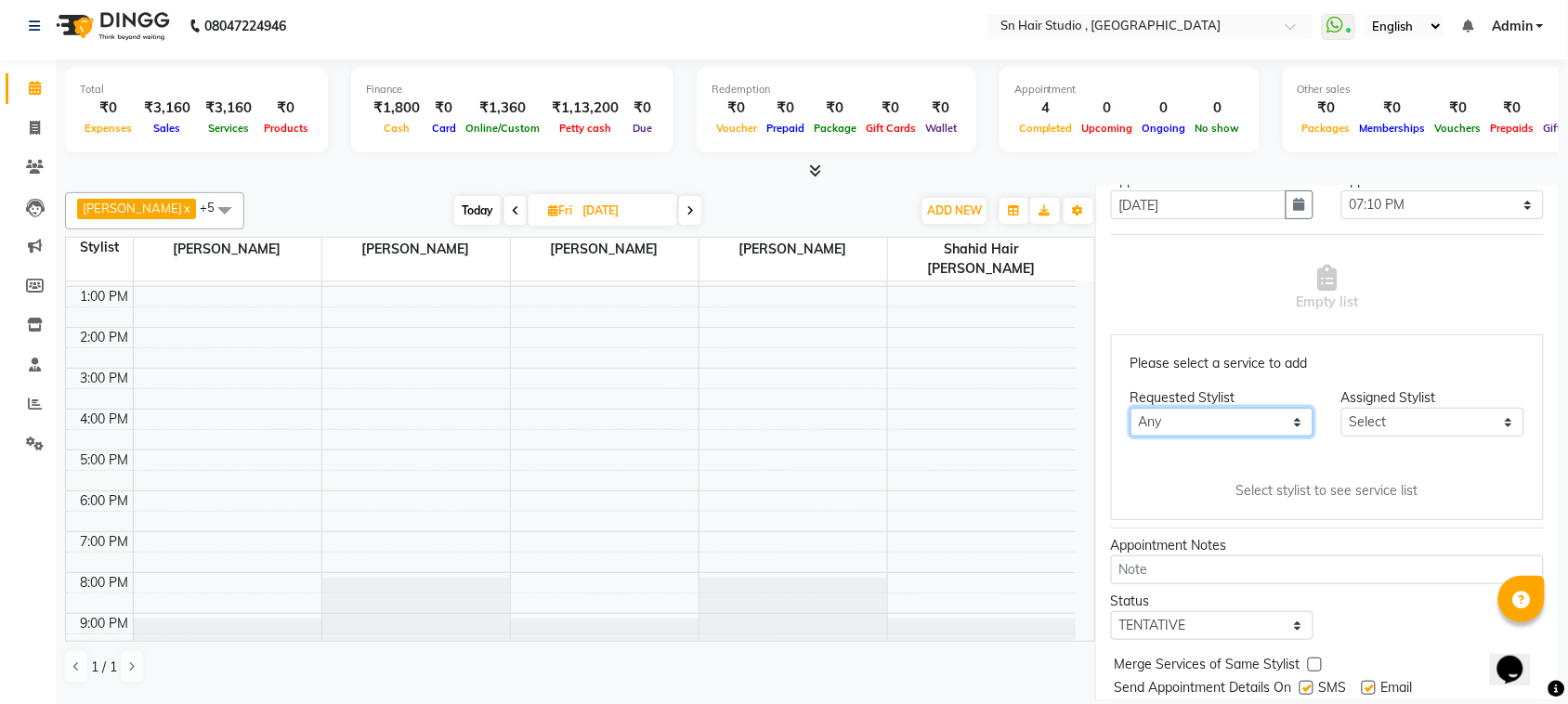
click at [1282, 421] on select "Any [PERSON_NAME] [PERSON_NAME] [PERSON_NAME] hair [PERSON_NAME]" at bounding box center [1222, 422] width 183 height 29
select select "58014"
click at [1131, 408] on select "Any [PERSON_NAME] [PERSON_NAME] [PERSON_NAME] hair [PERSON_NAME]" at bounding box center [1222, 422] width 183 height 29
select select "58014"
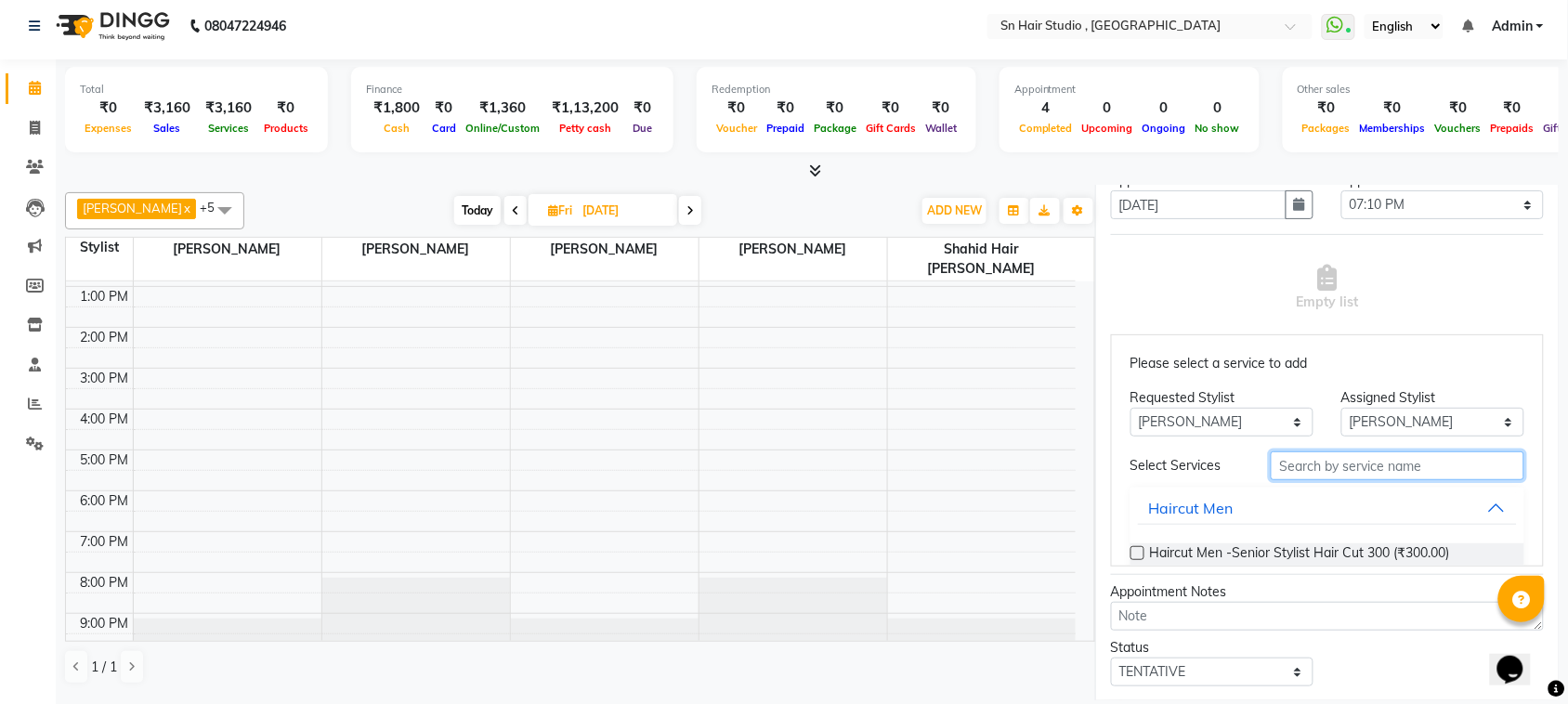
click at [1342, 470] on input "text" at bounding box center [1397, 465] width 254 height 29
type input "cleanup"
click at [1138, 554] on label at bounding box center [1138, 553] width 14 height 14
click at [1138, 554] on input "checkbox" at bounding box center [1137, 555] width 12 height 12
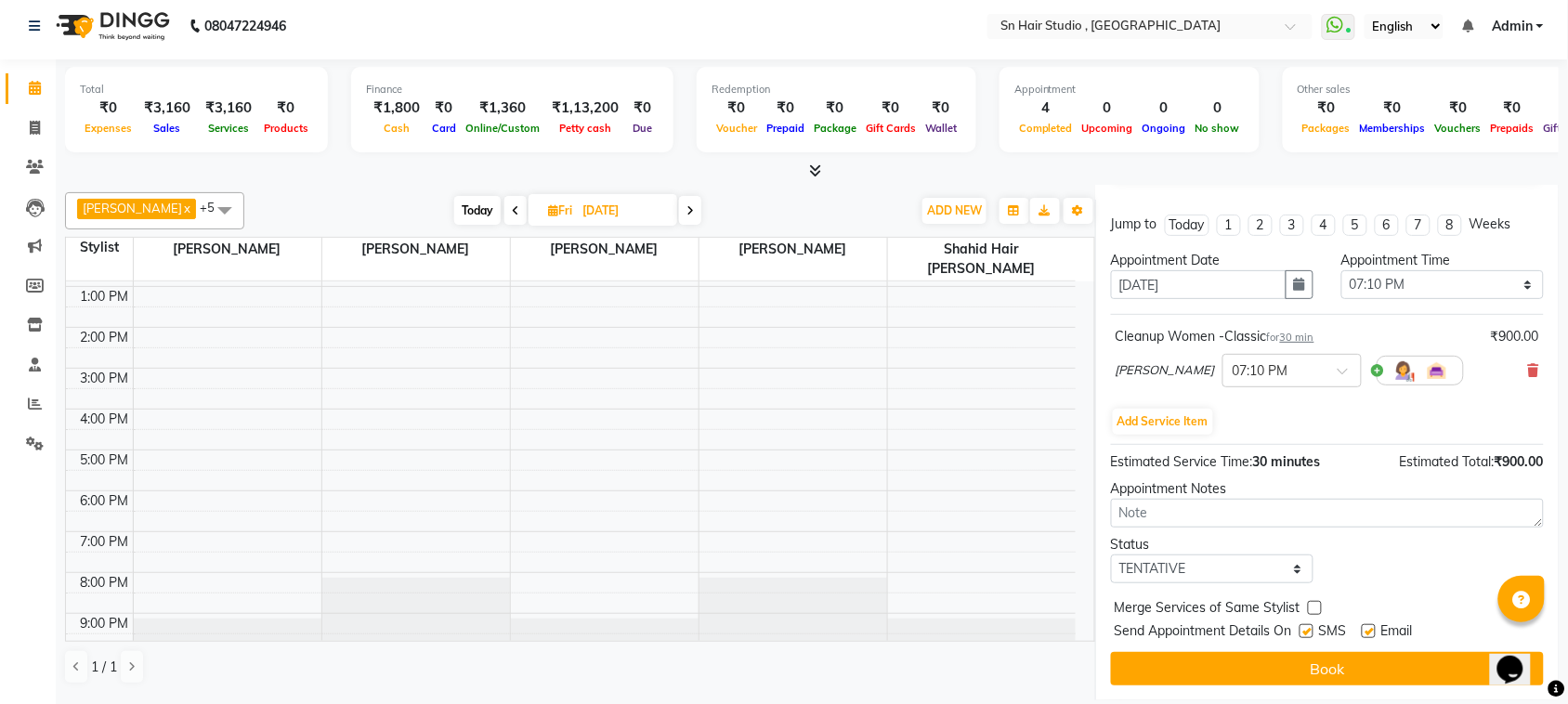
scroll to position [263, 0]
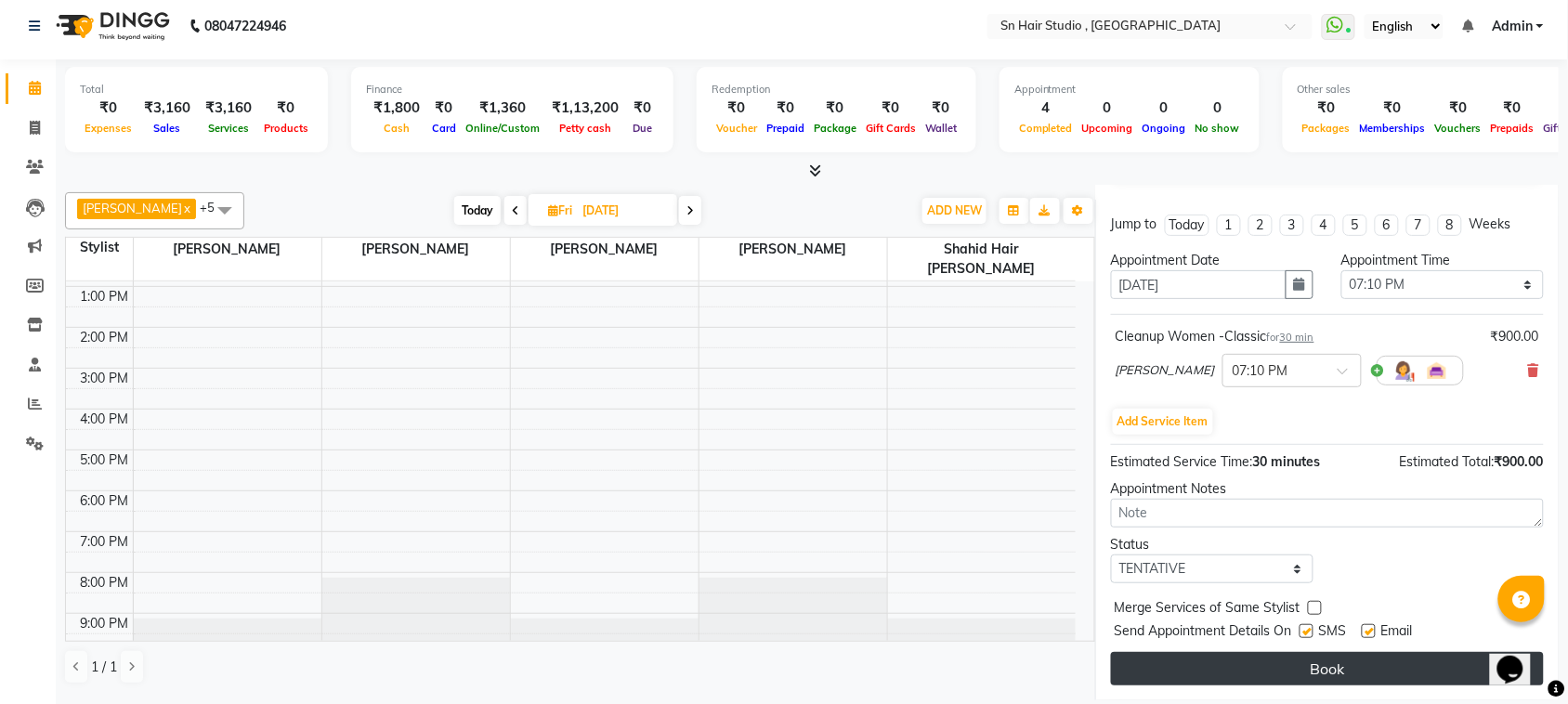
click at [1357, 657] on button "Book" at bounding box center [1327, 668] width 433 height 33
select select "58014"
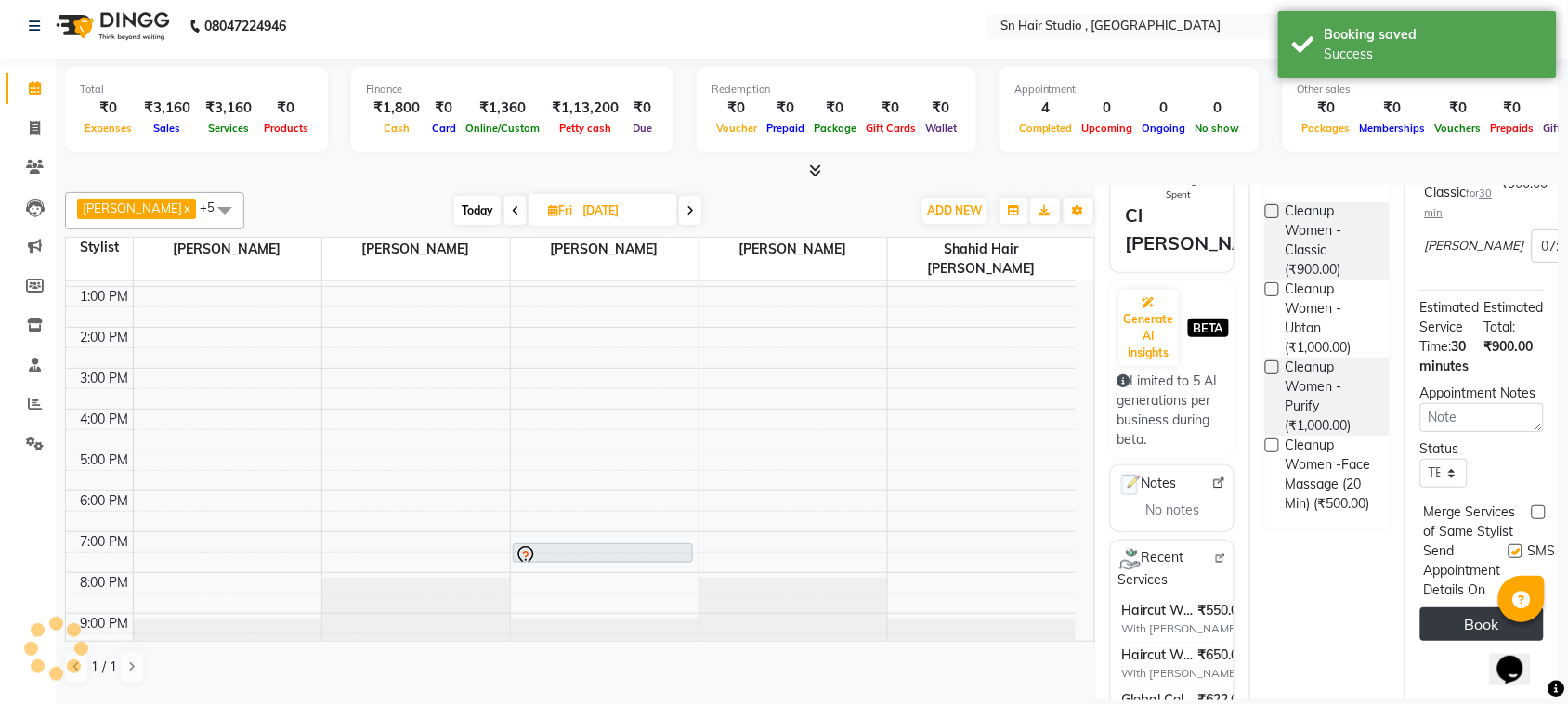
scroll to position [0, 0]
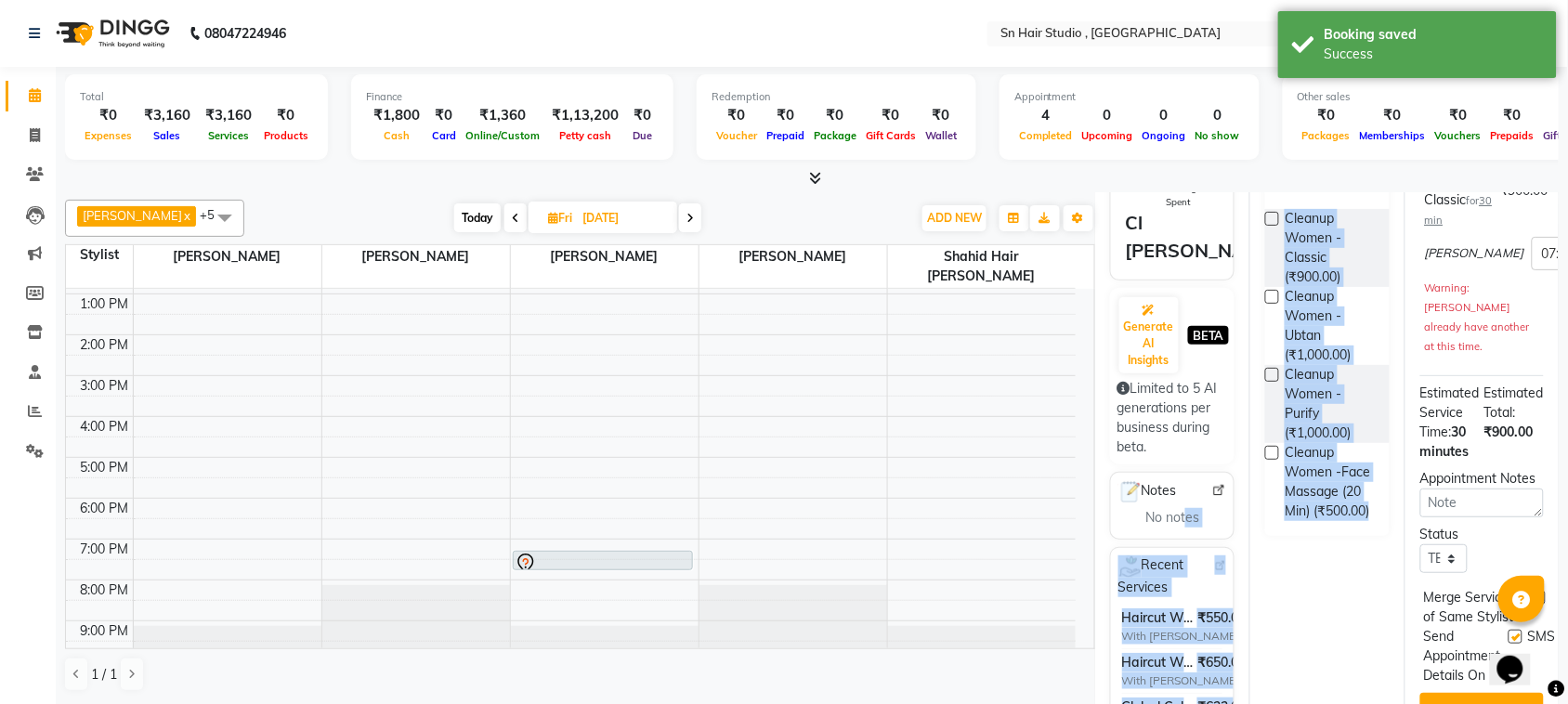
drag, startPoint x: 1357, startPoint y: 657, endPoint x: 1186, endPoint y: 550, distance: 201.7
click at [1186, 550] on div "Client +91 9988817978 4 Visits ₹596.13 Average Spent ₹2,384.50 Total Spent Cl […" at bounding box center [1326, 576] width 464 height 1178
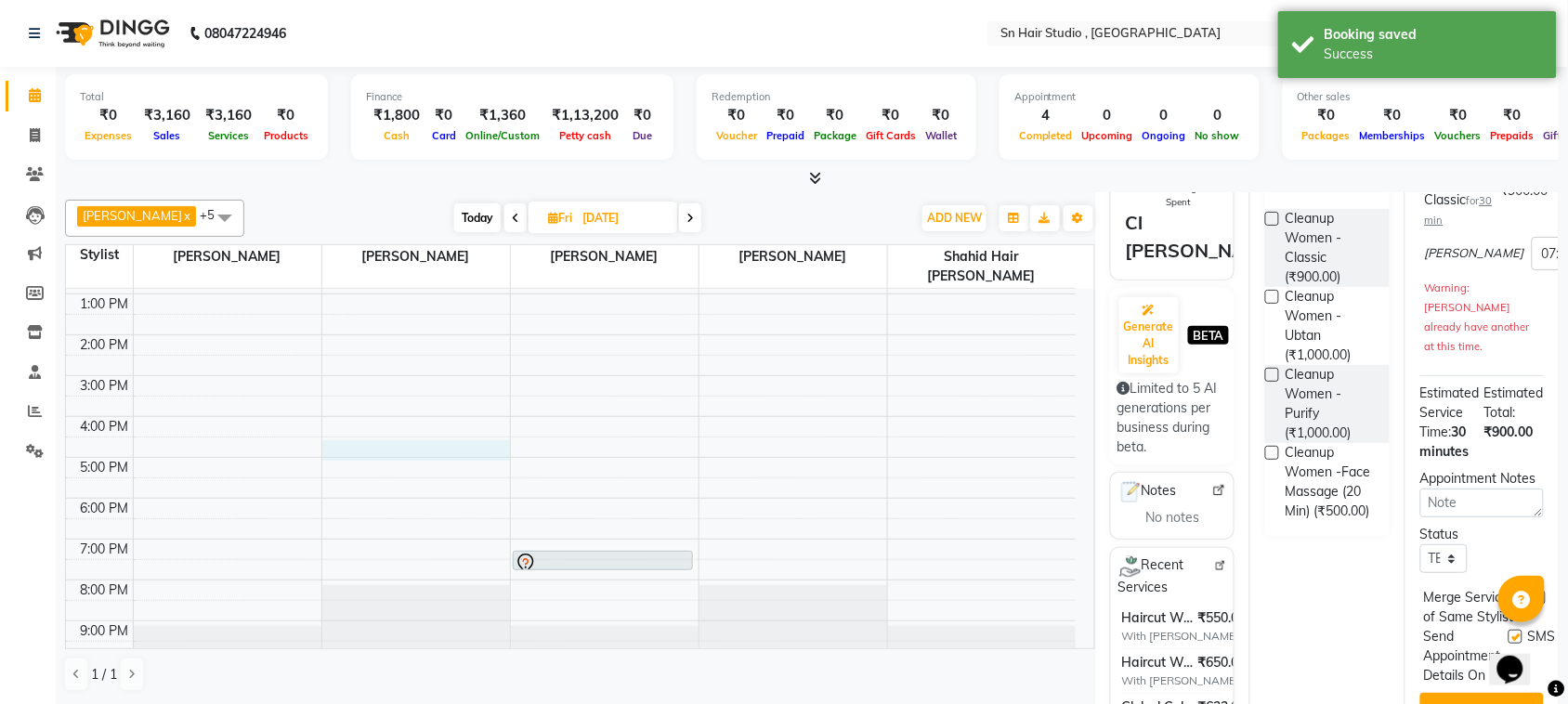
click at [491, 437] on div "9:00 AM 10:00 AM 11:00 AM 12:00 PM 1:00 PM 2:00 PM 3:00 PM 4:00 PM 5:00 PM 6:00…" at bounding box center [571, 396] width 1010 height 530
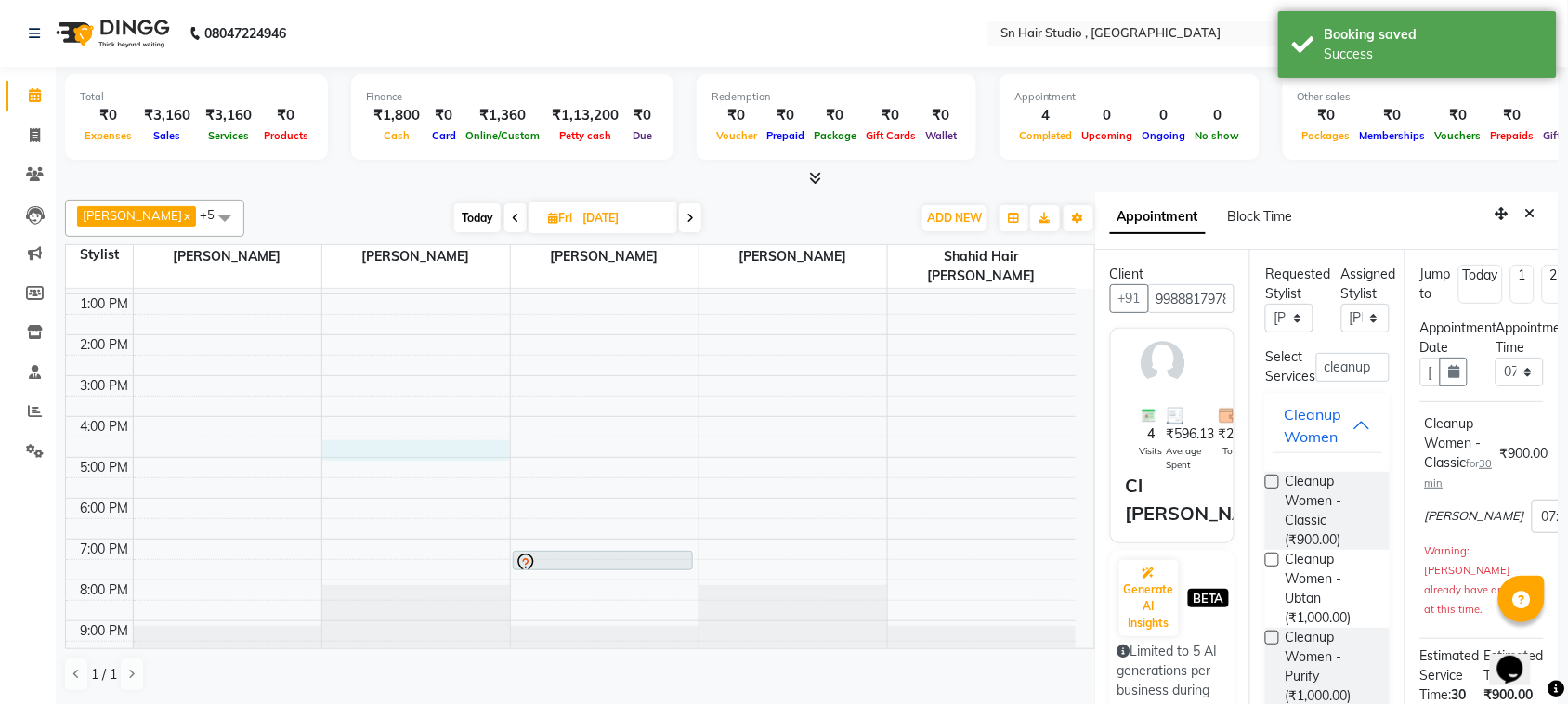
select select "52392"
select select "tentative"
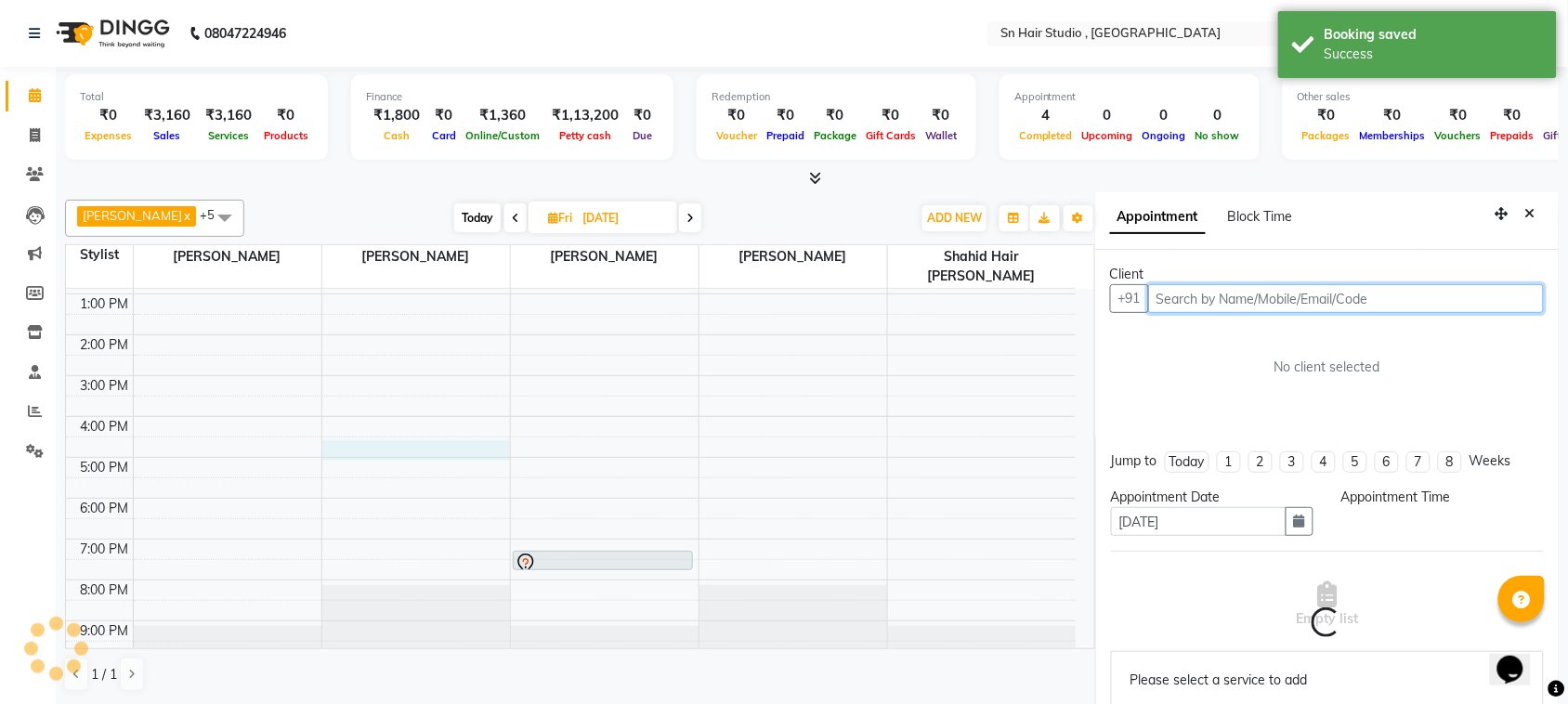
scroll to position [8, 0]
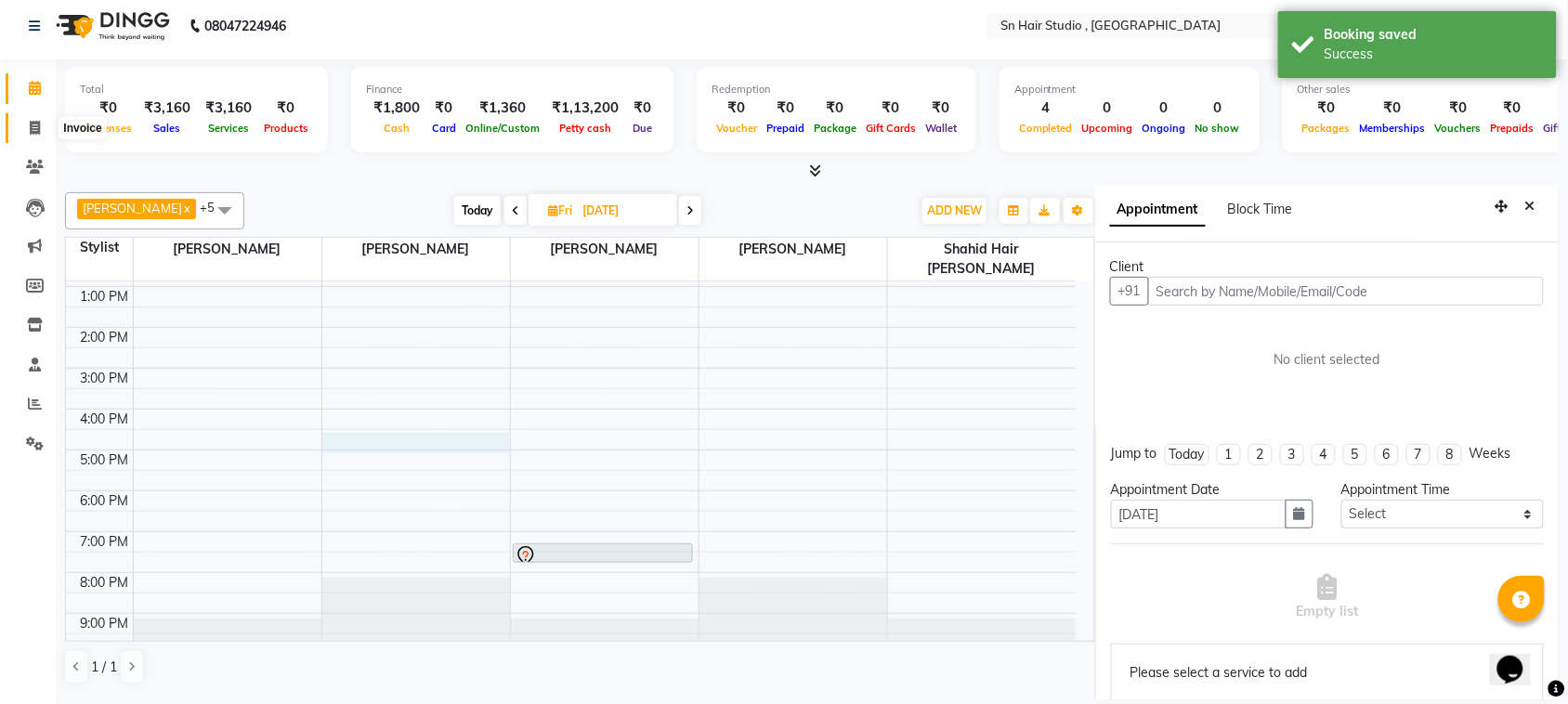
click at [30, 126] on icon at bounding box center [34, 127] width 10 height 14
select select "service"
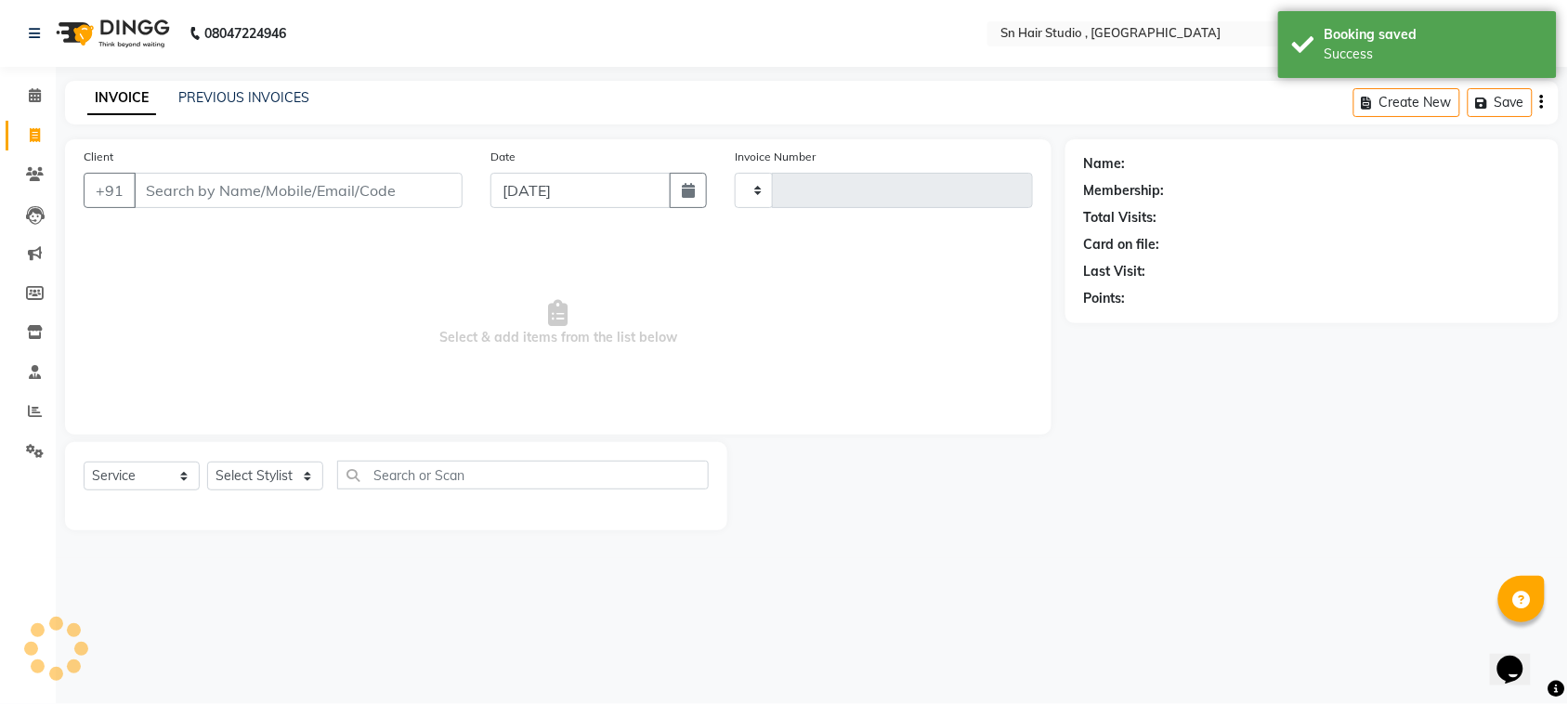
type input "1466"
select select "6415"
click at [164, 189] on input "Client" at bounding box center [301, 190] width 334 height 35
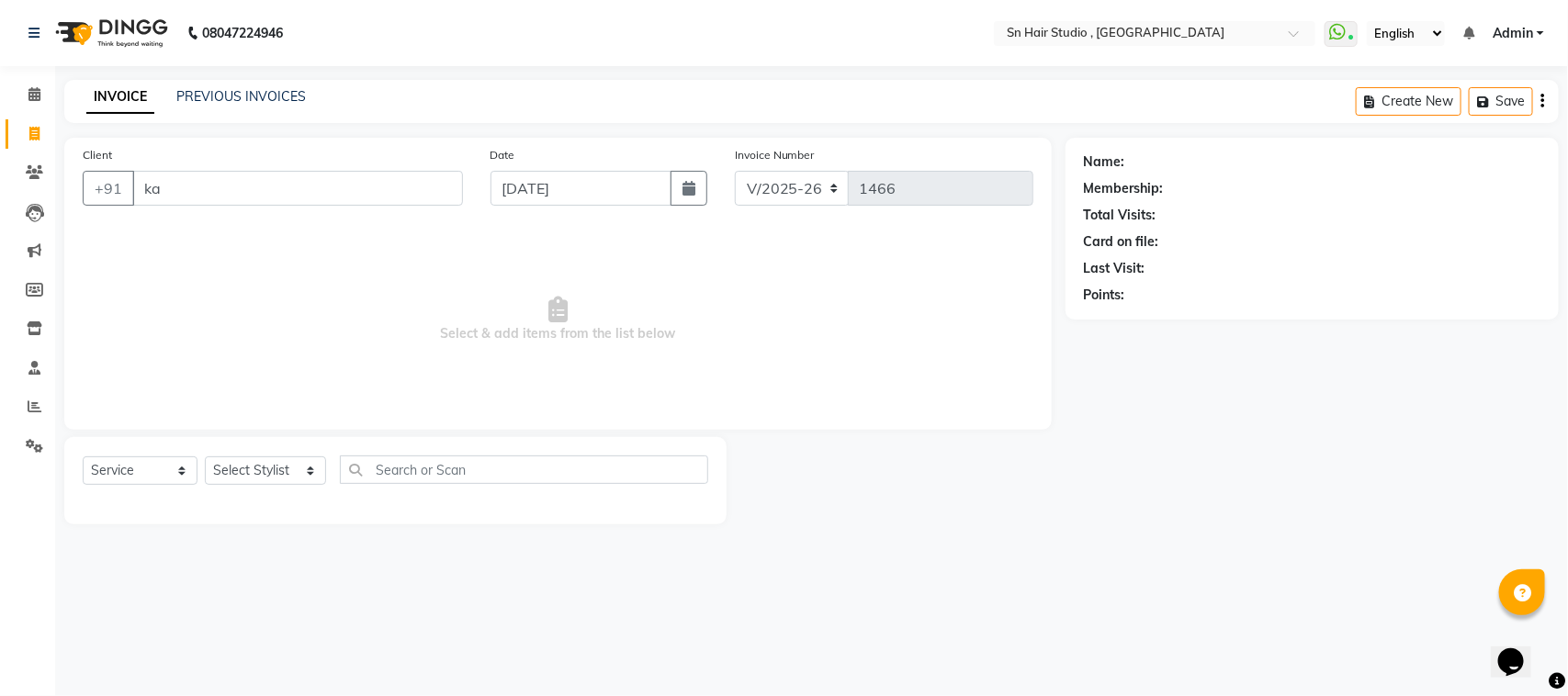
type input "k"
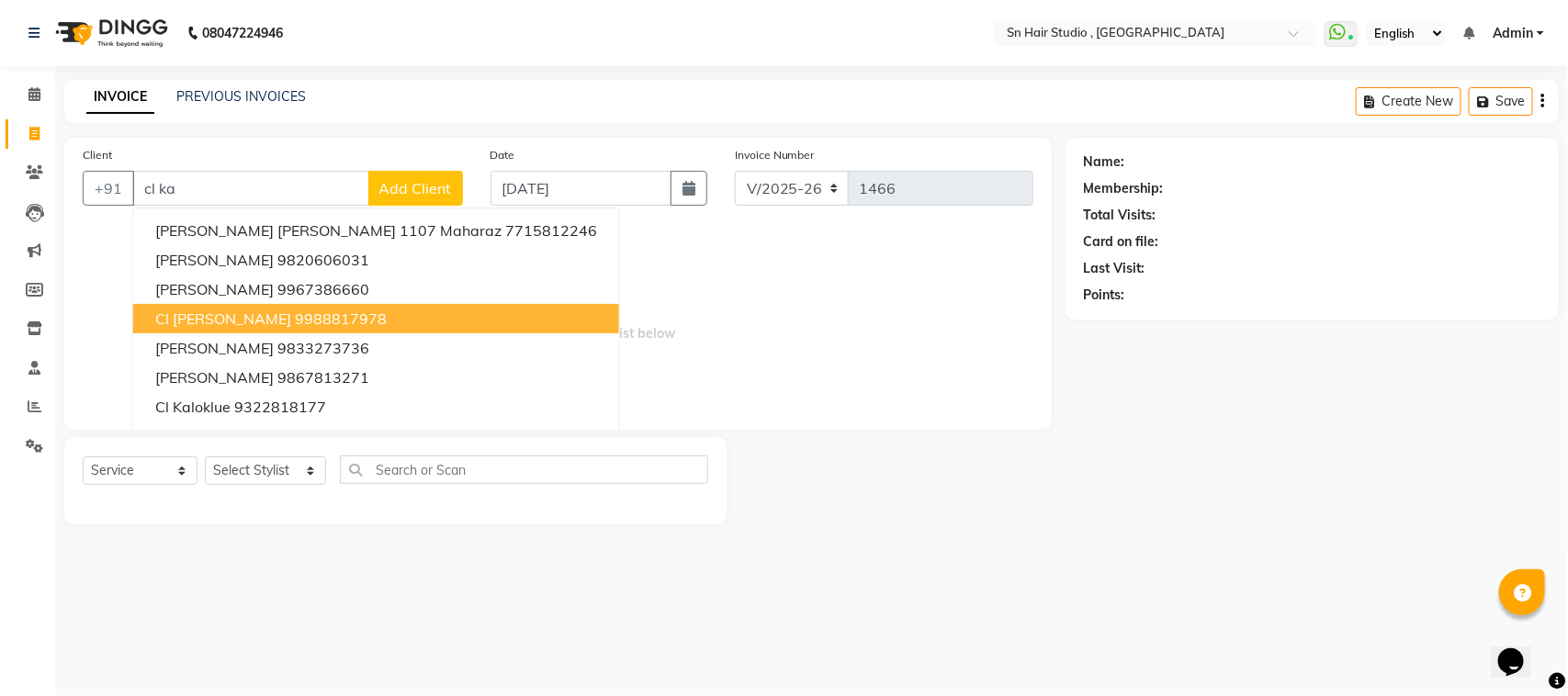
click at [171, 315] on span "Cl [PERSON_NAME]" at bounding box center [223, 319] width 136 height 19
type input "9988817978"
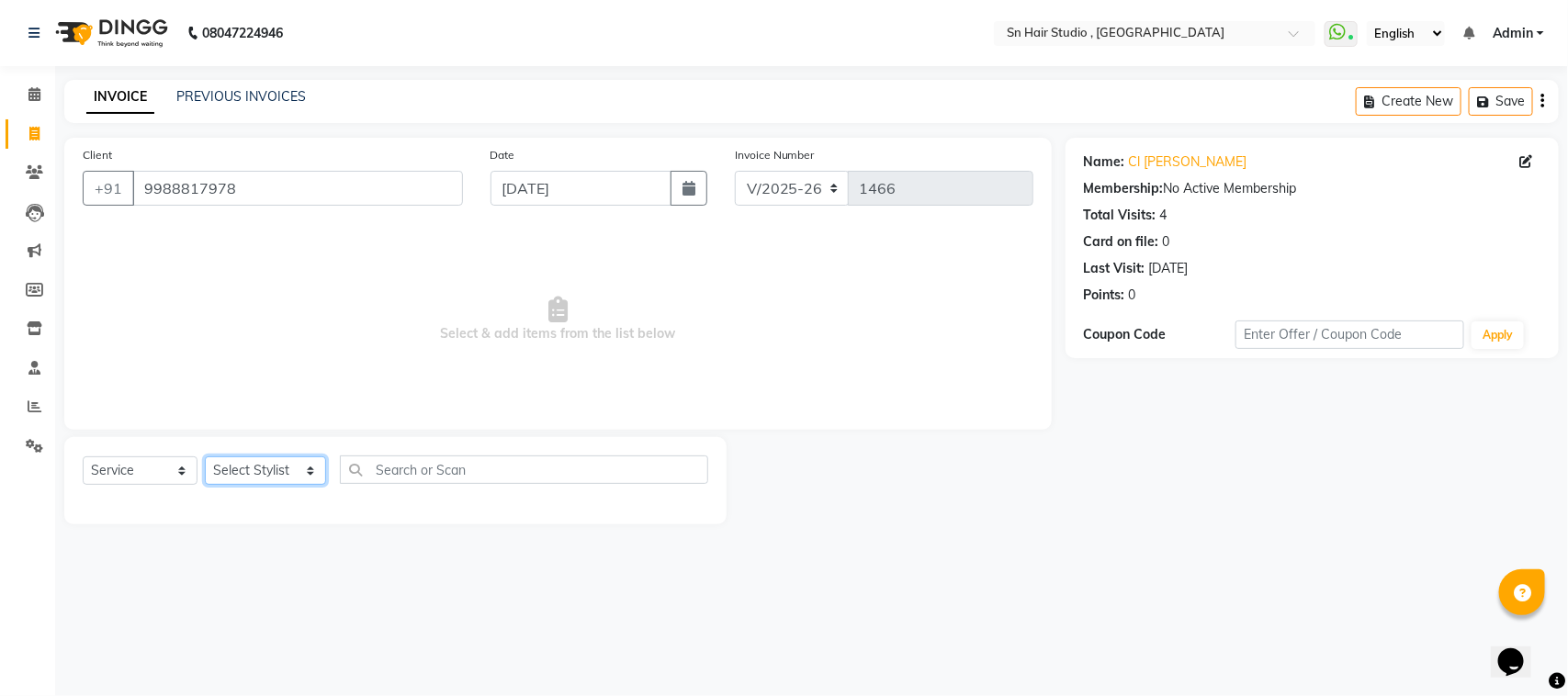
click at [291, 464] on select "Select Stylist [PERSON_NAME] [PERSON_NAME] [PERSON_NAME] hair [PERSON_NAME]" at bounding box center [265, 470] width 121 height 29
select select "58014"
click at [204, 456] on select "Select Stylist [PERSON_NAME] [PERSON_NAME] [PERSON_NAME] hair [PERSON_NAME]" at bounding box center [265, 470] width 121 height 29
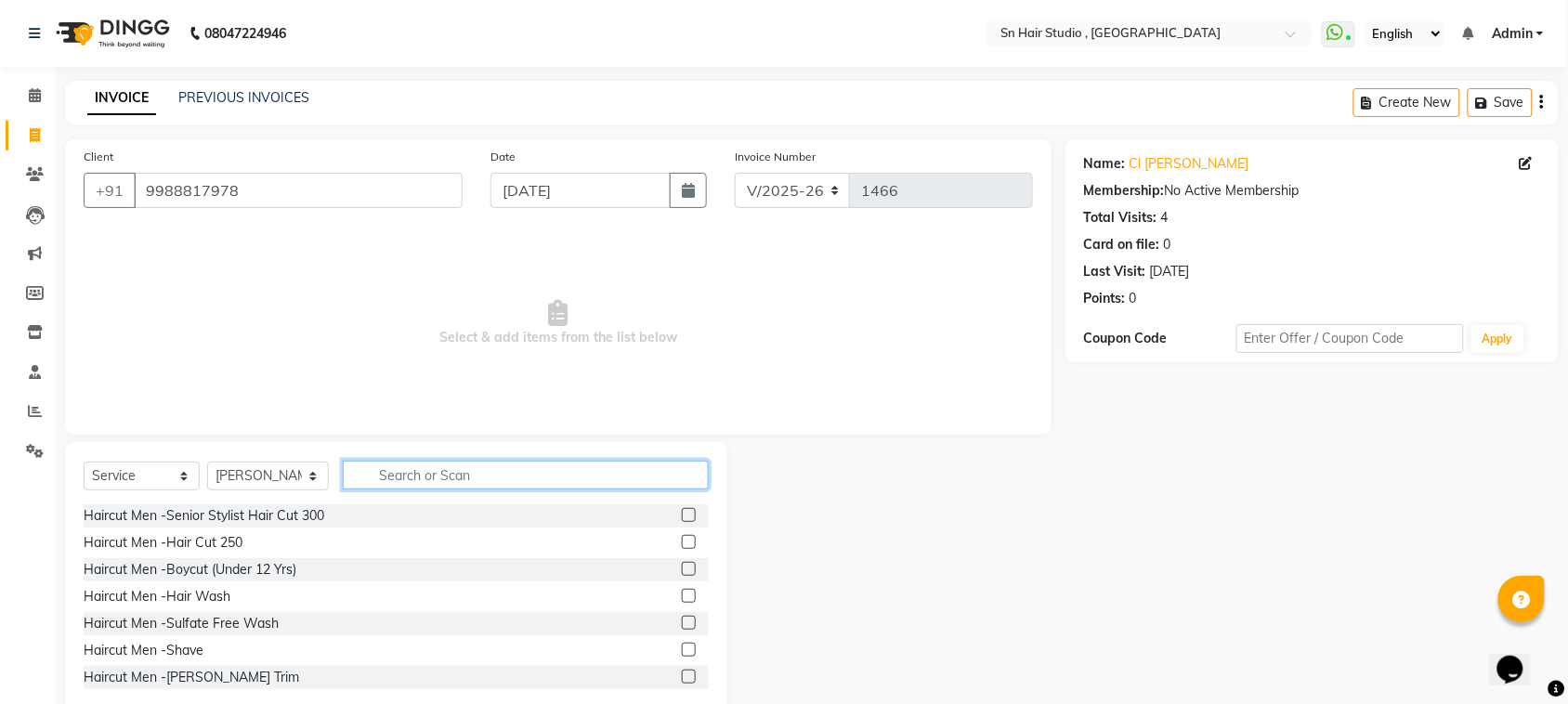
click at [402, 471] on input "text" at bounding box center [526, 475] width 366 height 29
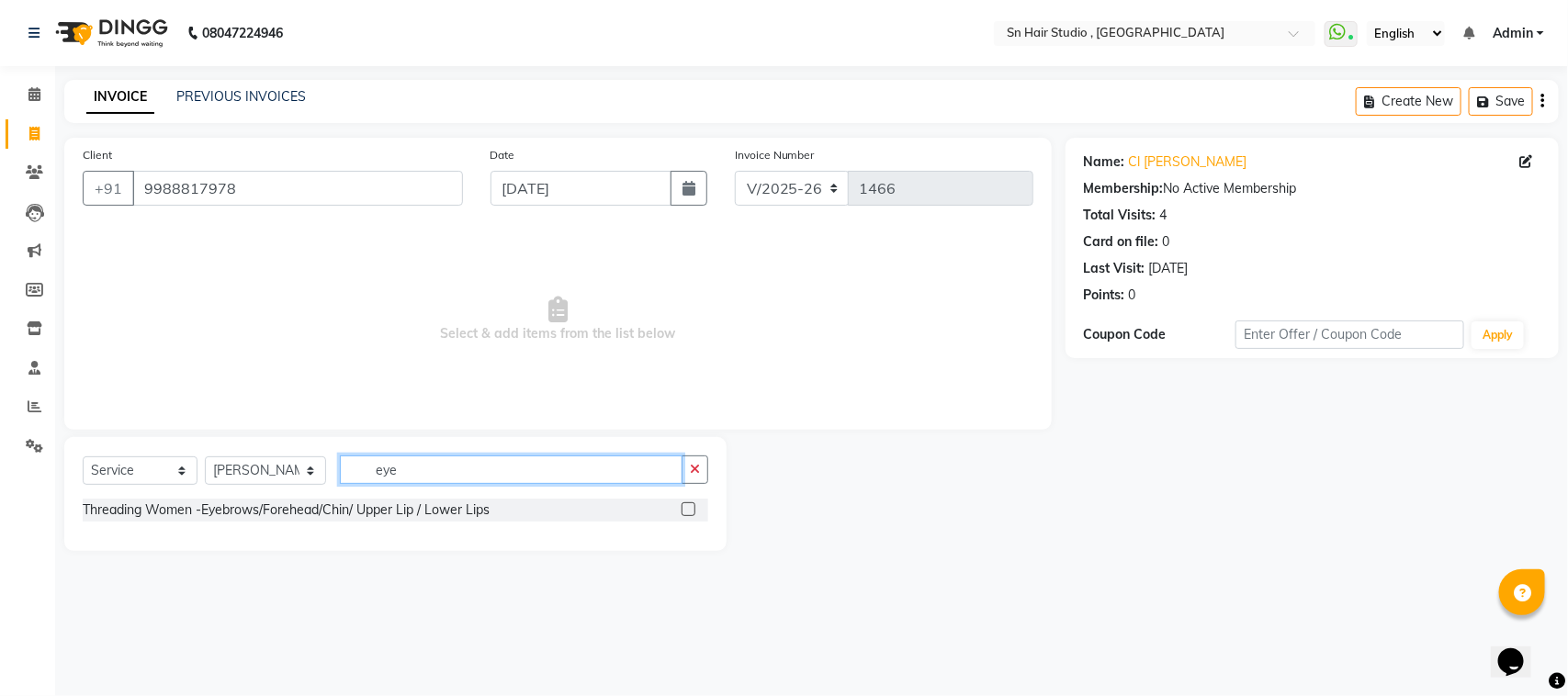
type input "eye"
click at [692, 503] on label at bounding box center [688, 508] width 14 height 14
click at [692, 504] on input "checkbox" at bounding box center [687, 509] width 12 height 12
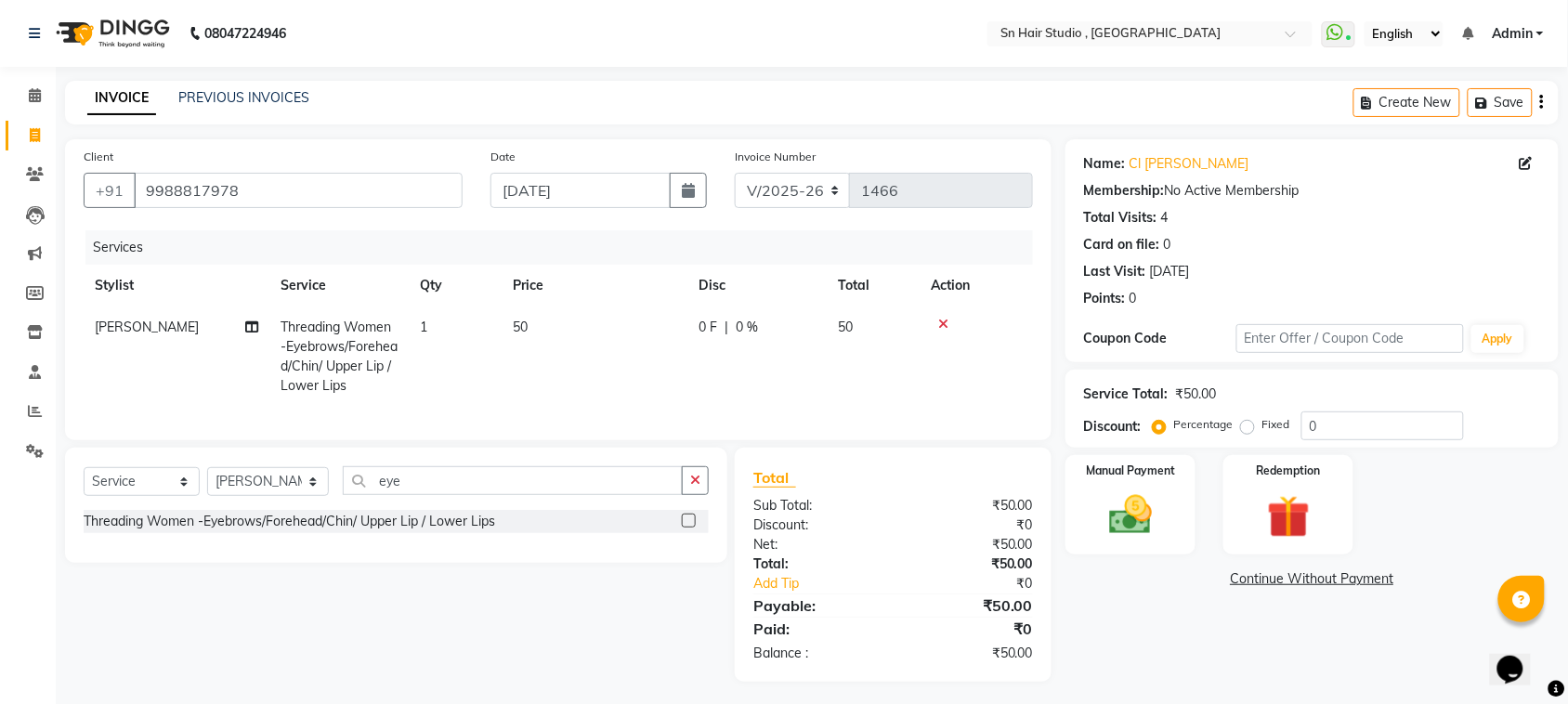
click at [692, 528] on label at bounding box center [688, 520] width 14 height 14
click at [692, 528] on input "checkbox" at bounding box center [687, 521] width 12 height 12
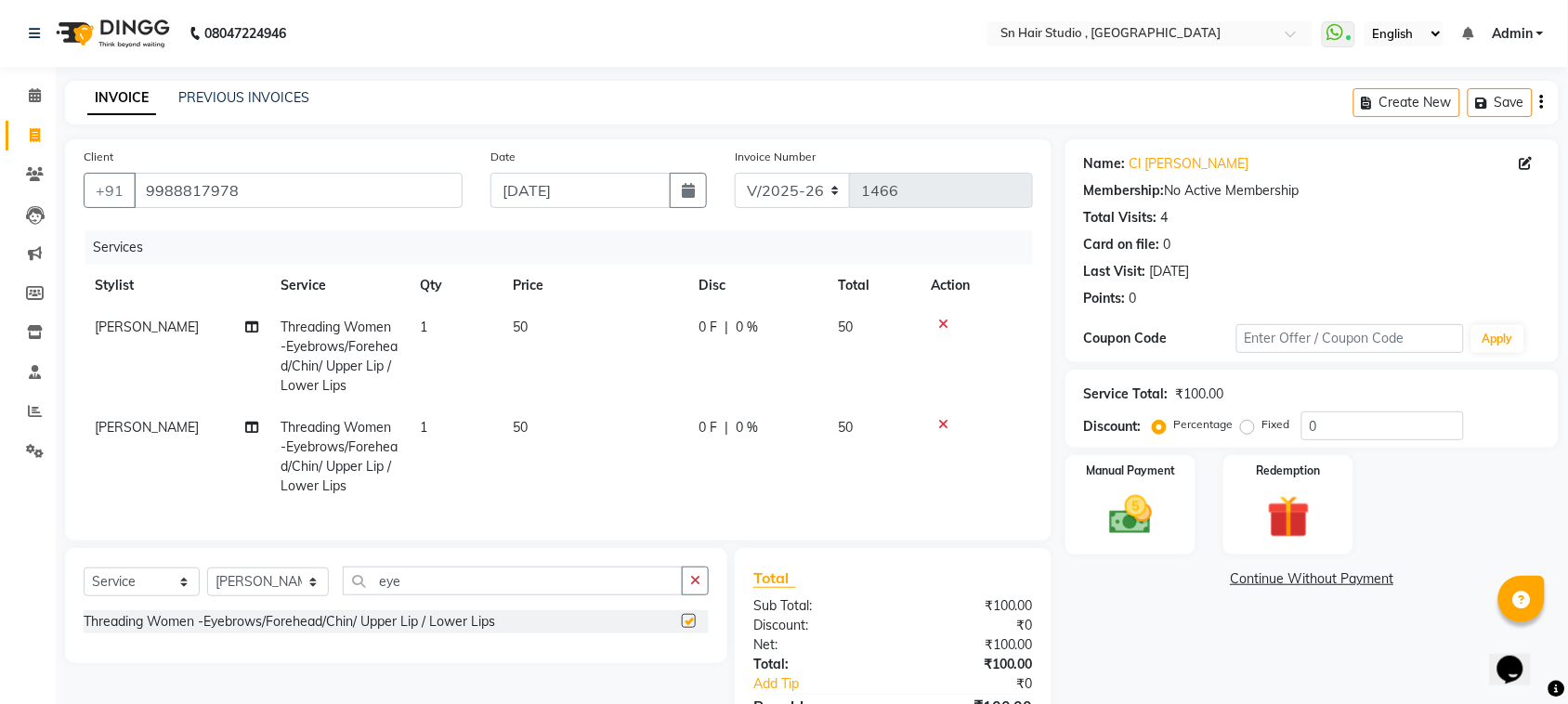
checkbox input "false"
click at [1129, 476] on label "Manual Payment" at bounding box center [1130, 469] width 93 height 18
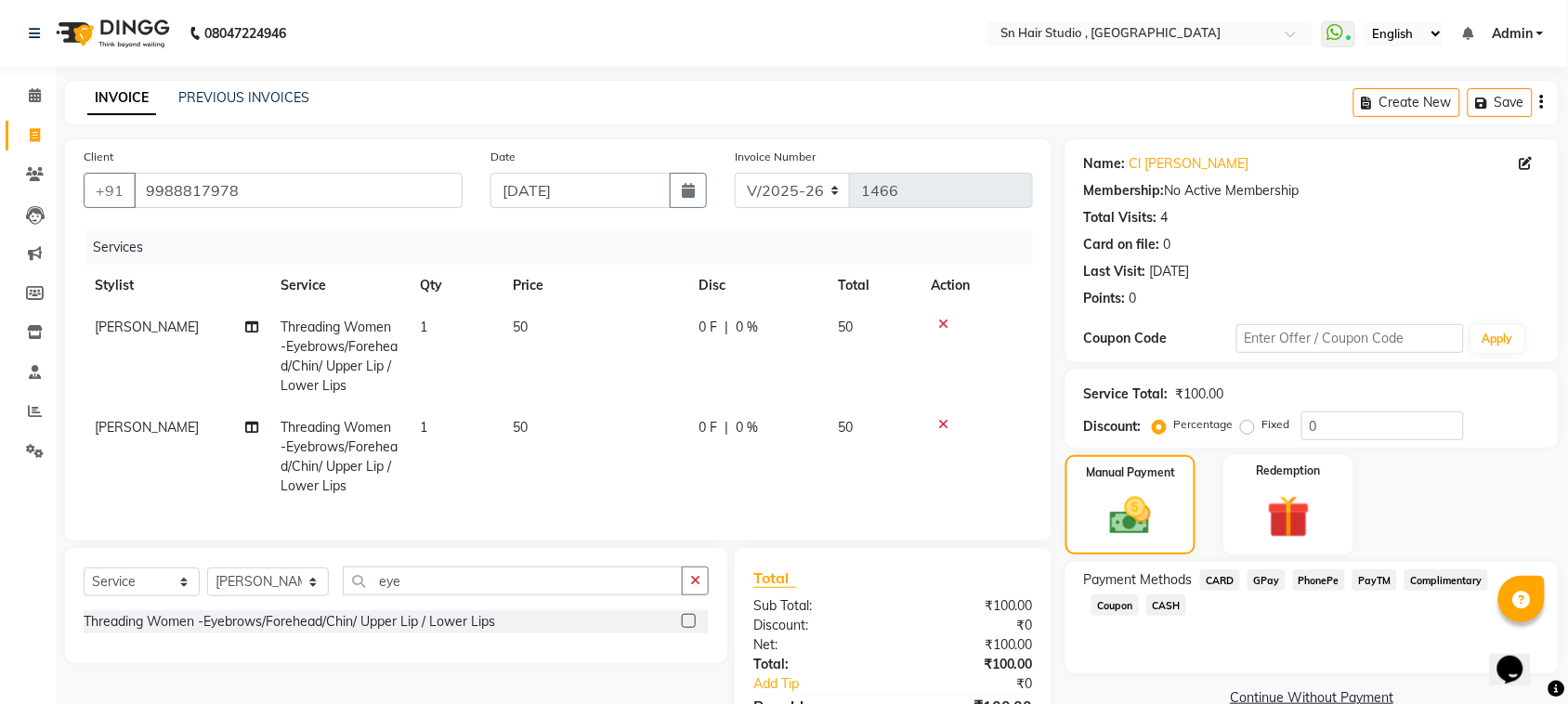
click at [1261, 578] on span "GPay" at bounding box center [1267, 579] width 38 height 22
click at [1386, 693] on button "Add Payment" at bounding box center [1393, 703] width 295 height 29
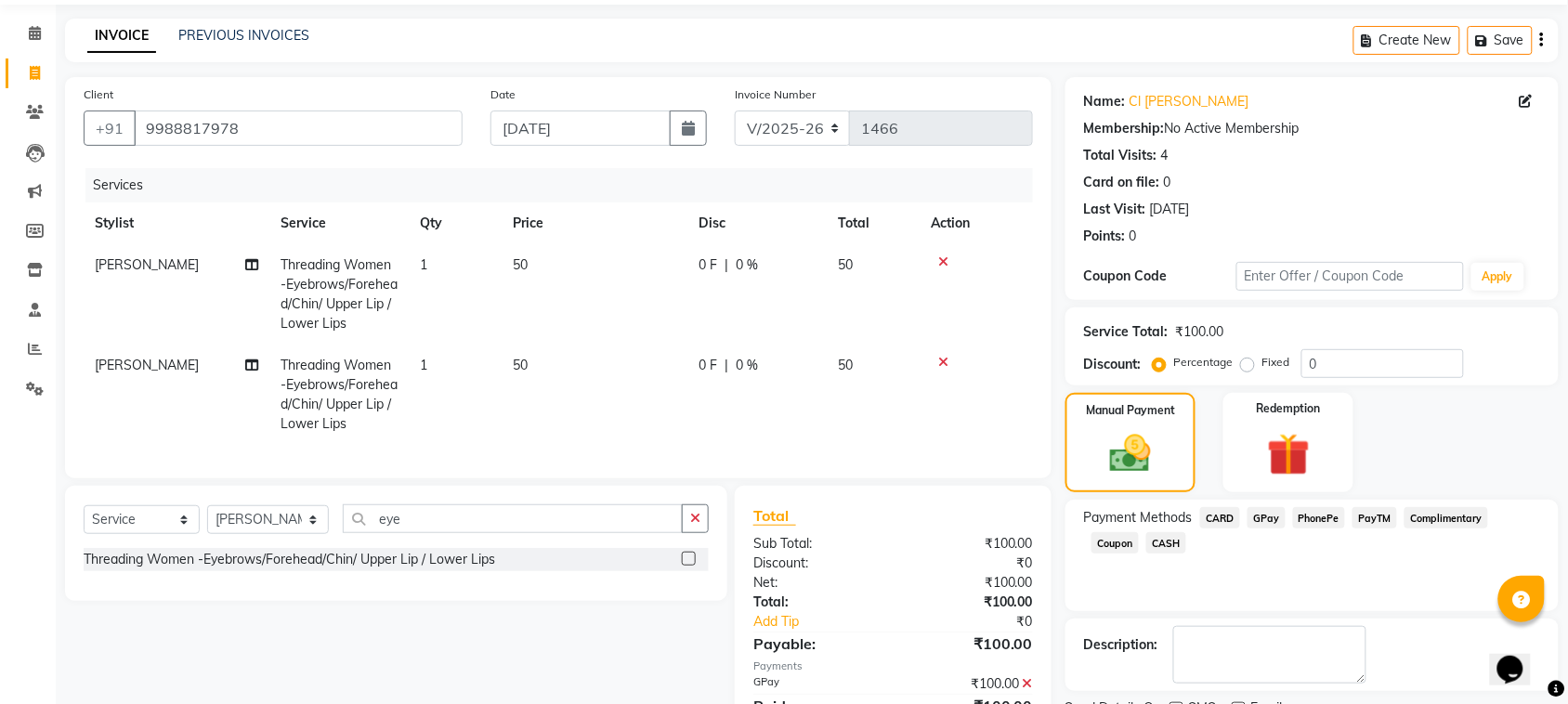
scroll to position [160, 0]
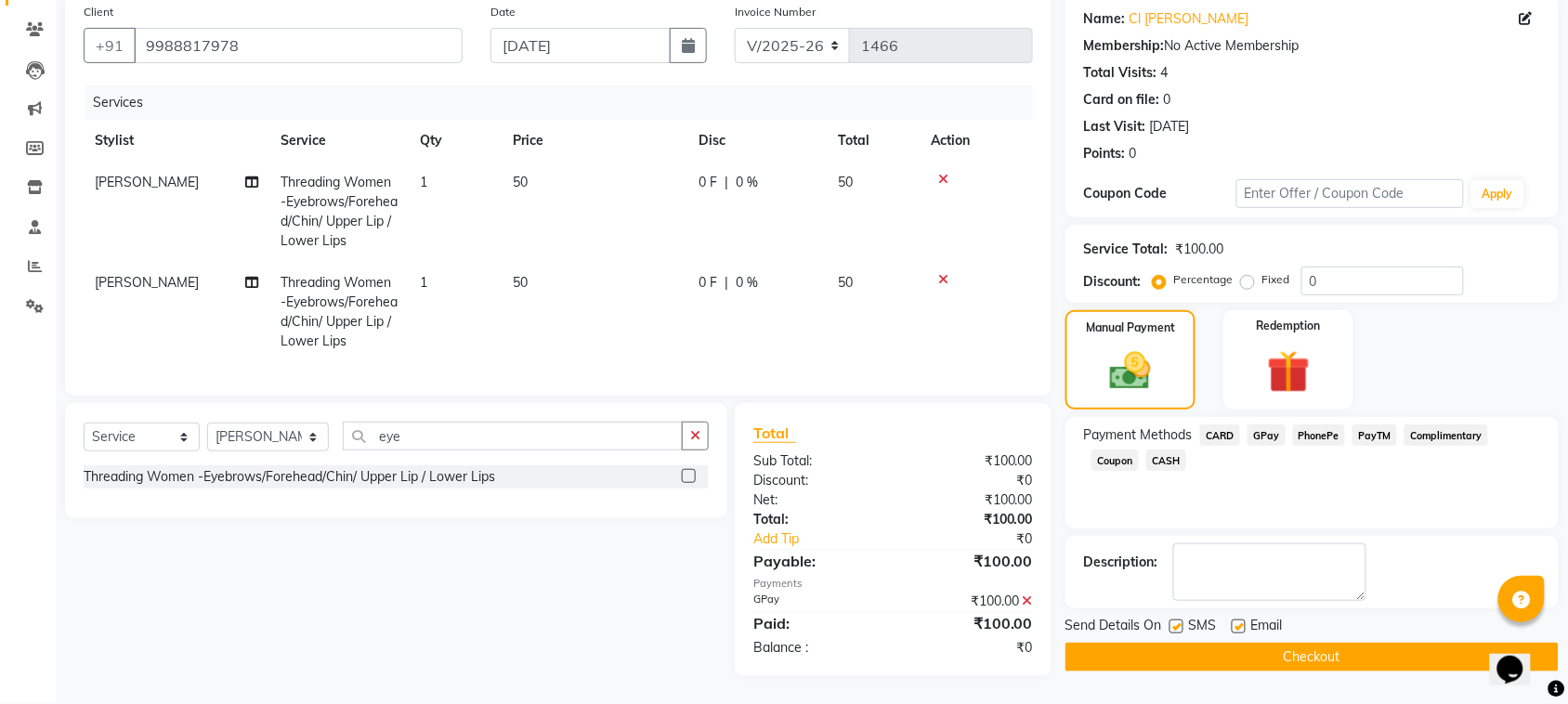
click at [1357, 643] on button "Checkout" at bounding box center [1312, 657] width 494 height 29
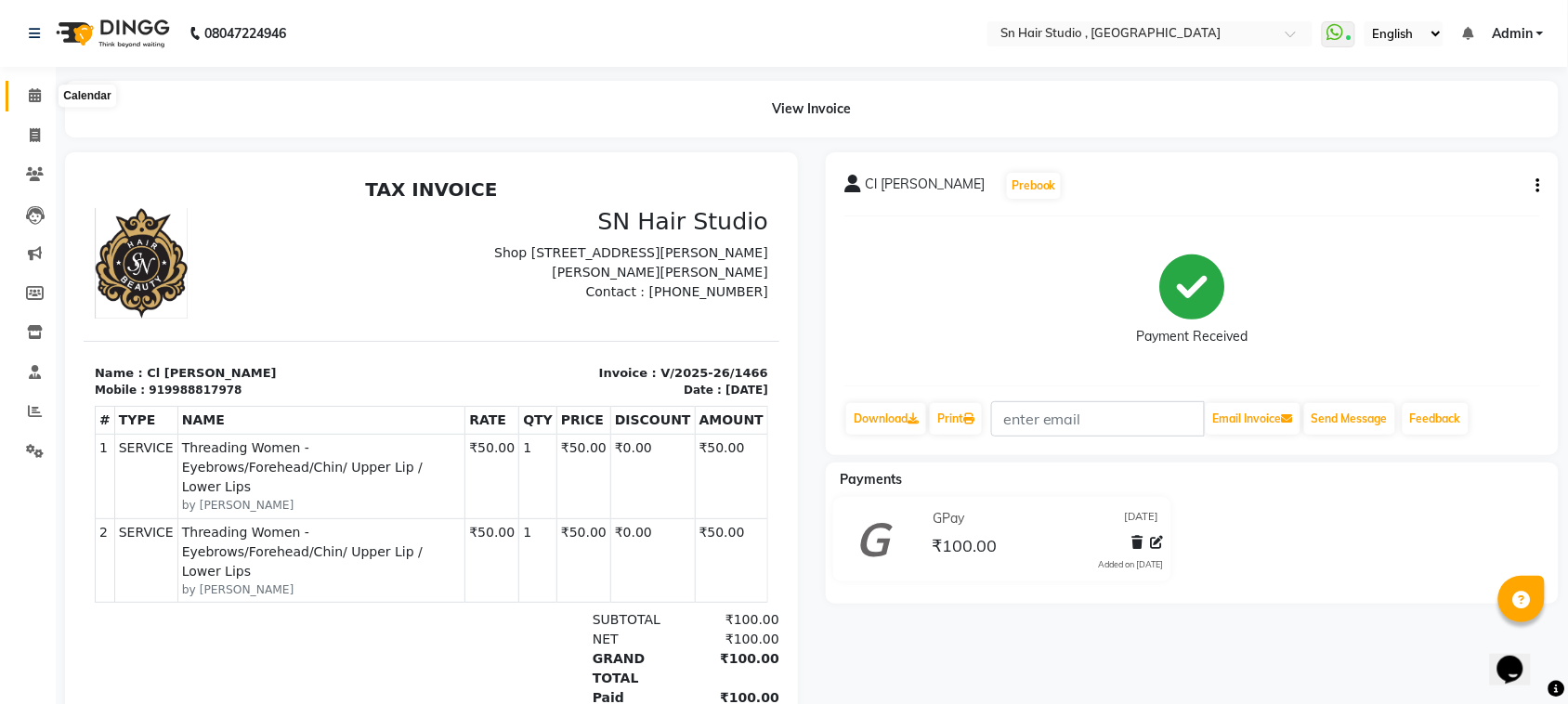
click at [32, 95] on icon at bounding box center [35, 94] width 12 height 14
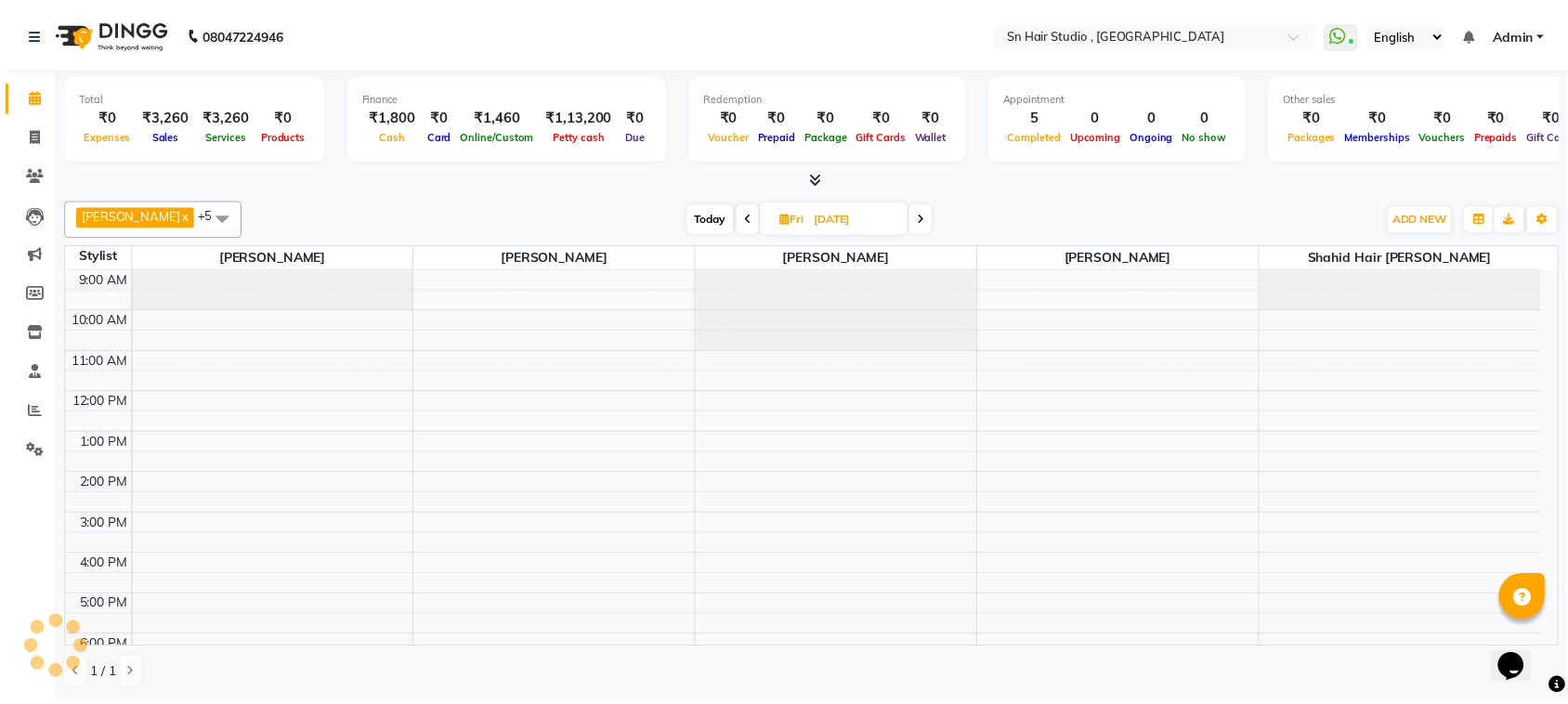
scroll to position [123, 0]
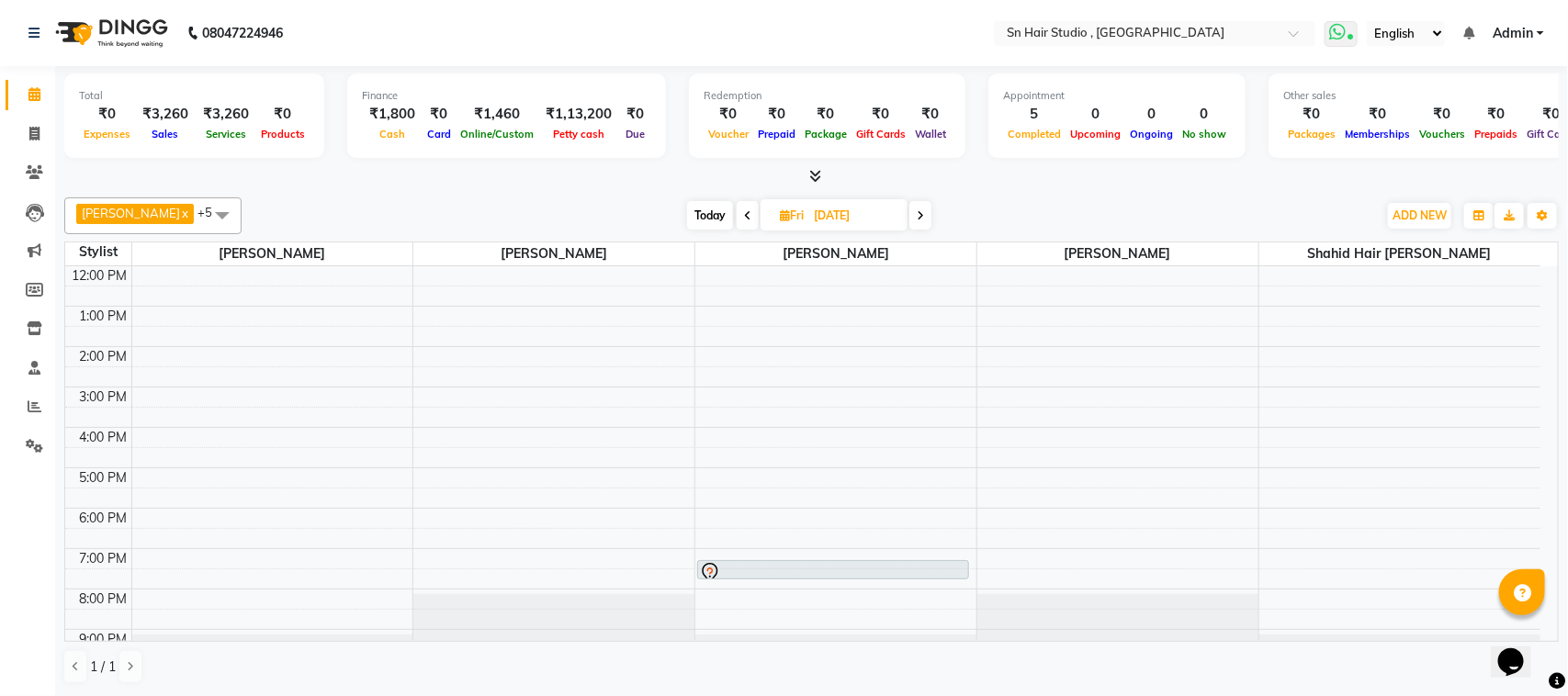
click at [1346, 38] on span at bounding box center [1340, 35] width 33 height 26
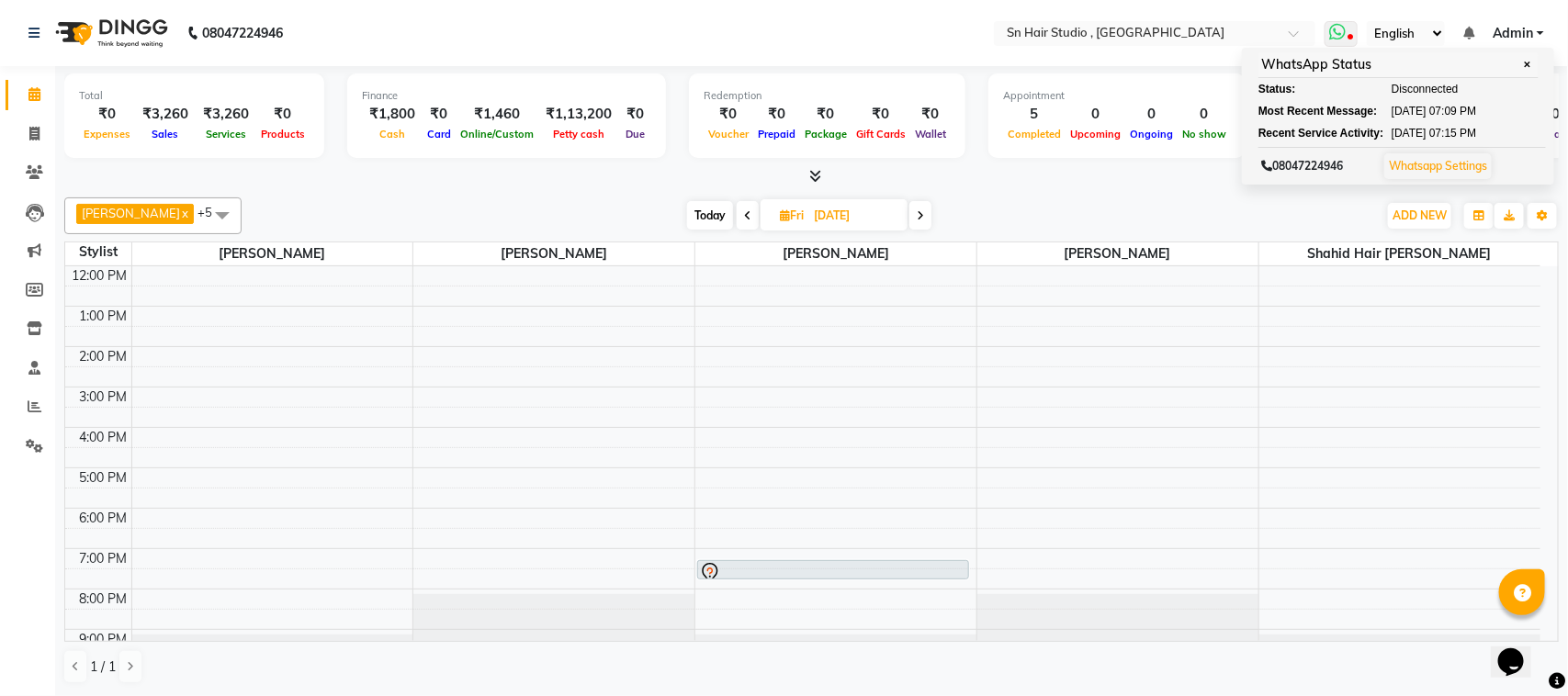
click at [1420, 160] on link "Whatsapp Settings" at bounding box center [1437, 165] width 98 height 14
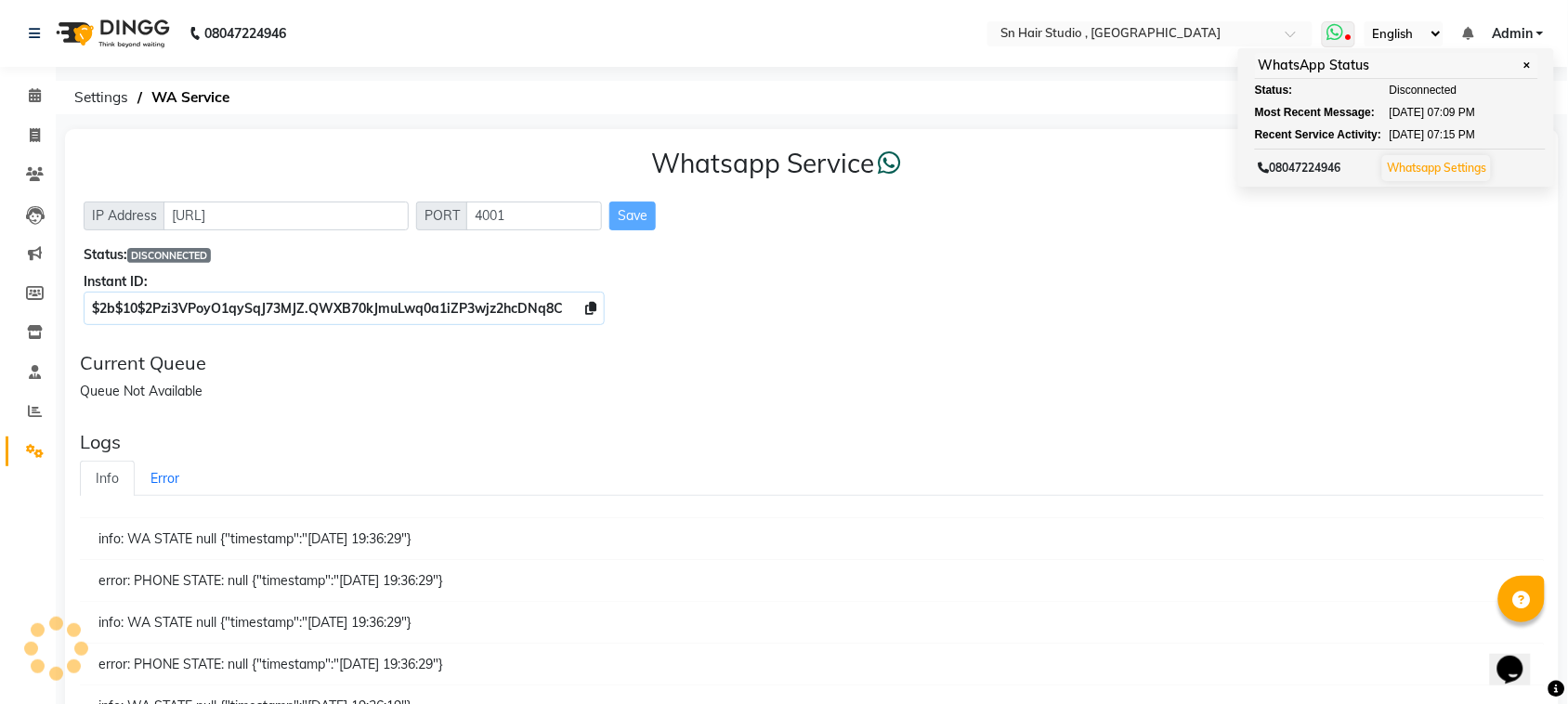
click at [1455, 169] on link "Whatsapp Settings" at bounding box center [1436, 167] width 99 height 14
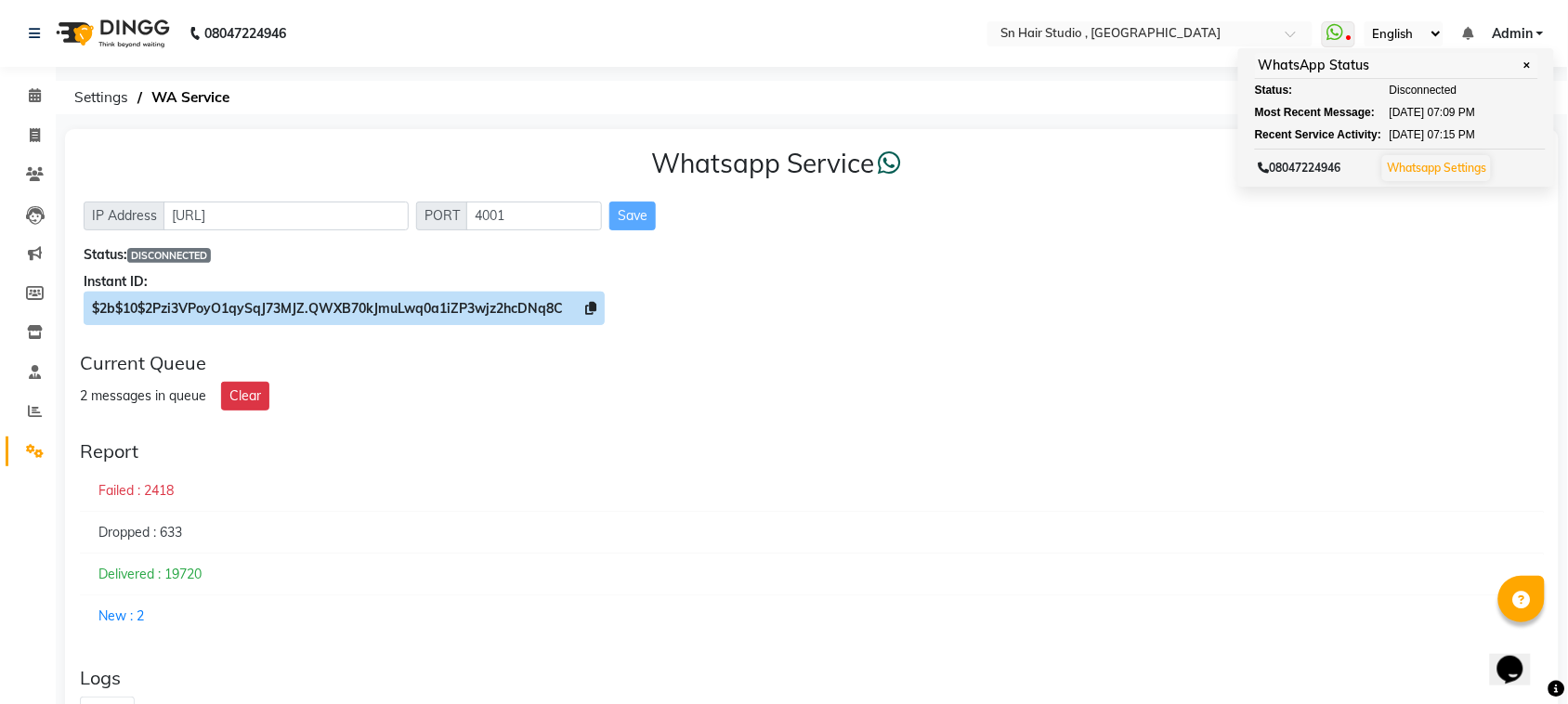
click at [349, 302] on span "$2b$10$2Pzi3VPoyO1qySqJ73MJZ.QWXB70kJmuLwq0a1iZP3wjz2hcDNq8C" at bounding box center [327, 309] width 471 height 17
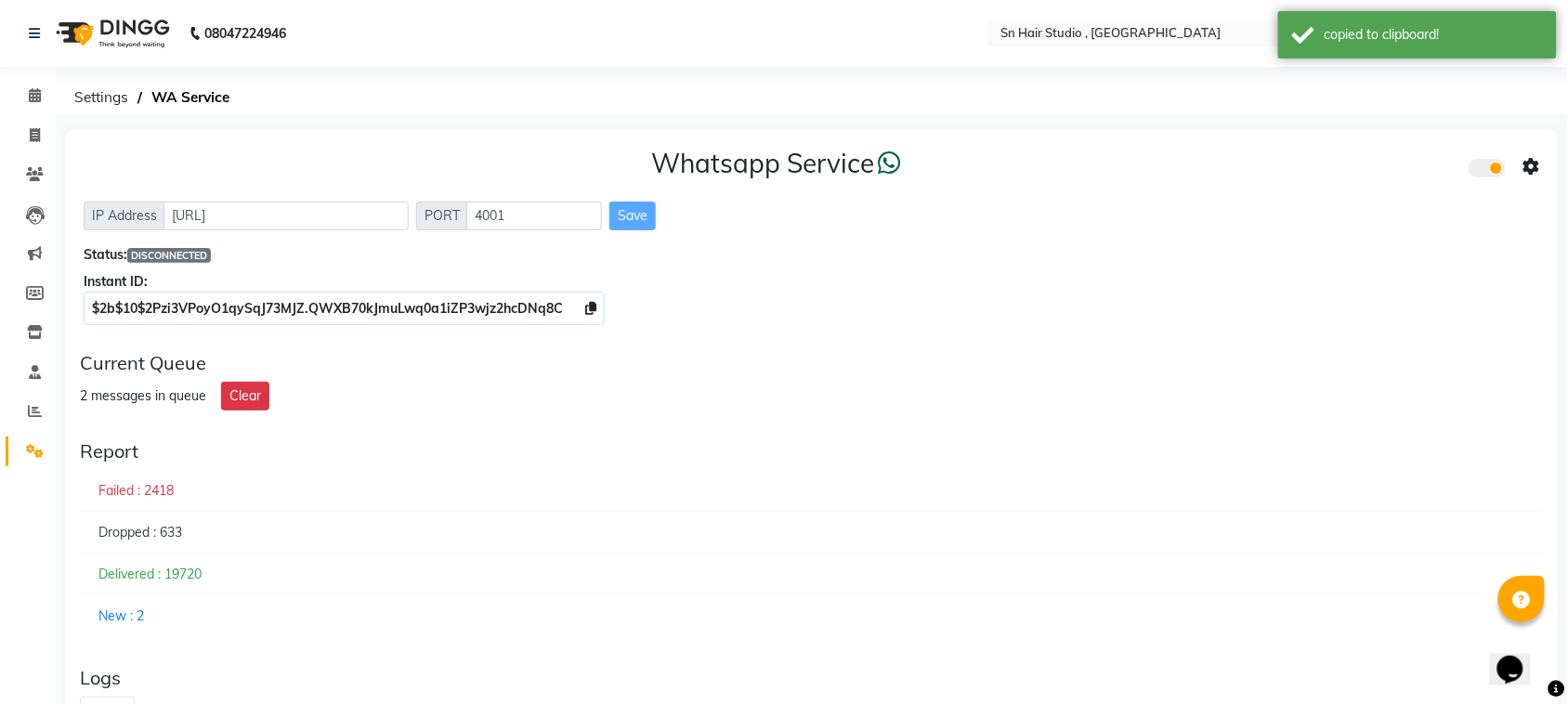
click at [1479, 160] on span at bounding box center [1487, 168] width 37 height 19
click at [1483, 171] on input "checkbox" at bounding box center [1483, 171] width 0 height 0
click at [1535, 167] on icon at bounding box center [1532, 167] width 17 height 17
click at [1458, 138] on div "Whatsapp Settings" at bounding box center [1398, 148] width 212 height 24
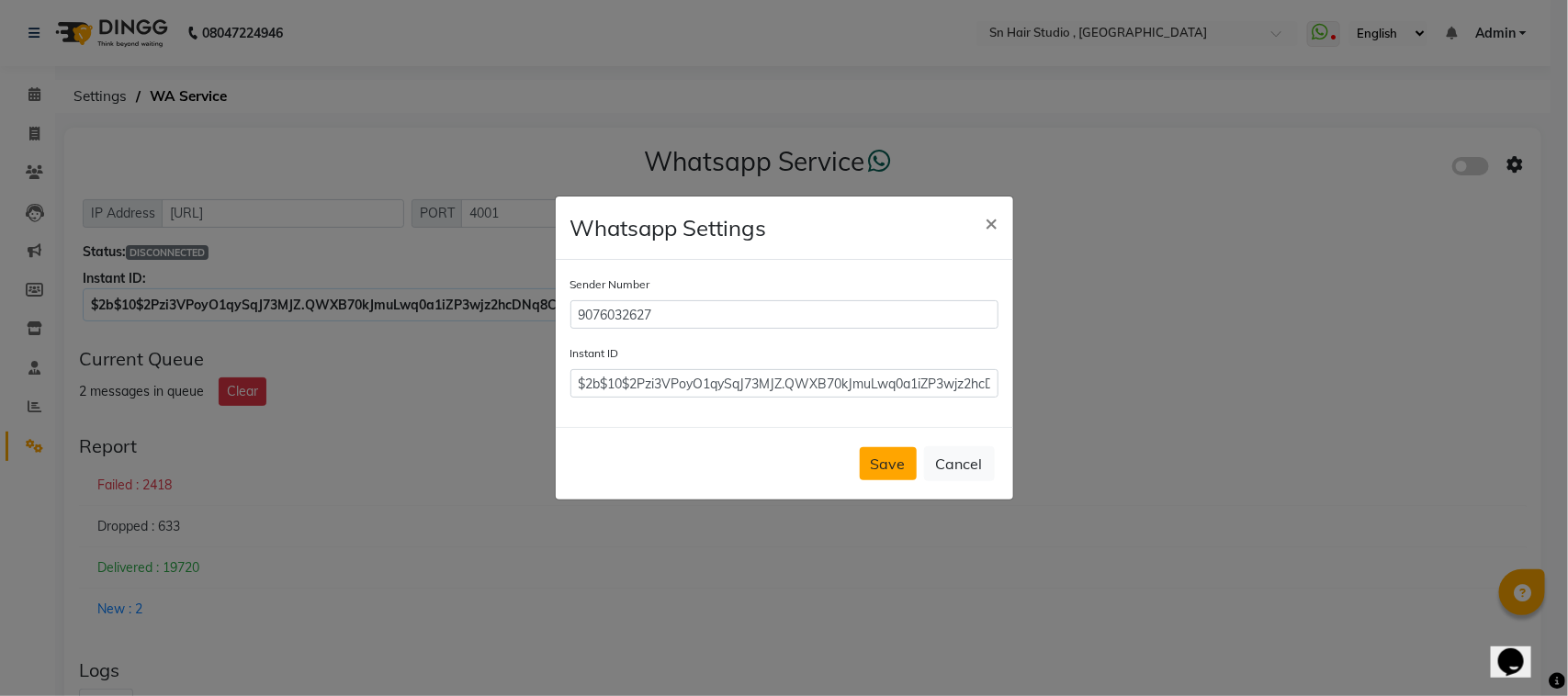
click at [865, 464] on button "Save" at bounding box center [888, 463] width 57 height 33
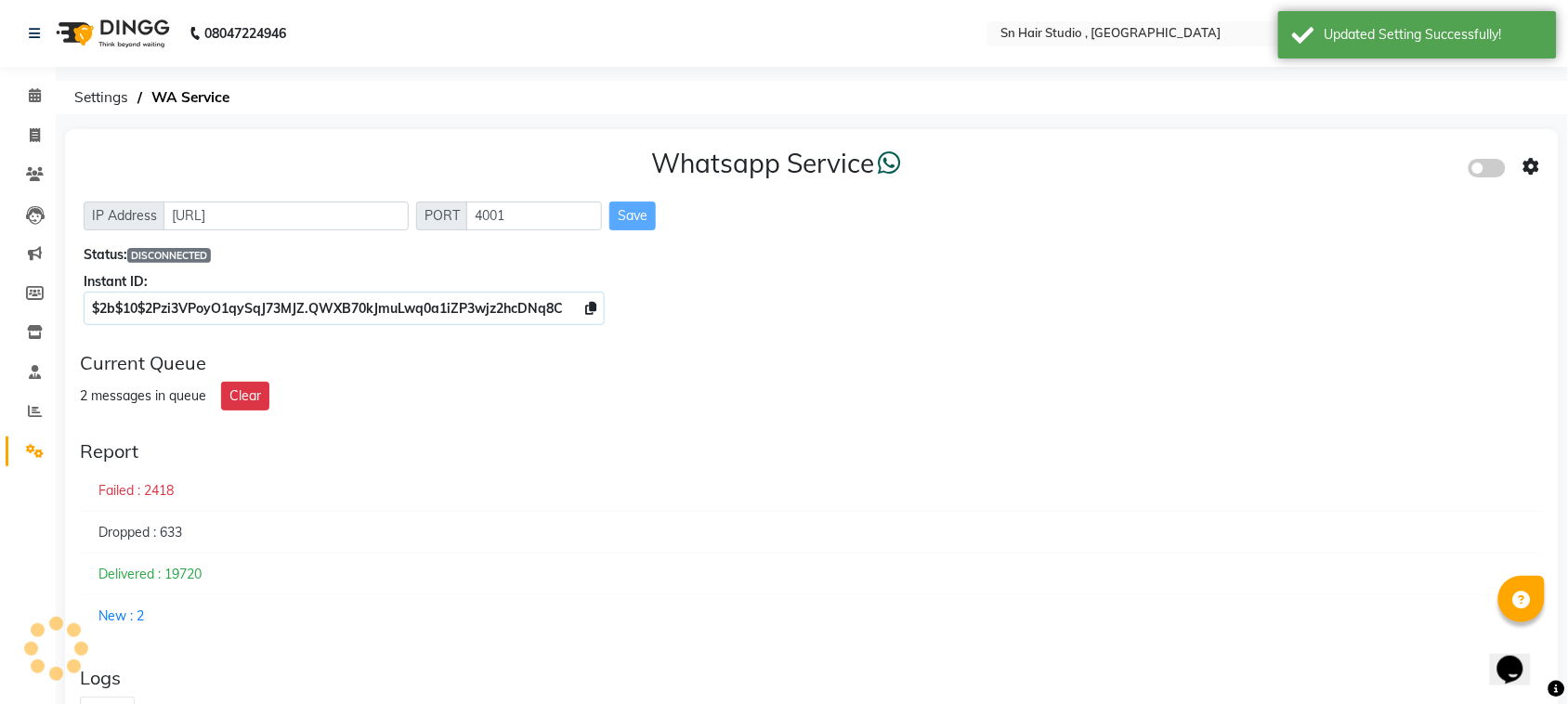
click at [1493, 162] on span at bounding box center [1487, 168] width 37 height 19
click at [1483, 171] on input "checkbox" at bounding box center [1483, 171] width 0 height 0
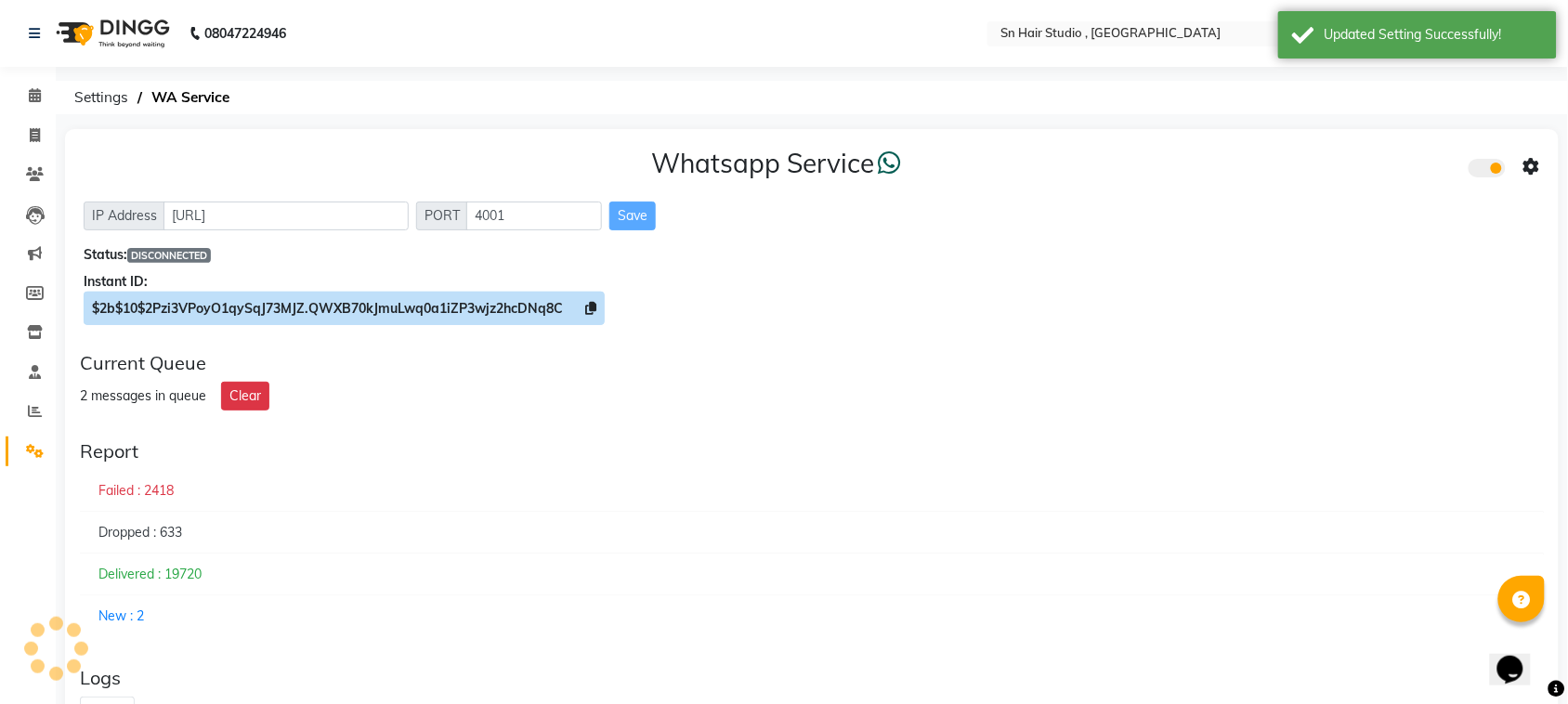
click at [497, 305] on span "$2b$10$2Pzi3VPoyO1qySqJ73MJZ.QWXB70kJmuLwq0a1iZP3wjz2hcDNq8C" at bounding box center [327, 309] width 471 height 17
copy span "QWXB70kJmuLwq0a1iZP3wjz2hcDNq8C"
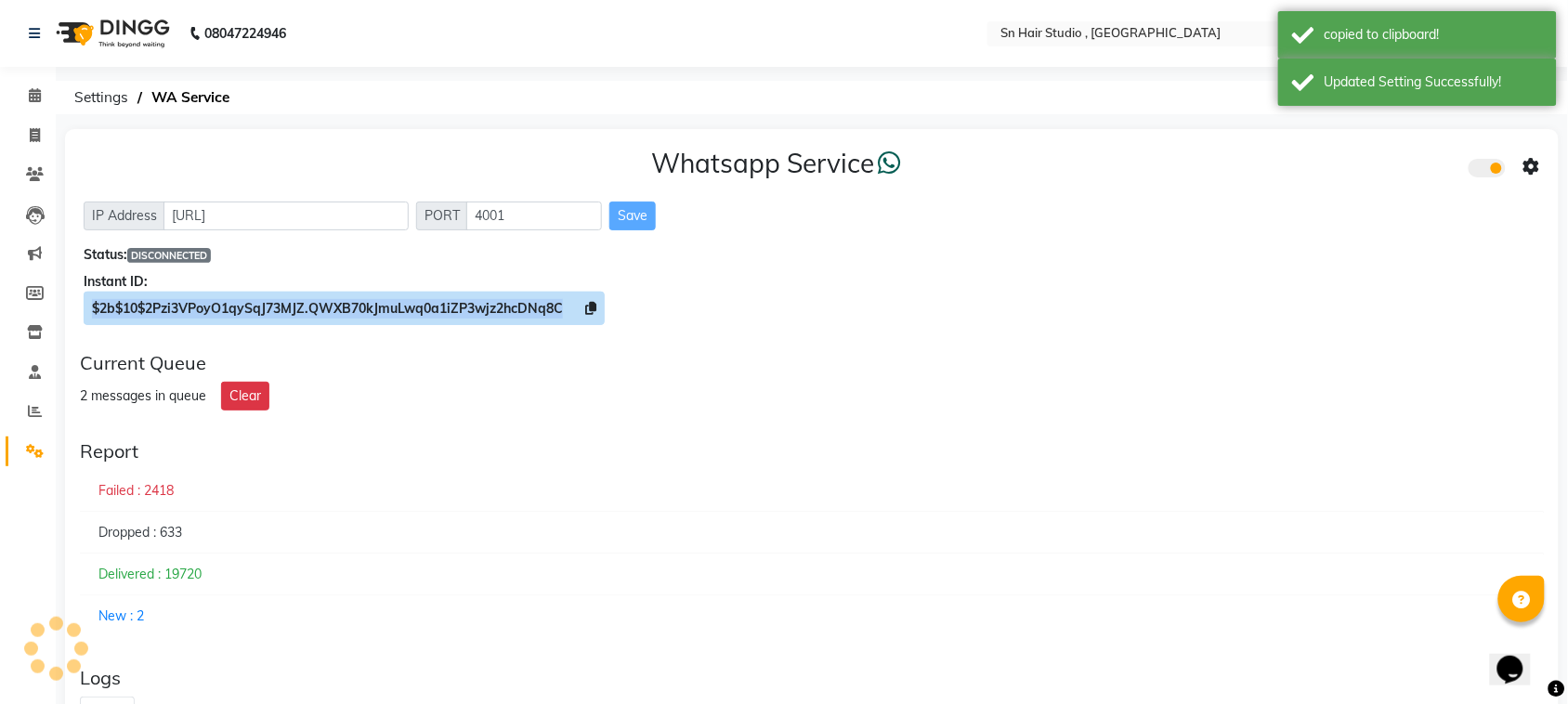
click at [497, 305] on span "$2b$10$2Pzi3VPoyO1qySqJ73MJZ.QWXB70kJmuLwq0a1iZP3wjz2hcDNq8C" at bounding box center [327, 309] width 471 height 17
copy span "$2b$10$2Pzi3VPoyO1qySqJ73MJZ.QWXB70kJmuLwq0a1iZP3wjz2hcDNq8C"
click at [497, 305] on span "$2b$10$2Pzi3VPoyO1qySqJ73MJZ.QWXB70kJmuLwq0a1iZP3wjz2hcDNq8C" at bounding box center [327, 309] width 471 height 17
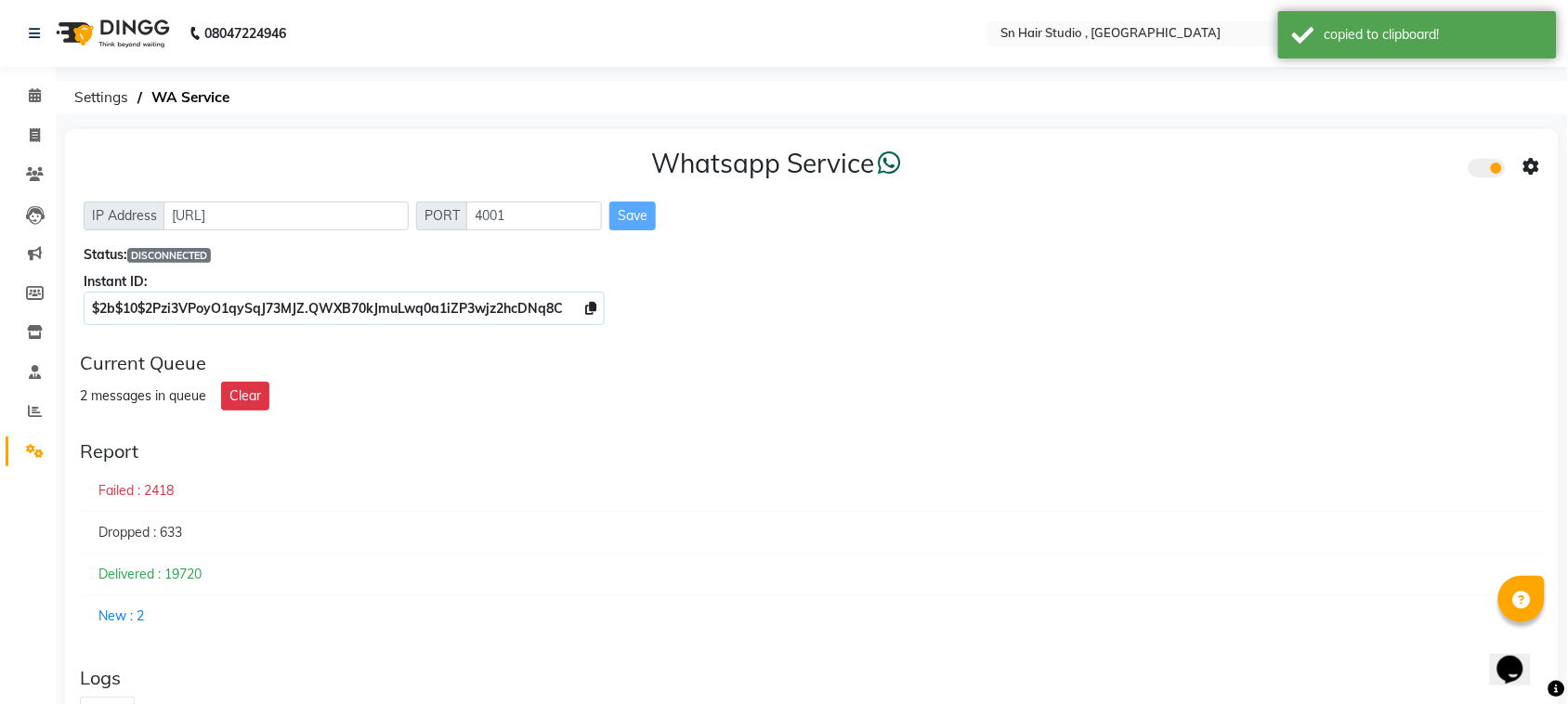
click at [638, 210] on div "Save" at bounding box center [632, 216] width 46 height 29
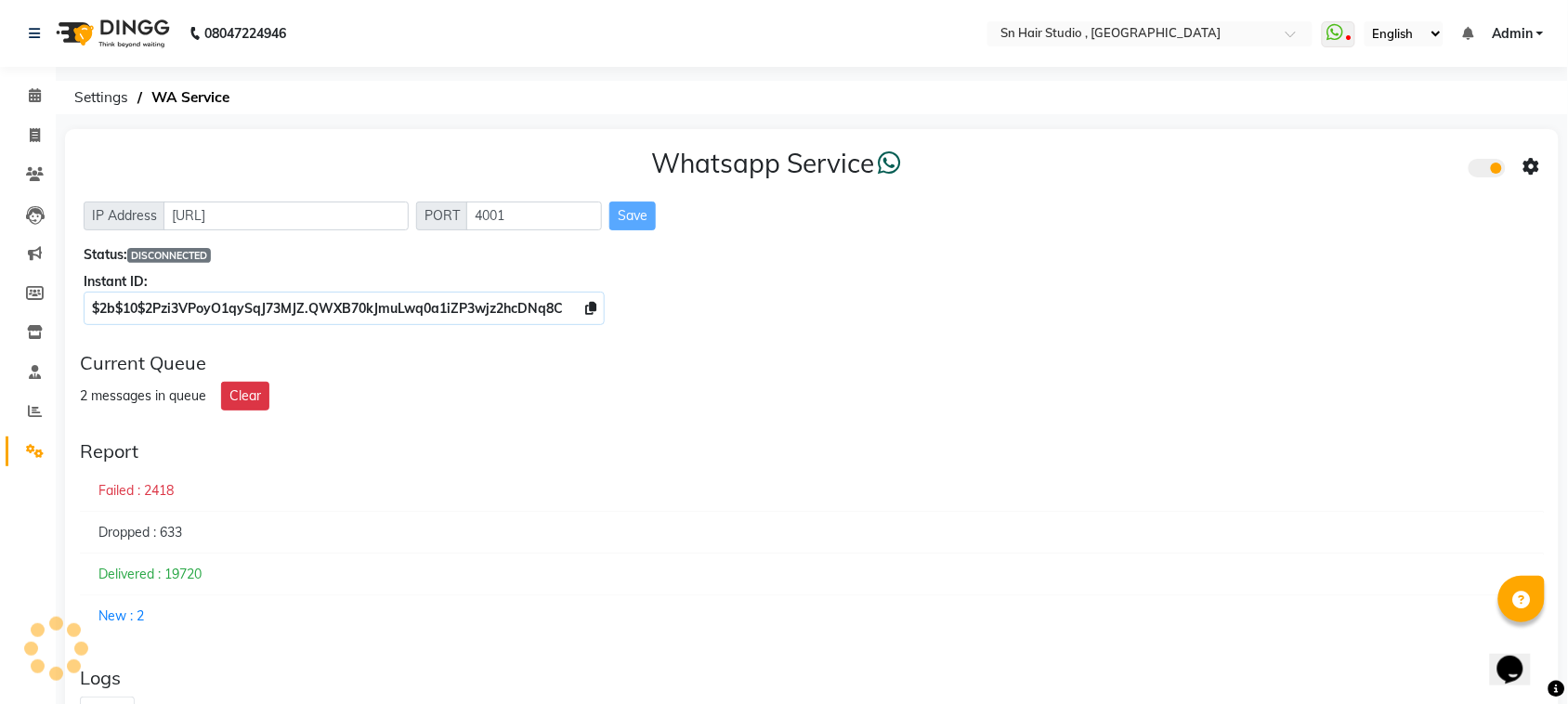
click at [1492, 157] on div at bounding box center [1501, 167] width 37 height 21
click at [113, 614] on div "New : 2" at bounding box center [812, 616] width 1464 height 42
click at [26, 91] on span at bounding box center [35, 96] width 32 height 22
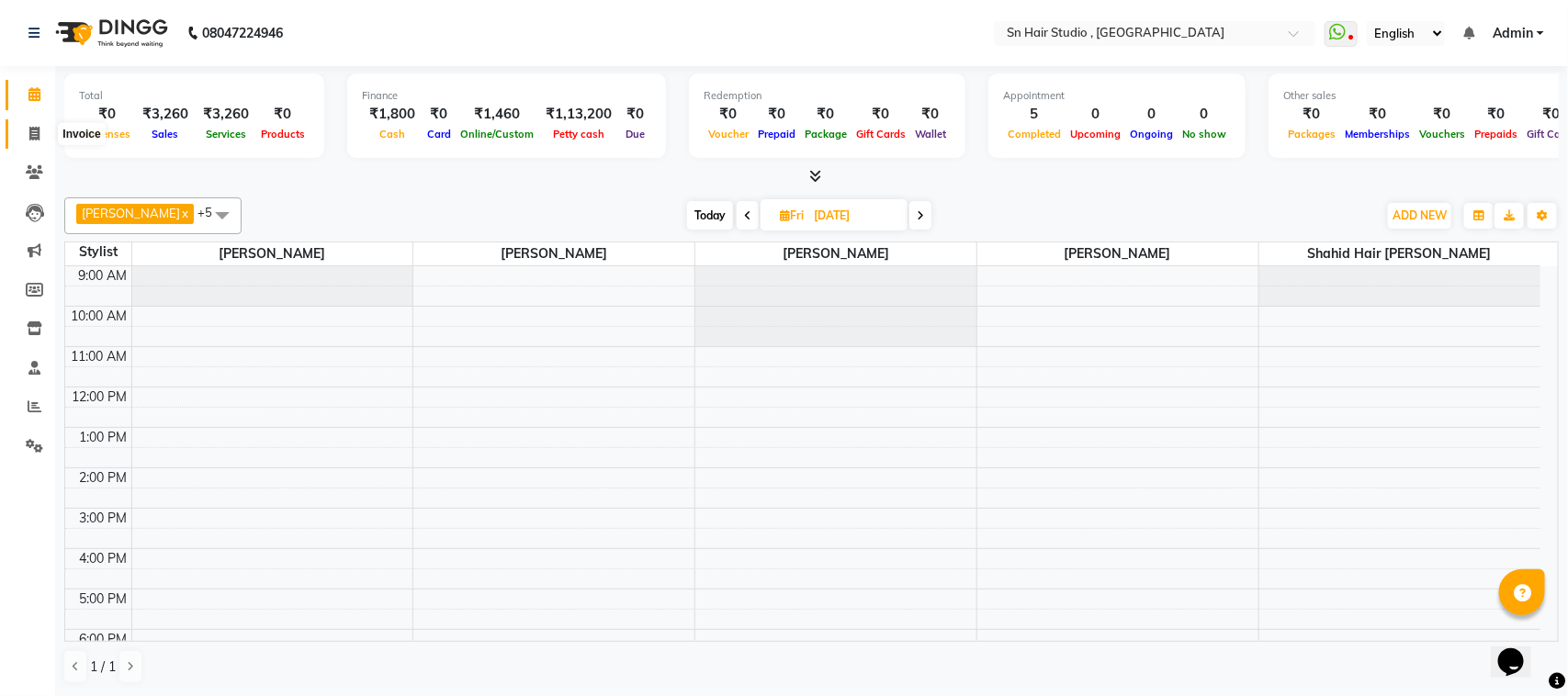
click at [36, 131] on icon at bounding box center [34, 133] width 10 height 14
select select "service"
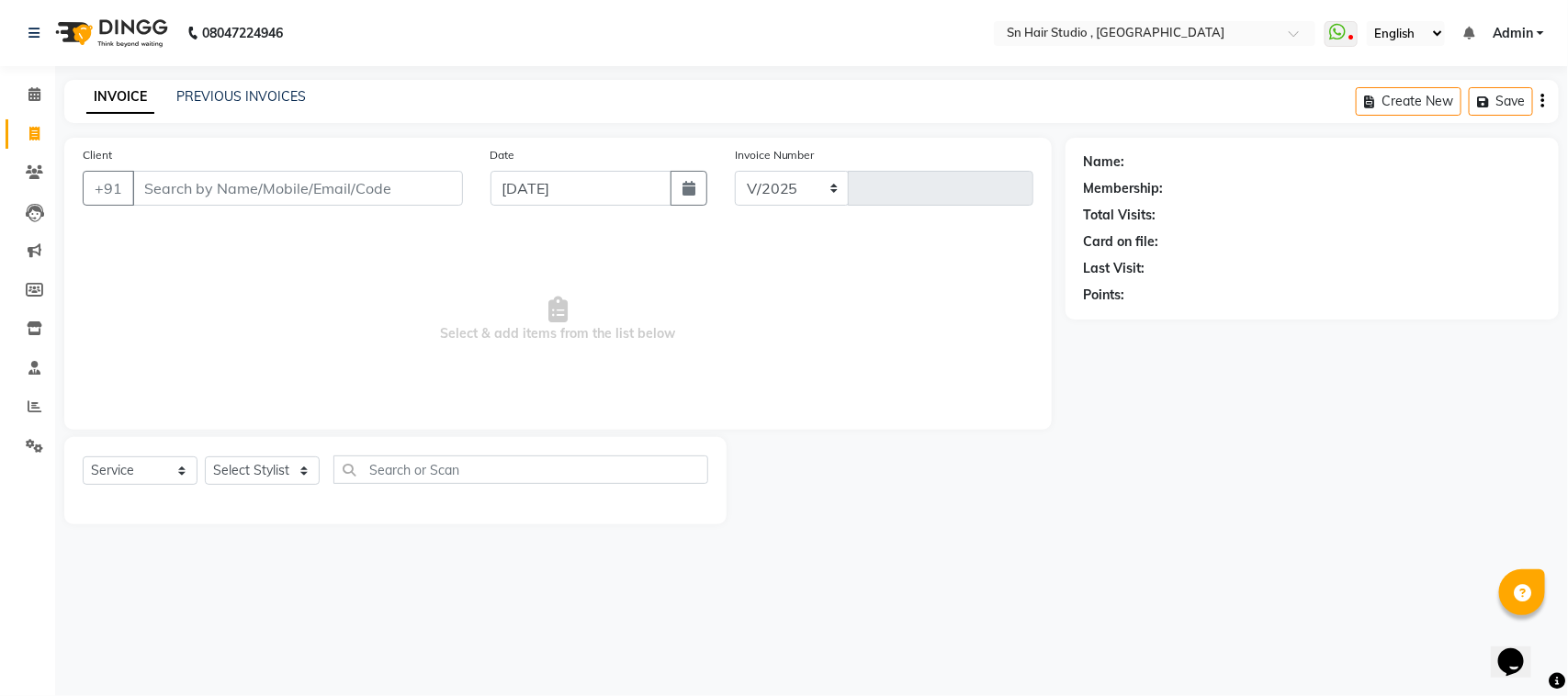
select select "6415"
type input "1467"
click at [292, 473] on select "Select Stylist [PERSON_NAME] [PERSON_NAME] [PERSON_NAME] hair [PERSON_NAME]" at bounding box center [265, 470] width 121 height 29
select select "52394"
click at [204, 456] on select "Select Stylist [PERSON_NAME] [PERSON_NAME] [PERSON_NAME] hair [PERSON_NAME]" at bounding box center [265, 470] width 121 height 29
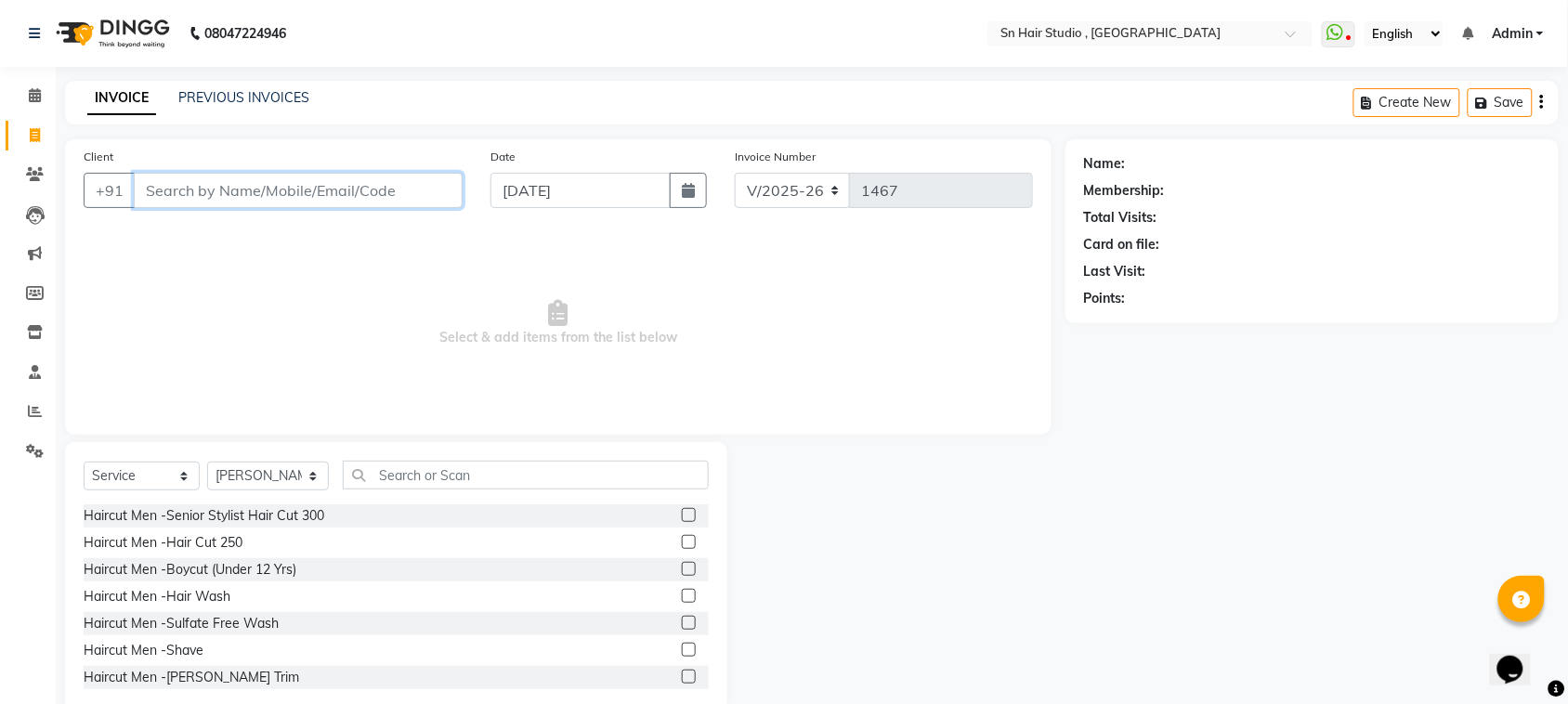
click at [393, 184] on input "Client" at bounding box center [298, 190] width 329 height 35
type input "8828606779"
click at [416, 188] on span "Add Client" at bounding box center [415, 191] width 74 height 19
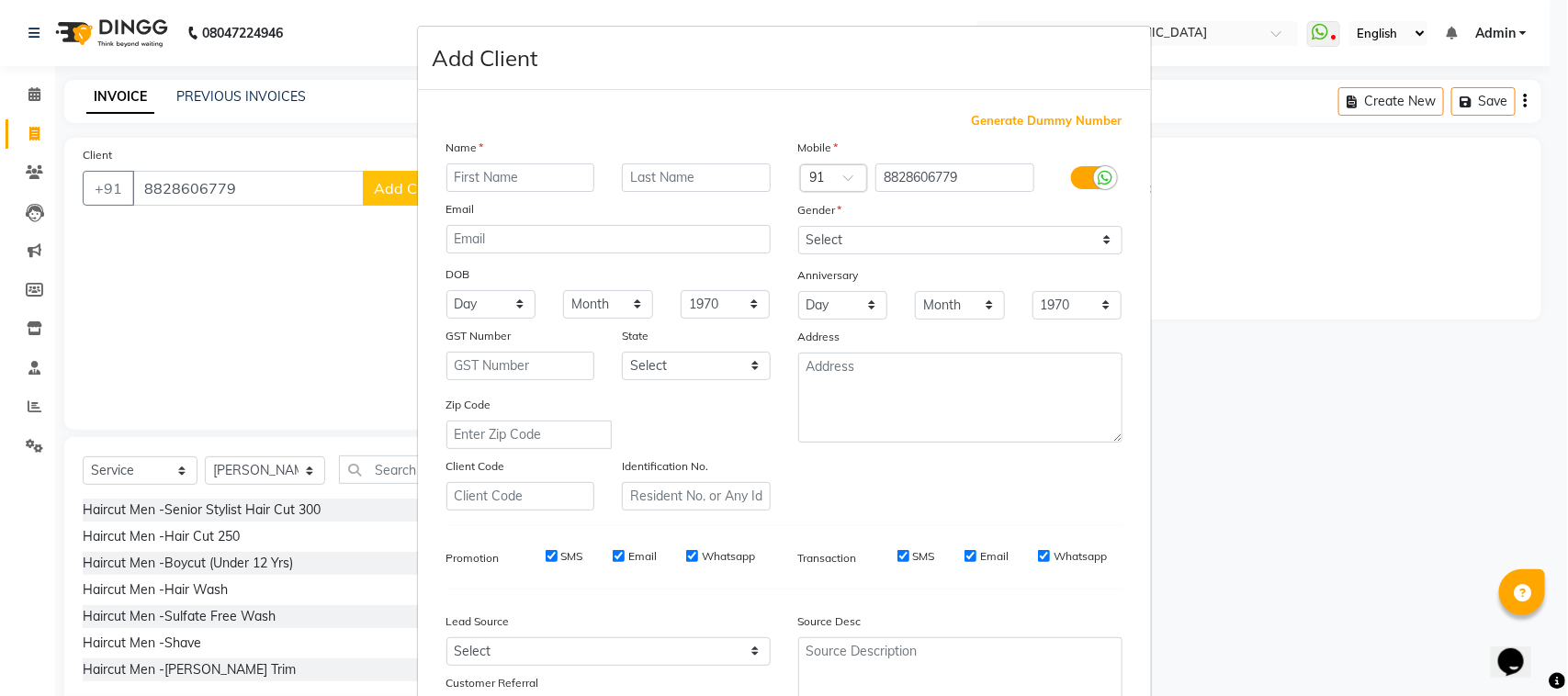
click at [481, 185] on input "text" at bounding box center [520, 177] width 148 height 29
type input "Usha"
click at [655, 180] on input "text" at bounding box center [695, 177] width 148 height 29
type input "thevar"
click at [935, 235] on select "Select [DEMOGRAPHIC_DATA] [DEMOGRAPHIC_DATA] Other Prefer Not To Say" at bounding box center [959, 240] width 324 height 29
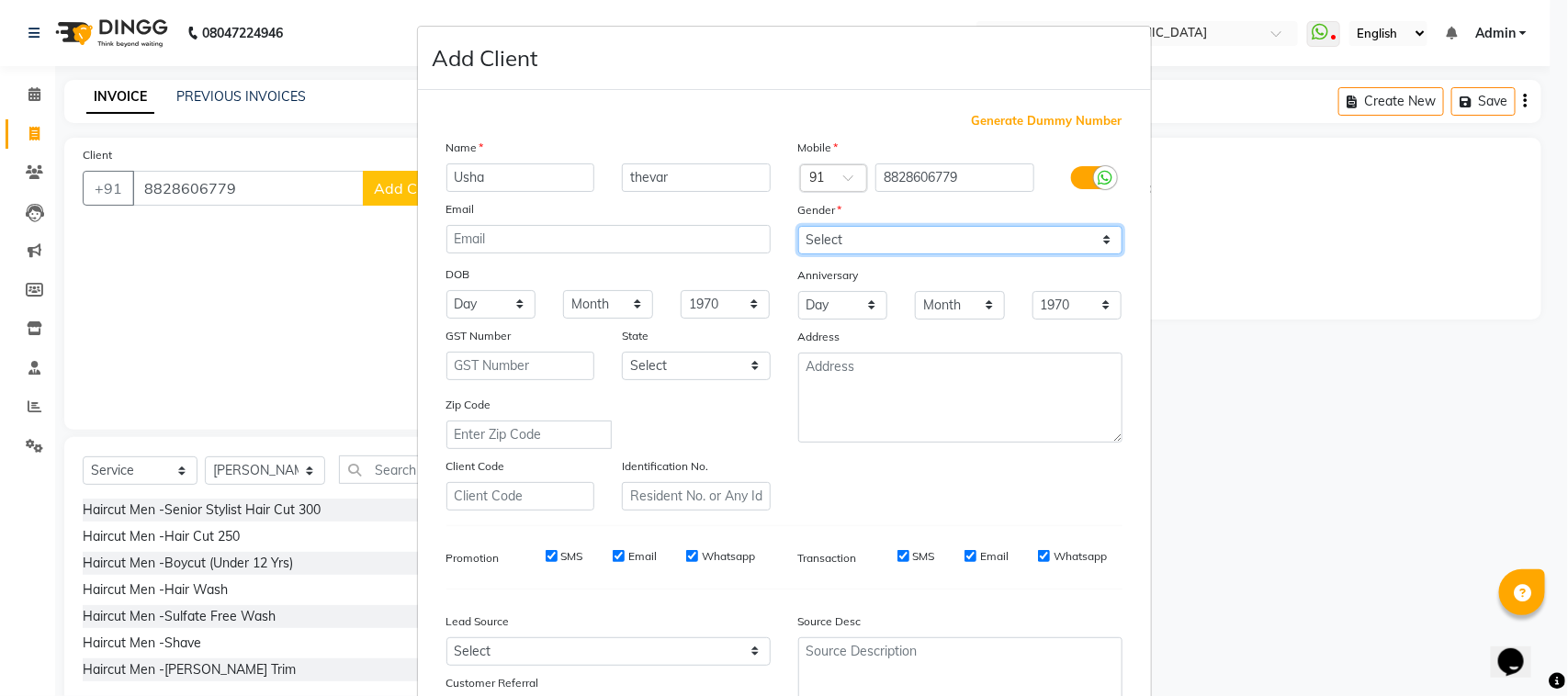
select select "[DEMOGRAPHIC_DATA]"
click at [798, 226] on select "Select [DEMOGRAPHIC_DATA] [DEMOGRAPHIC_DATA] Other Prefer Not To Say" at bounding box center [959, 240] width 324 height 29
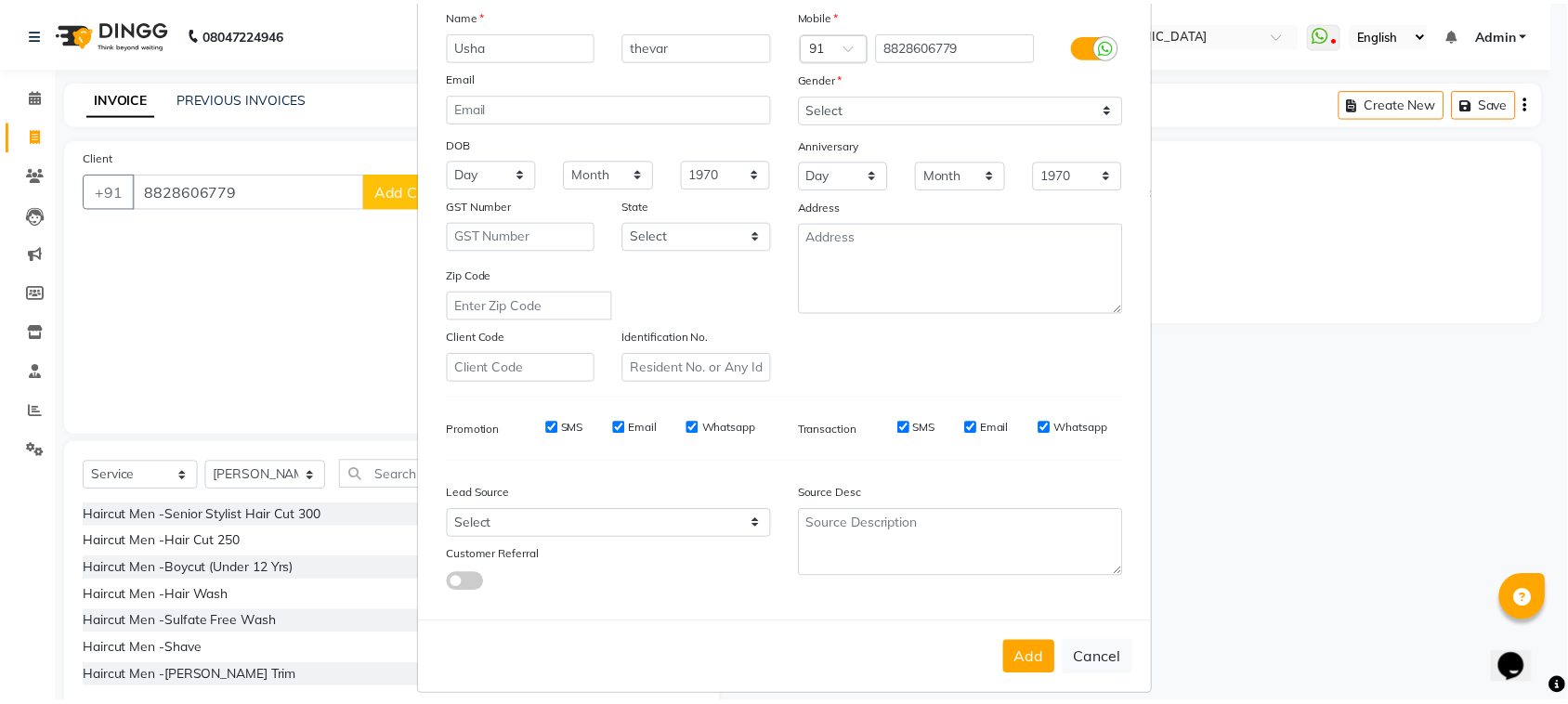
scroll to position [146, 0]
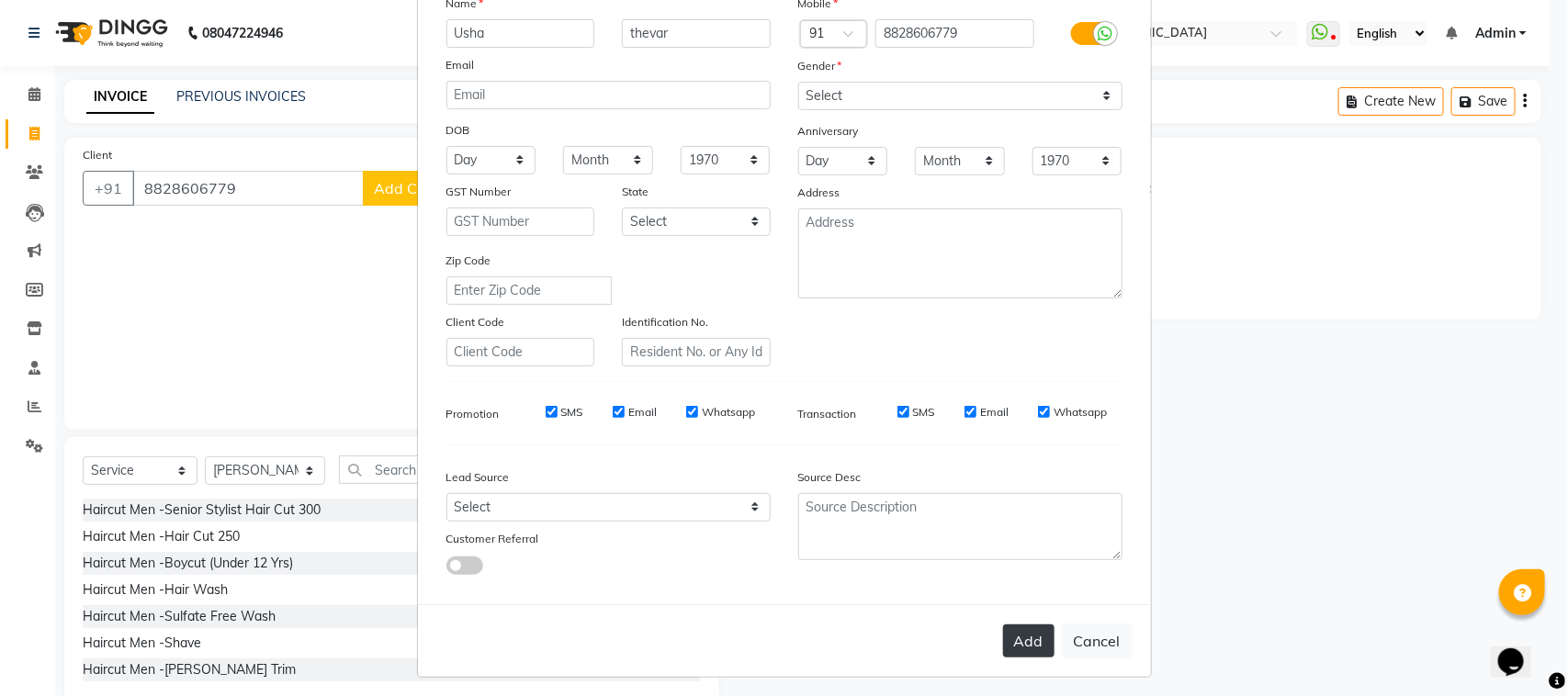
click at [1022, 629] on button "Add" at bounding box center [1029, 640] width 51 height 33
select select
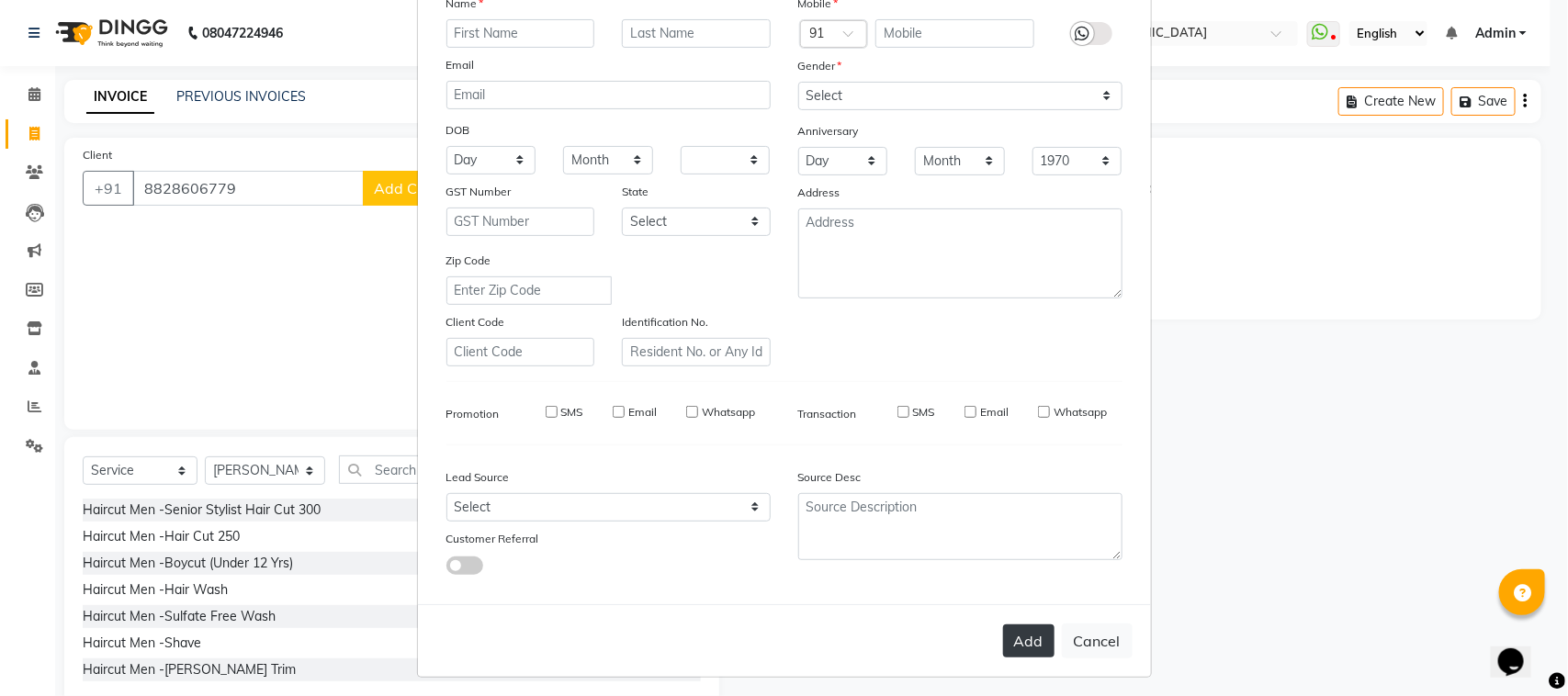
select select
checkbox input "false"
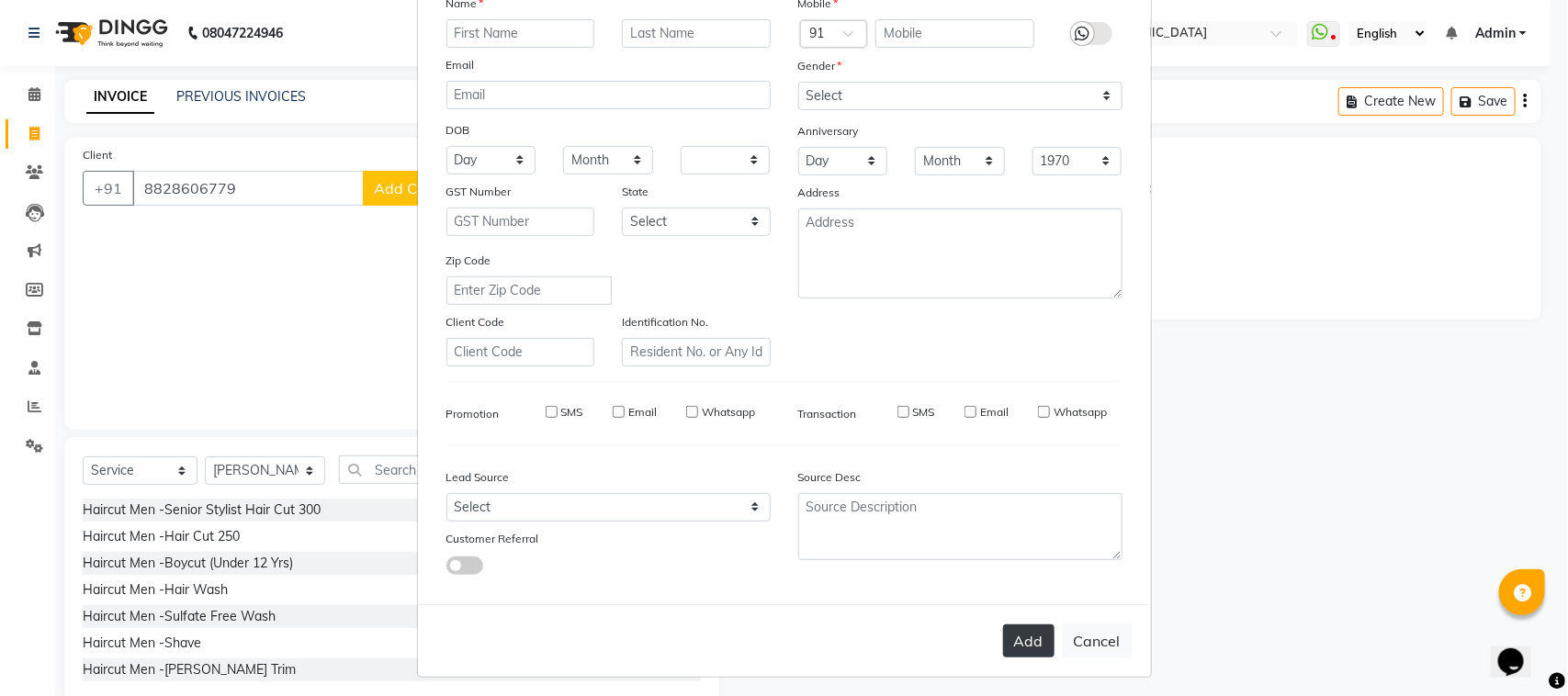
checkbox input "false"
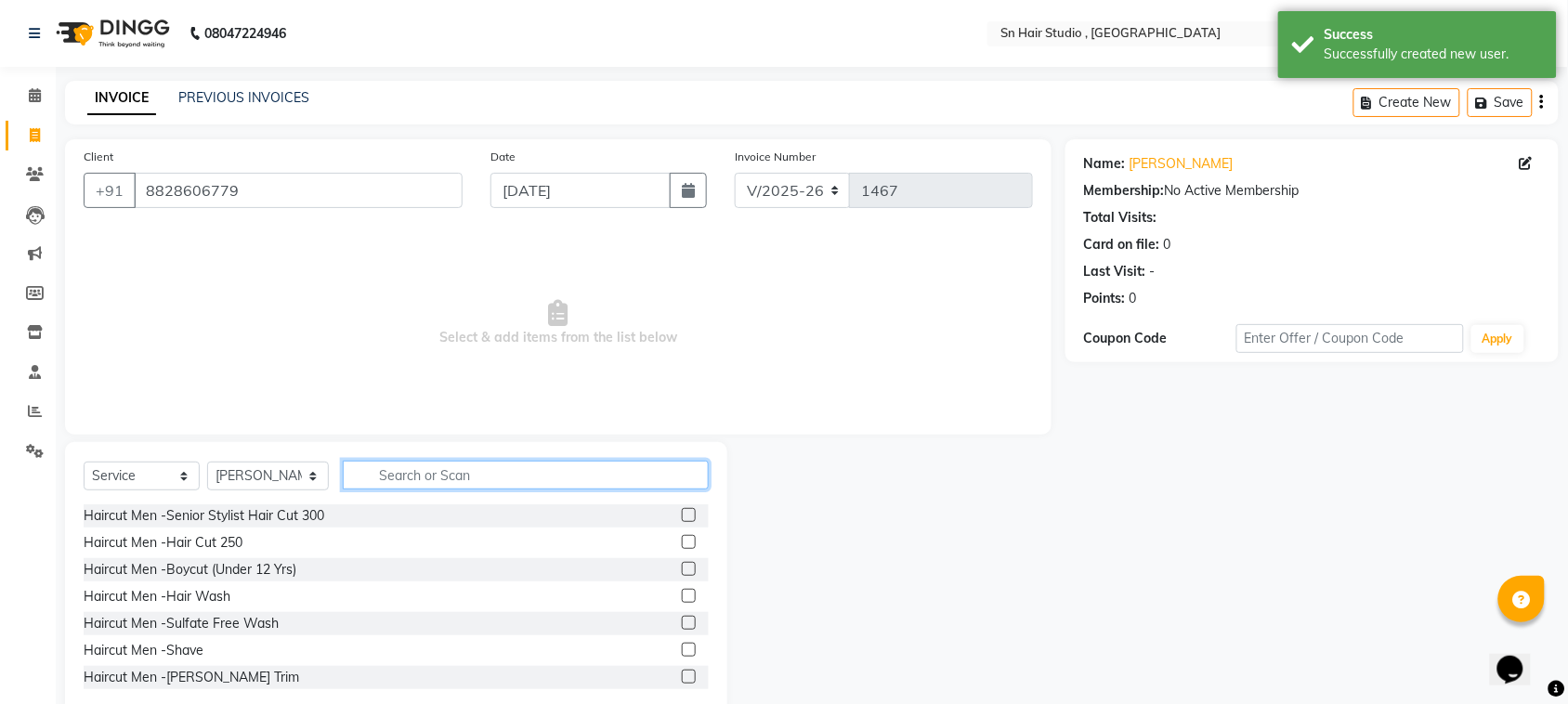
click at [565, 472] on input "text" at bounding box center [526, 475] width 366 height 29
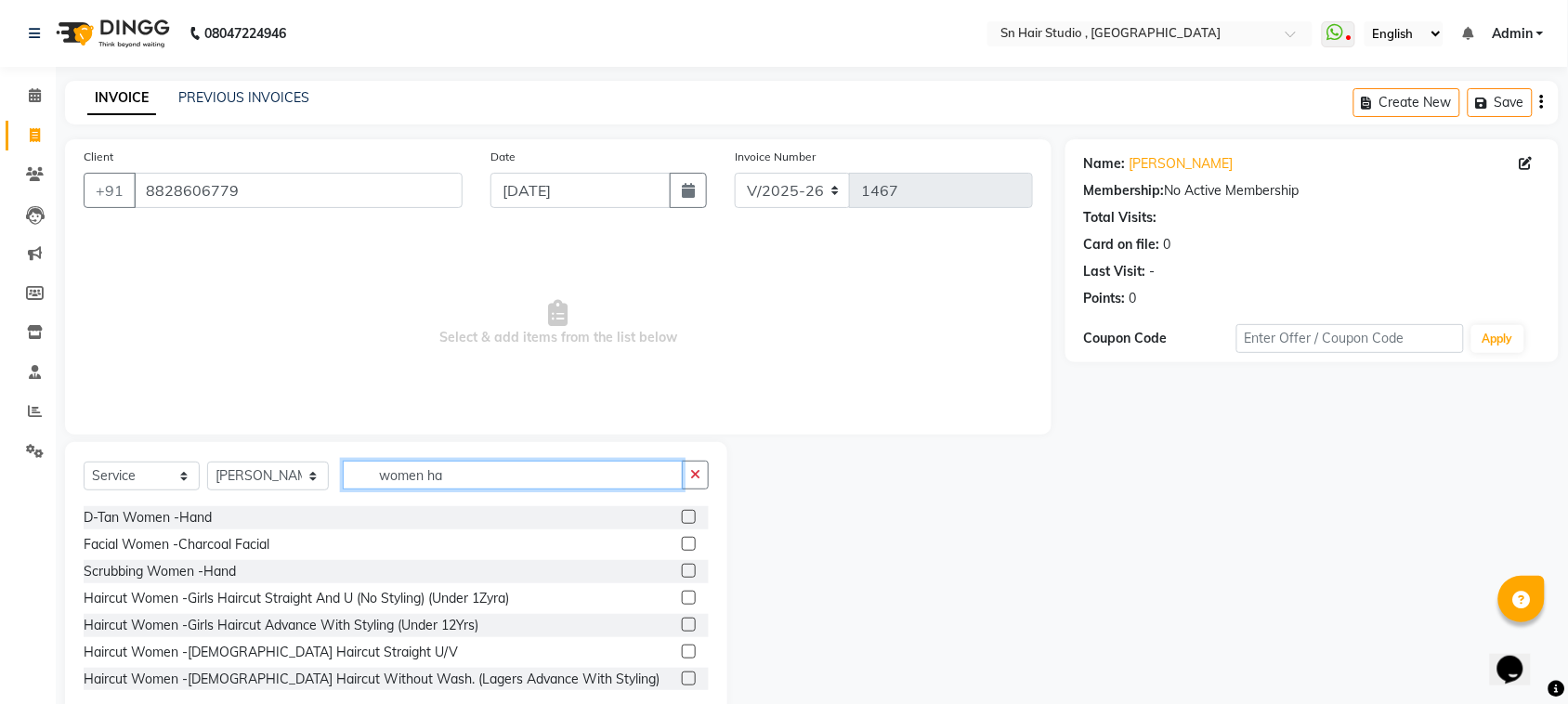
scroll to position [452, 0]
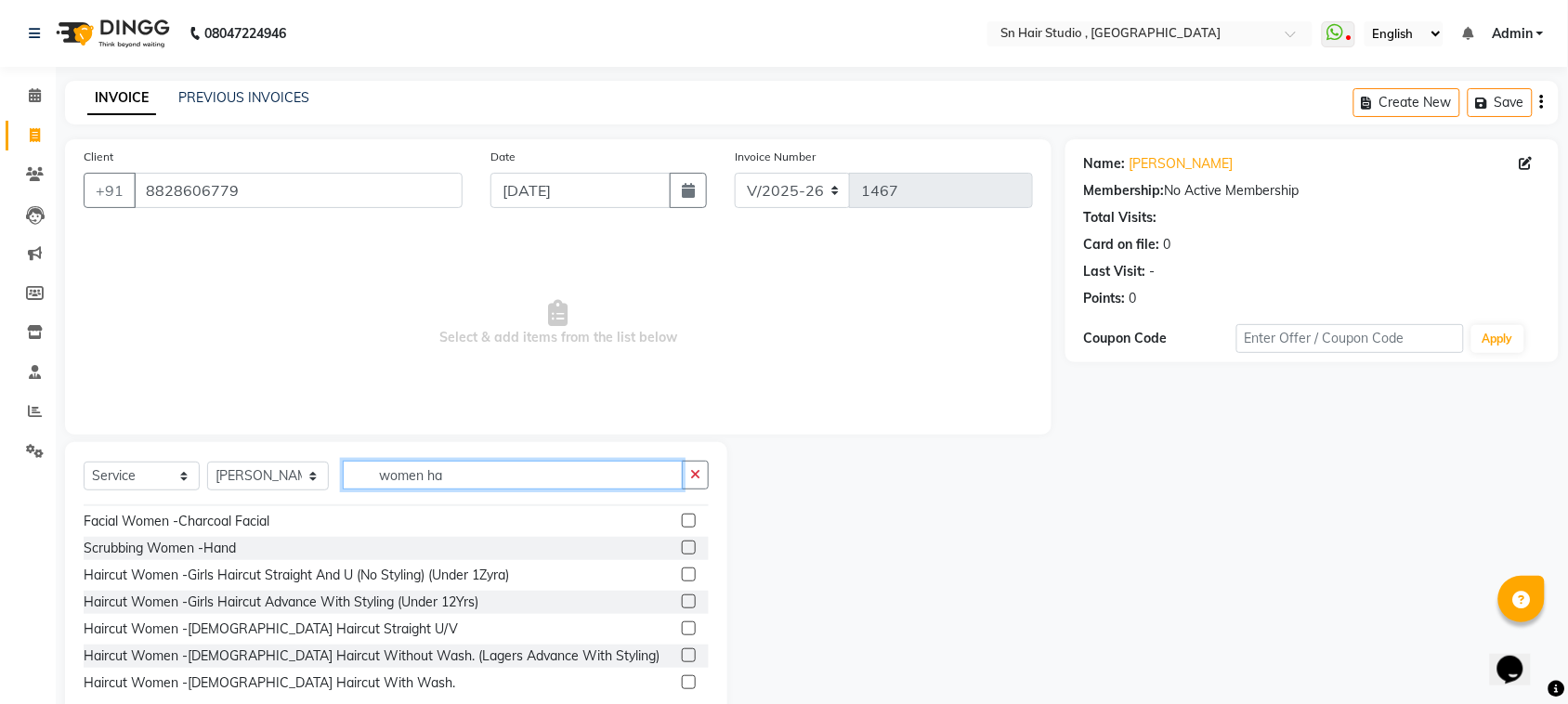
type input "women ha"
click at [682, 653] on label at bounding box center [688, 655] width 14 height 14
click at [682, 653] on input "checkbox" at bounding box center [687, 656] width 12 height 12
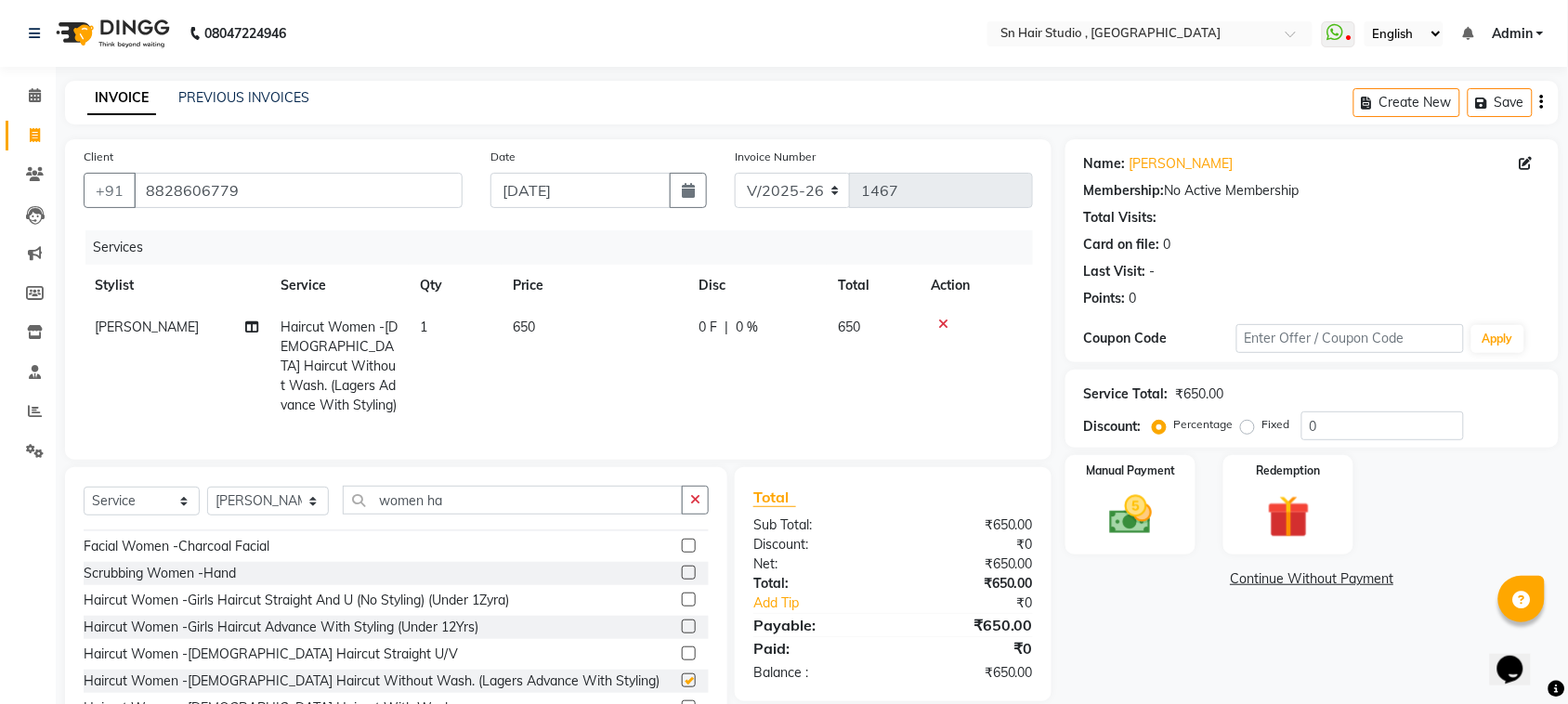
checkbox input "false"
click at [1262, 426] on label "Fixed" at bounding box center [1276, 425] width 28 height 17
click at [1245, 426] on input "Fixed" at bounding box center [1252, 425] width 13 height 13
radio input "true"
click at [1374, 432] on input "0" at bounding box center [1383, 426] width 162 height 29
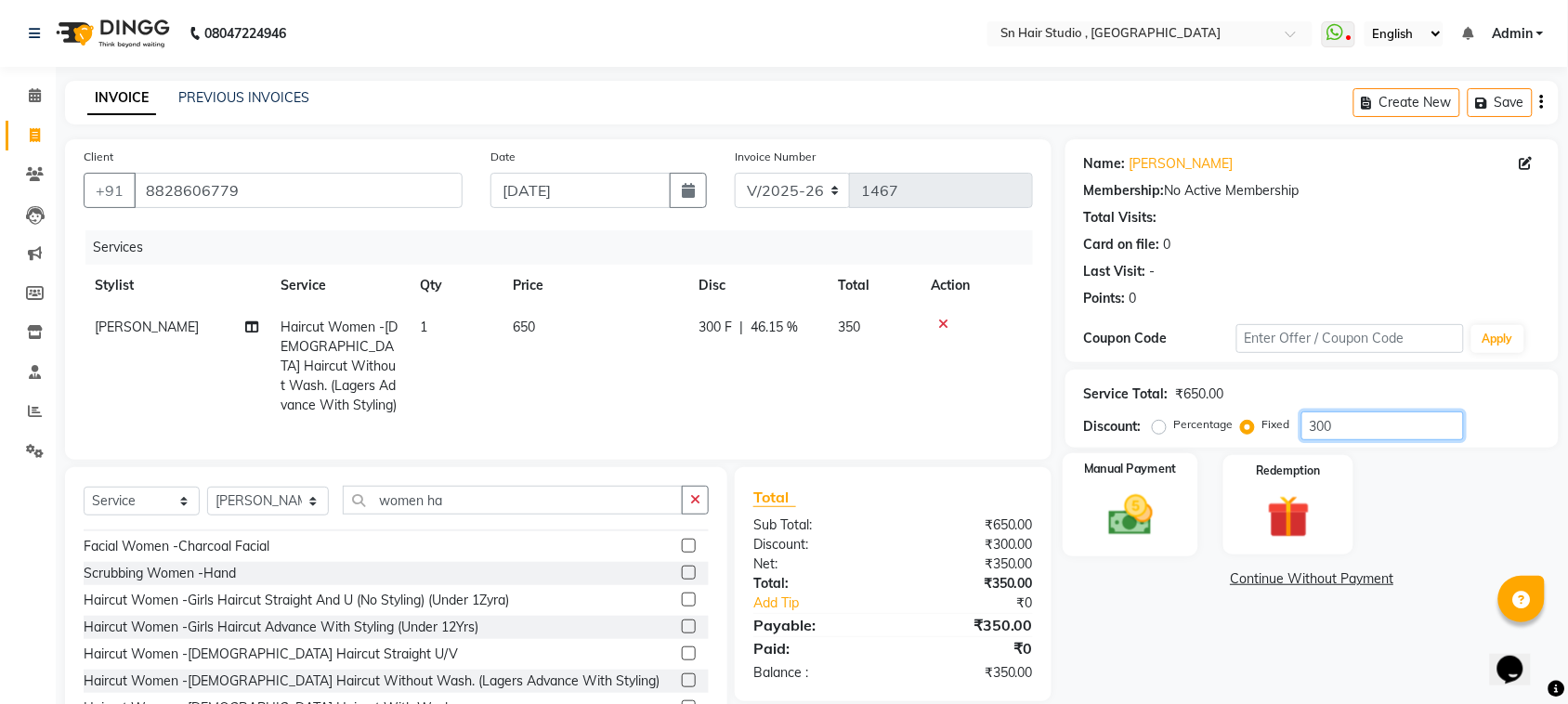
type input "300"
click at [1144, 488] on div "Manual Payment" at bounding box center [1131, 505] width 136 height 104
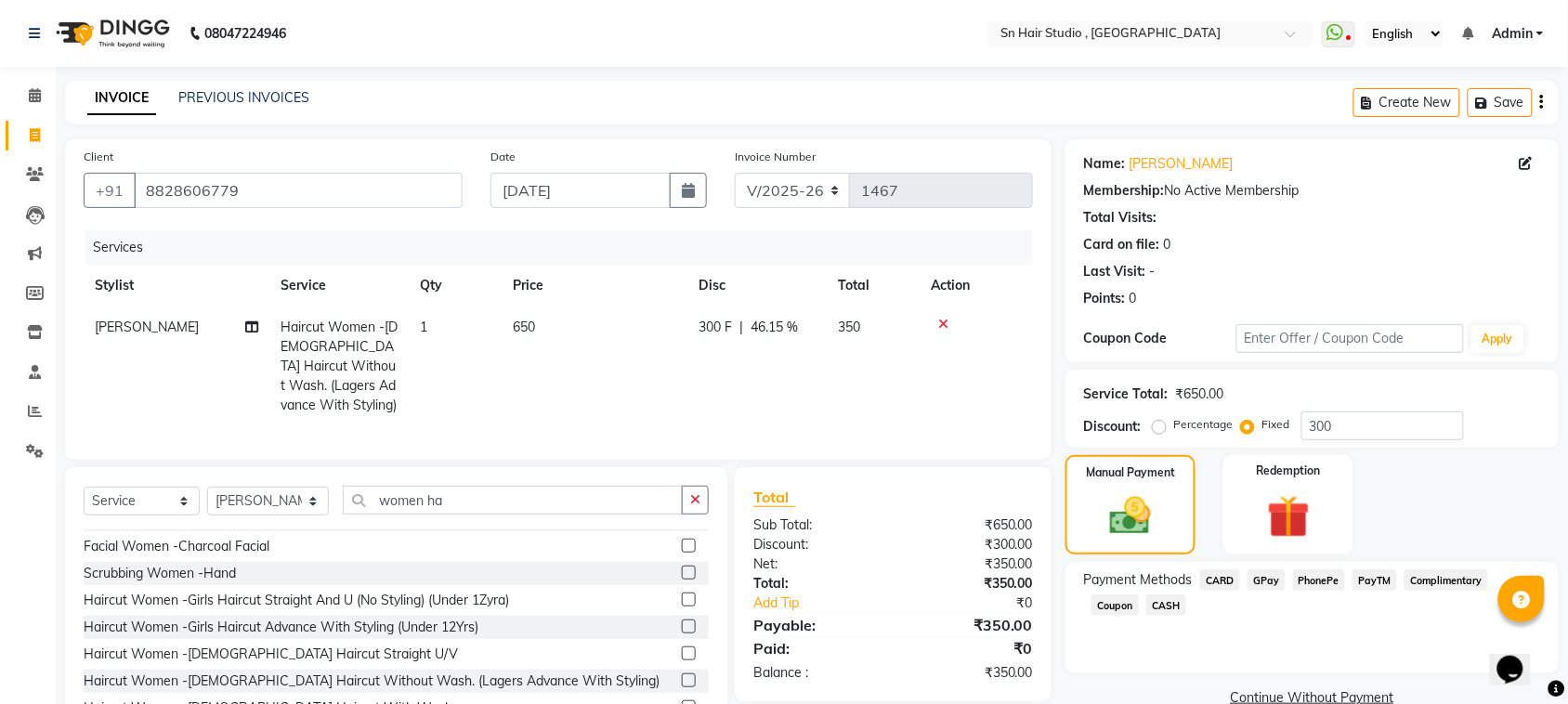
click at [1173, 601] on span "CASH" at bounding box center [1166, 605] width 40 height 22
click at [1307, 696] on button "Add Payment" at bounding box center [1393, 703] width 295 height 29
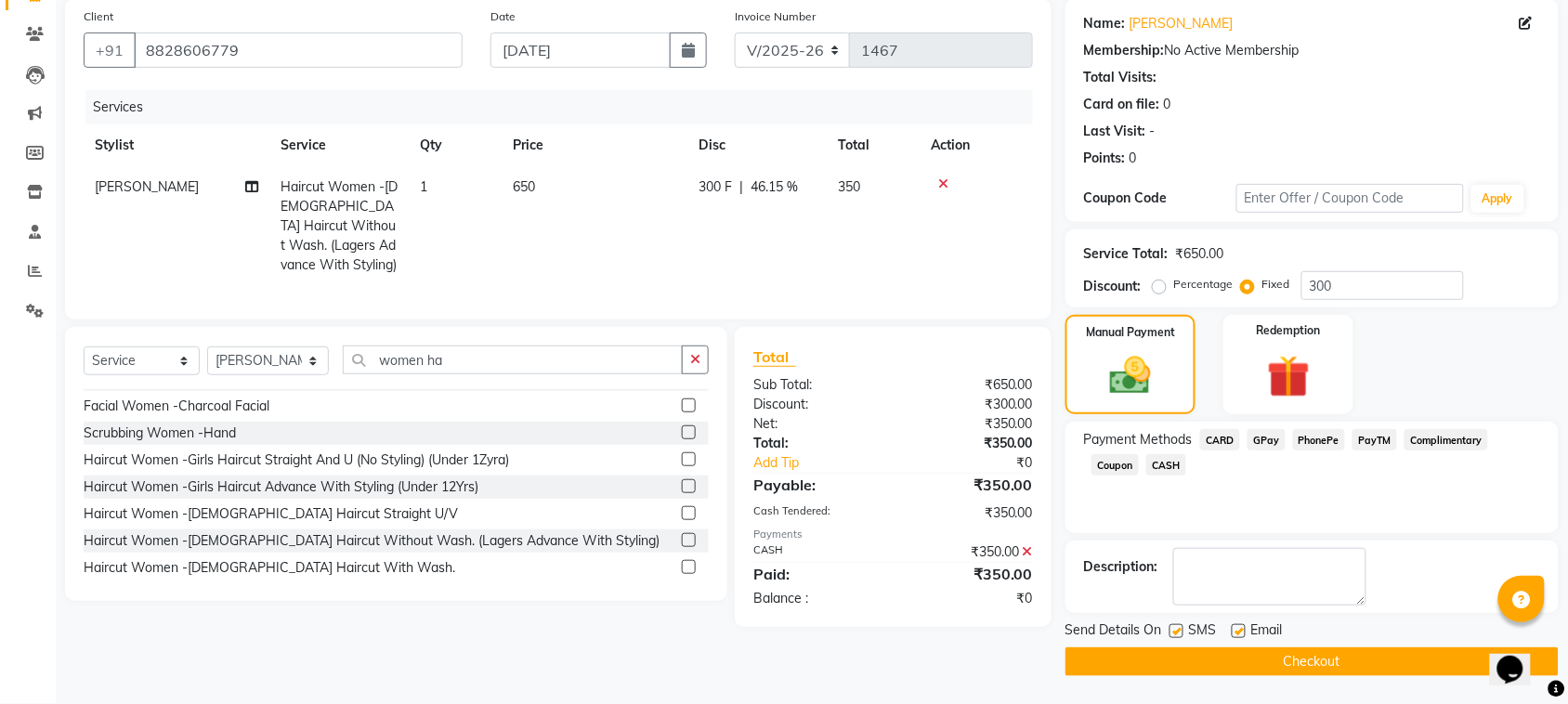
click at [1308, 648] on button "Checkout" at bounding box center [1312, 662] width 494 height 29
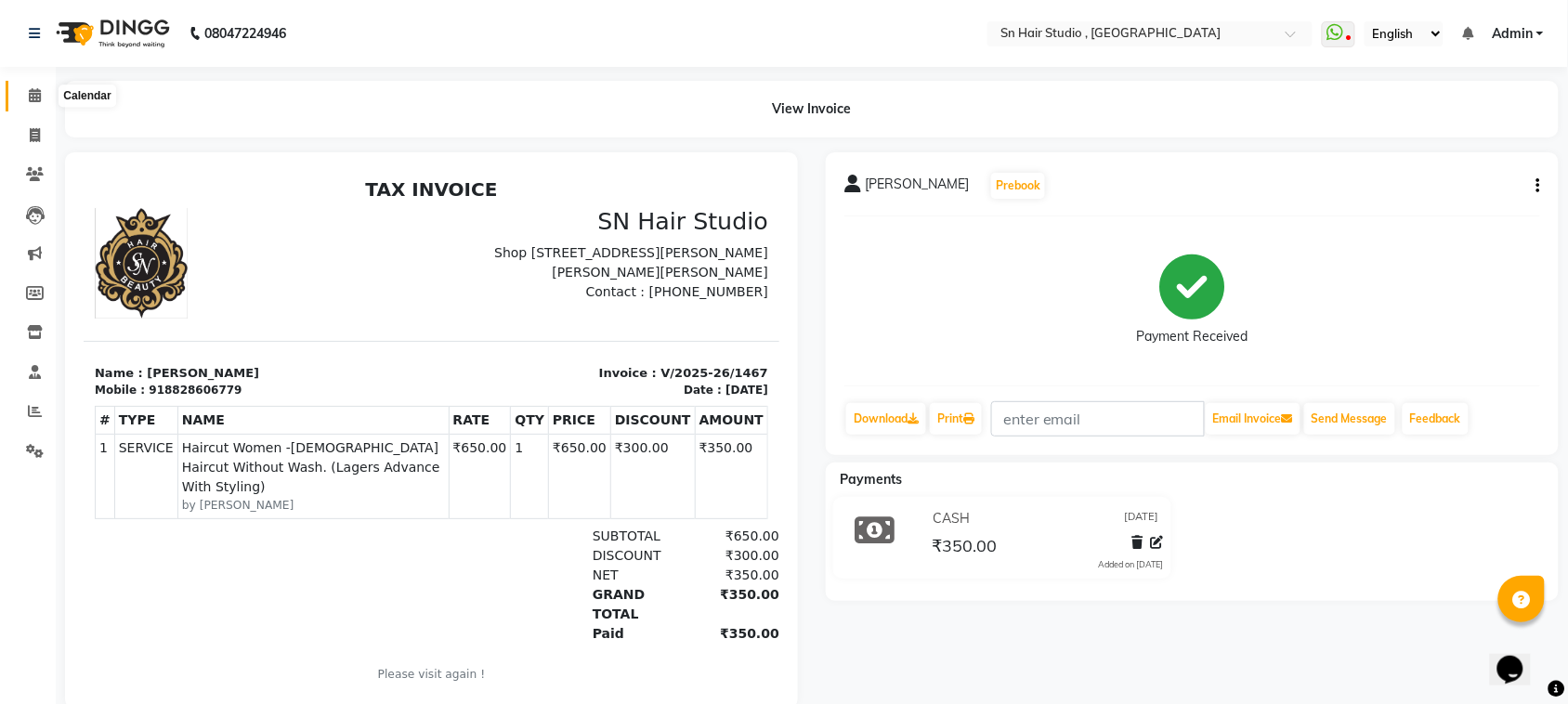
click at [29, 93] on icon at bounding box center [35, 94] width 12 height 14
